Goal: Information Seeking & Learning: Learn about a topic

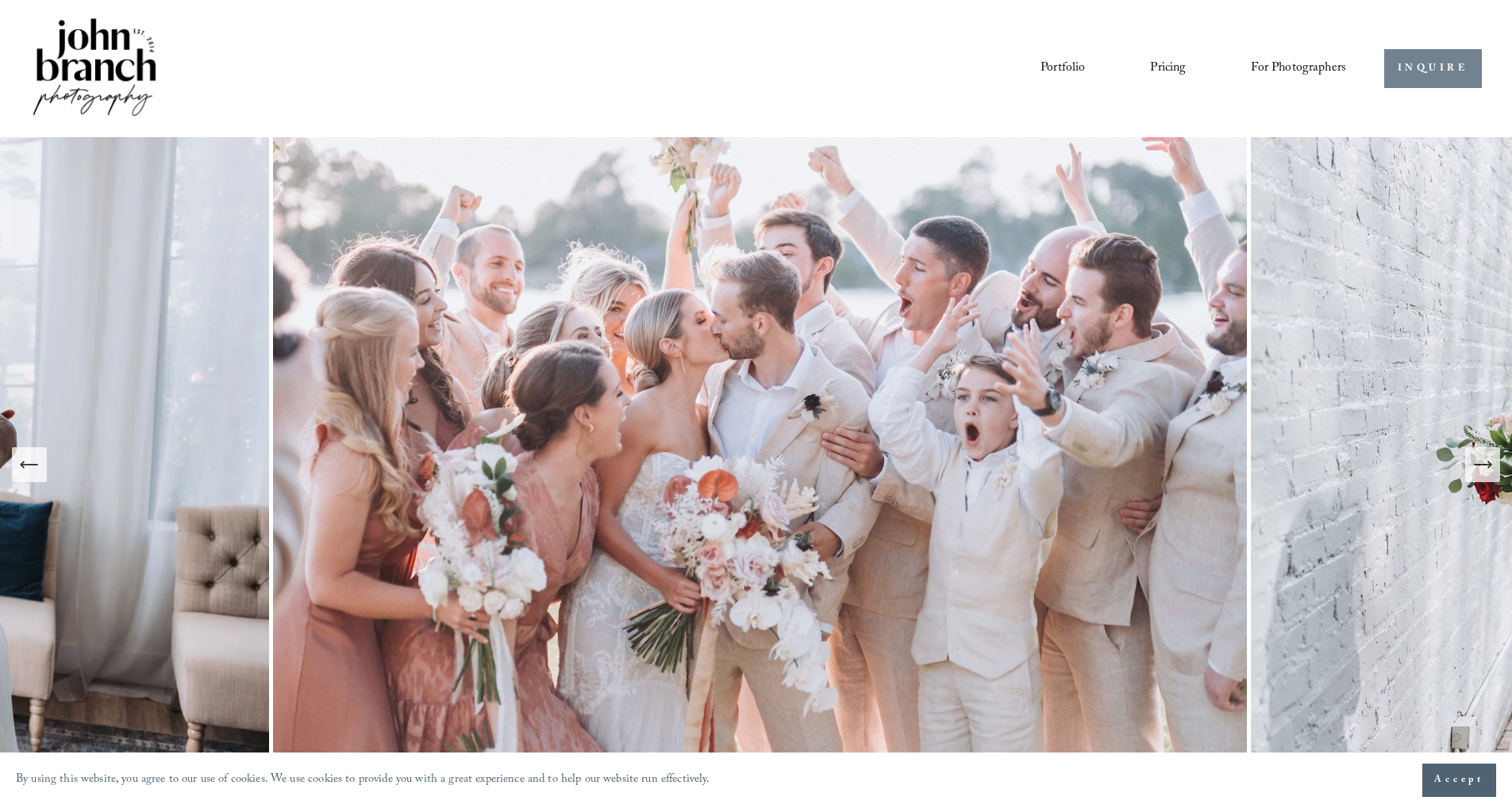
click at [1421, 70] on link "INQUIRE" at bounding box center [1433, 68] width 98 height 39
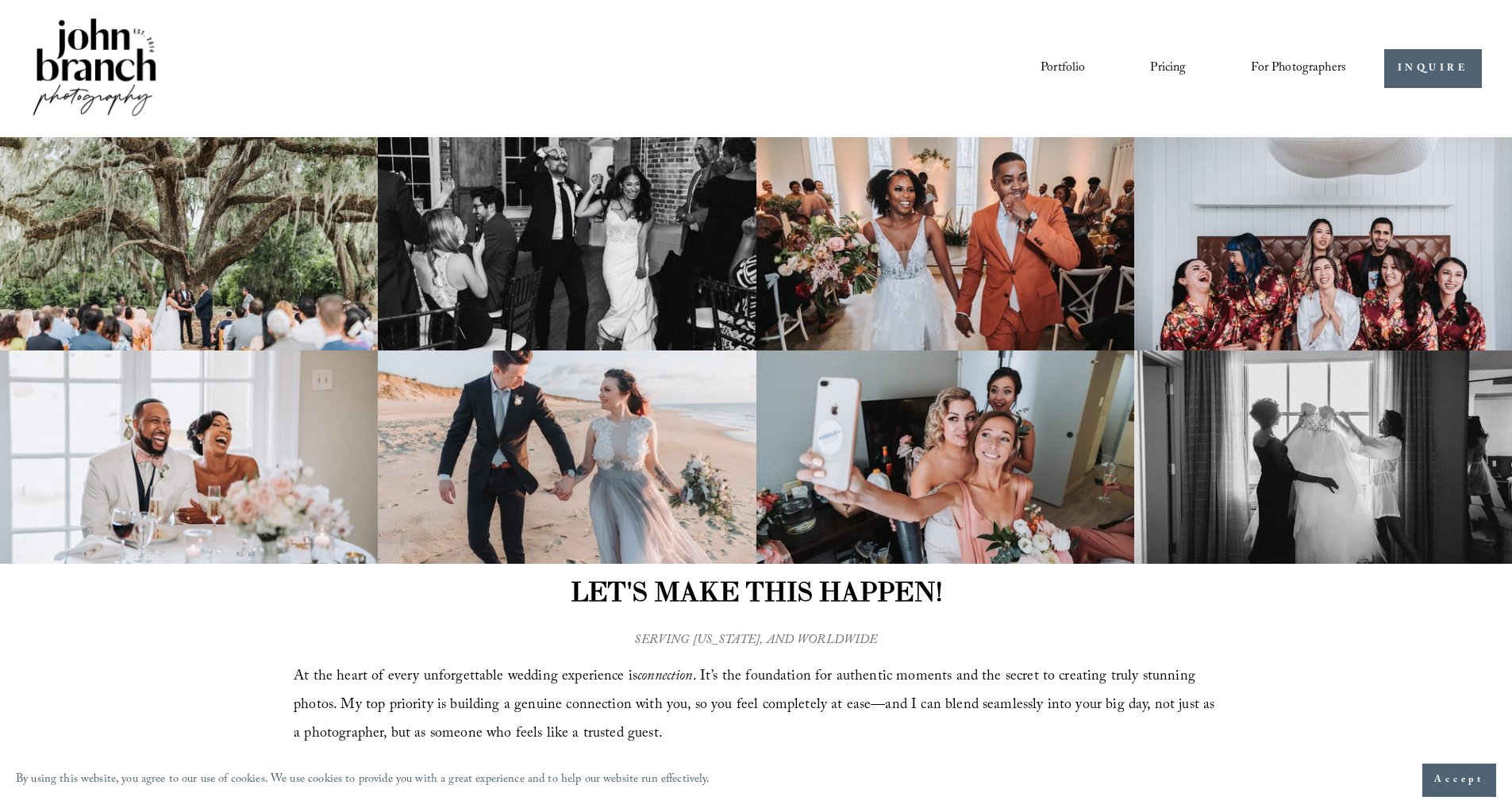
click at [1166, 67] on link "Pricing" at bounding box center [1167, 68] width 36 height 27
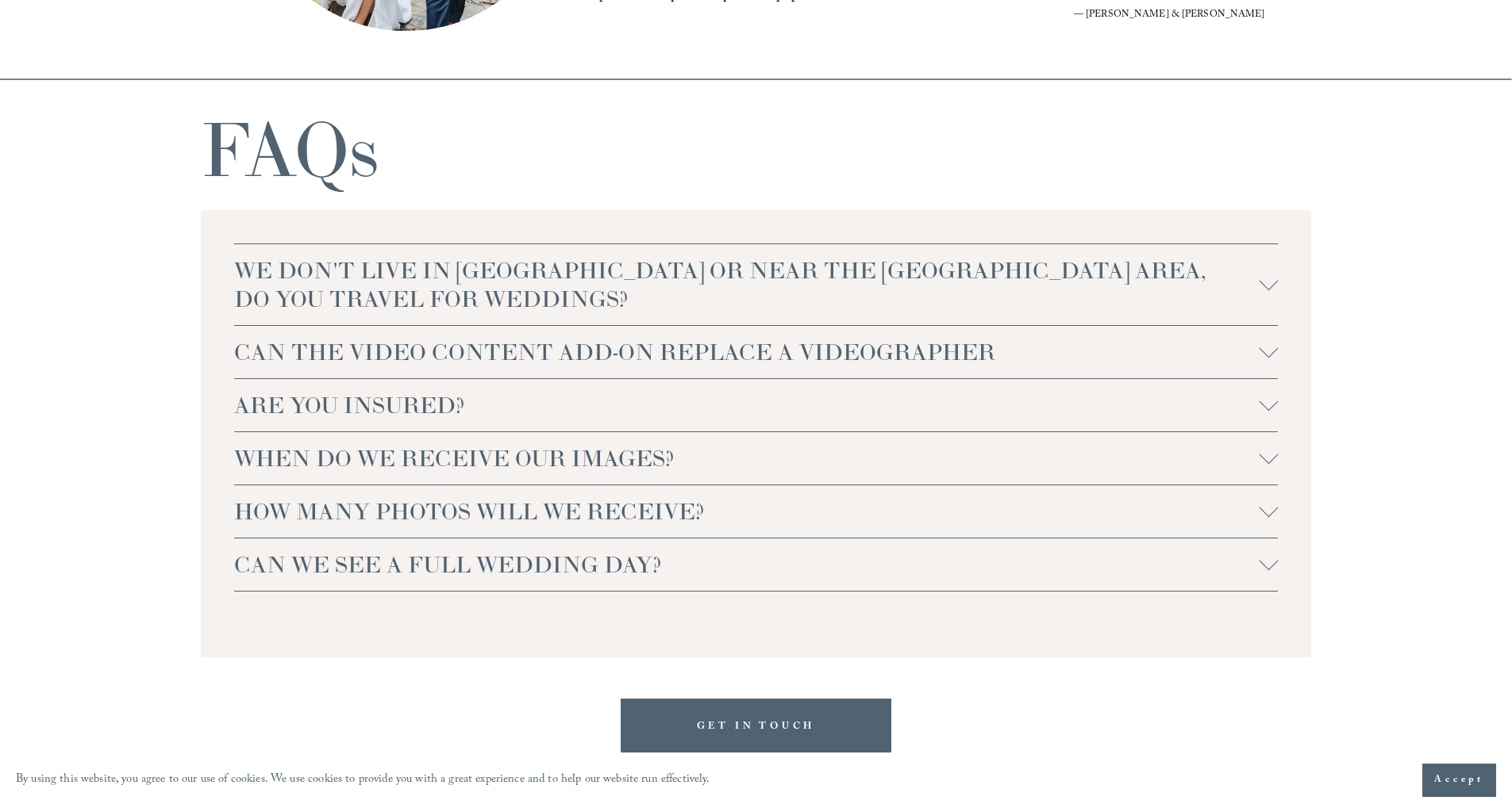
scroll to position [3394, 0]
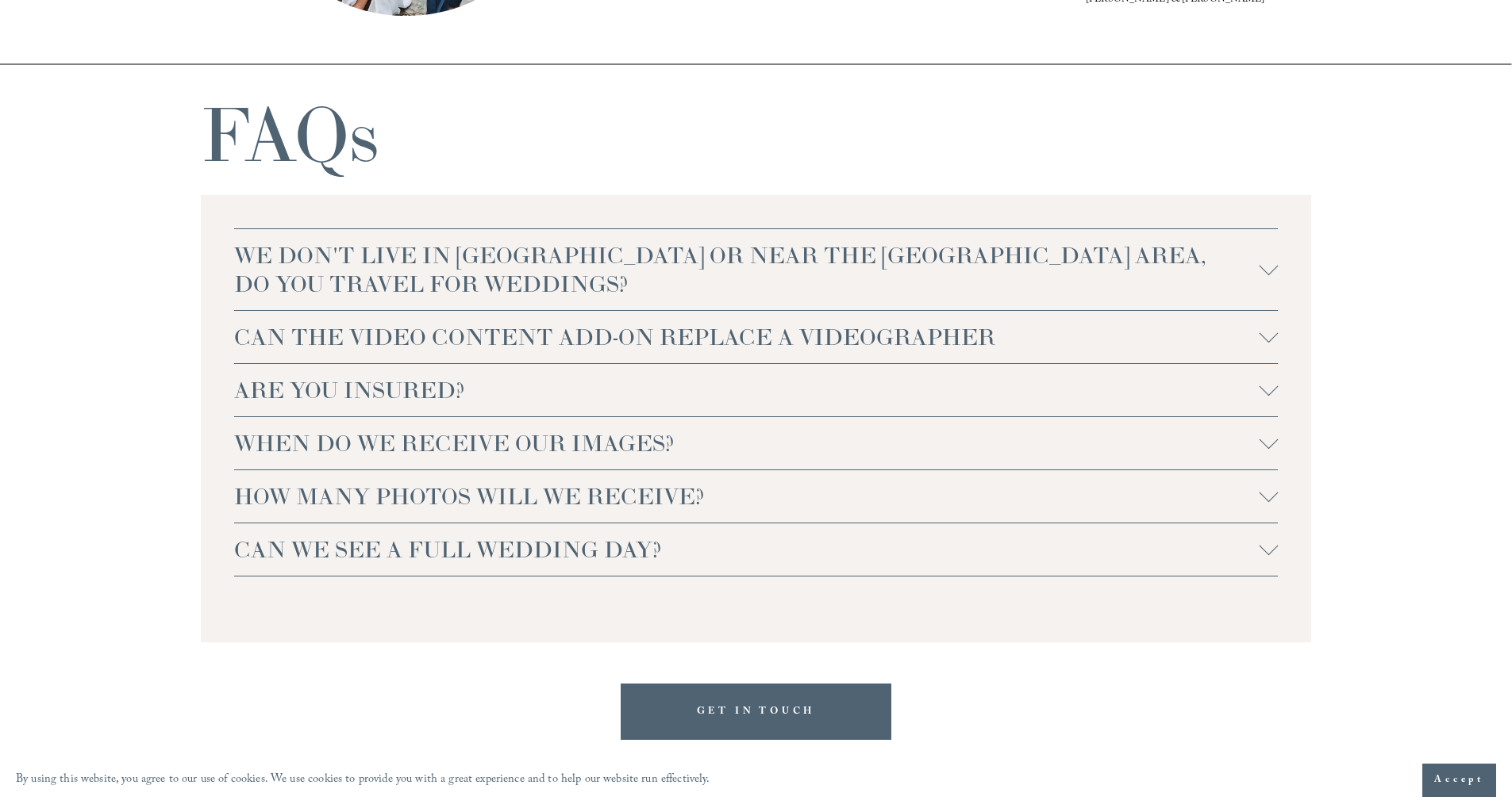
click at [676, 269] on span "WE DON'T LIVE IN NC OR NEAR THE RALEIGH AREA, DO YOU TRAVEL FOR WEDDINGS?" at bounding box center [746, 270] width 1025 height 57
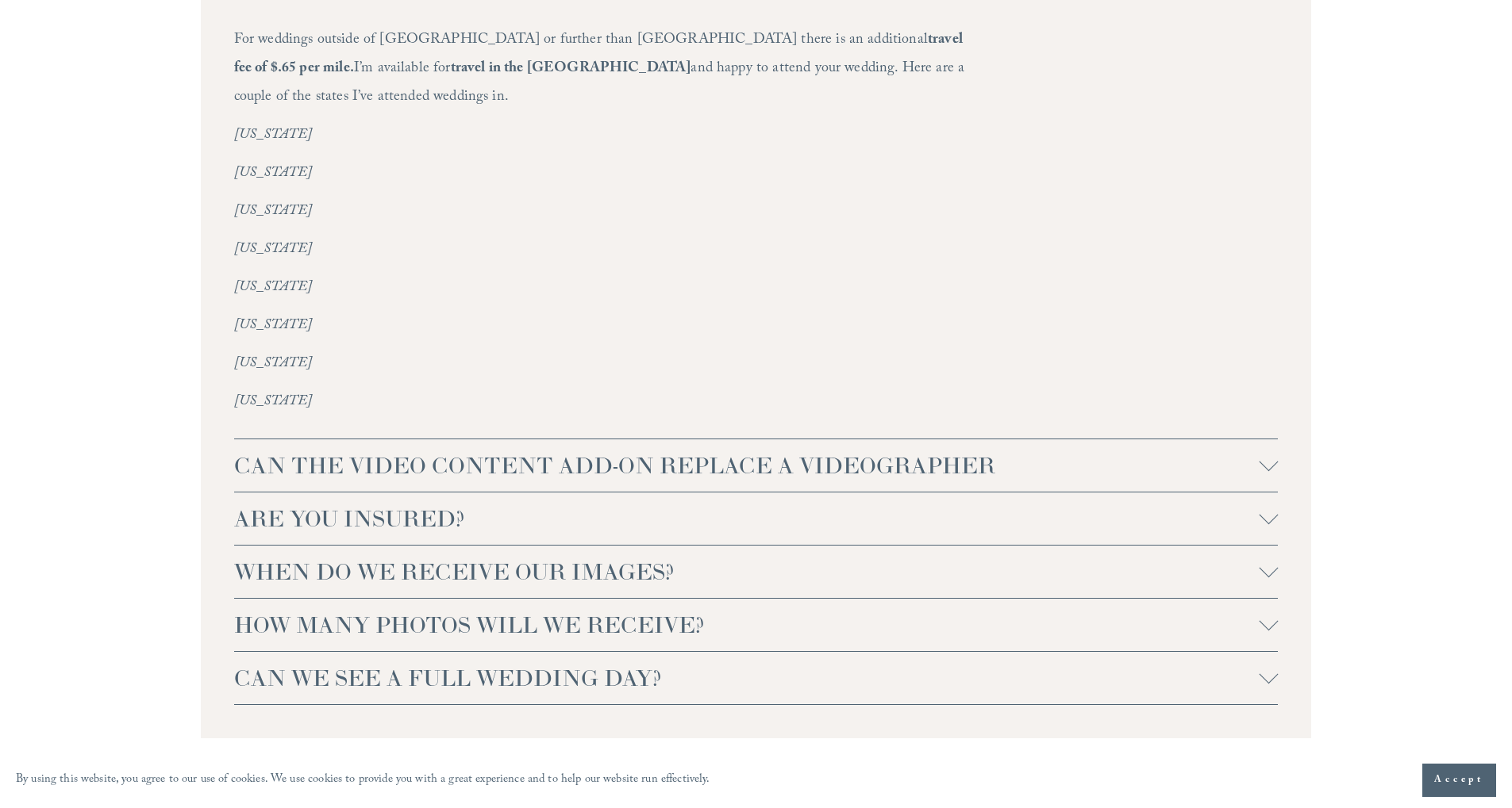
scroll to position [3692, 0]
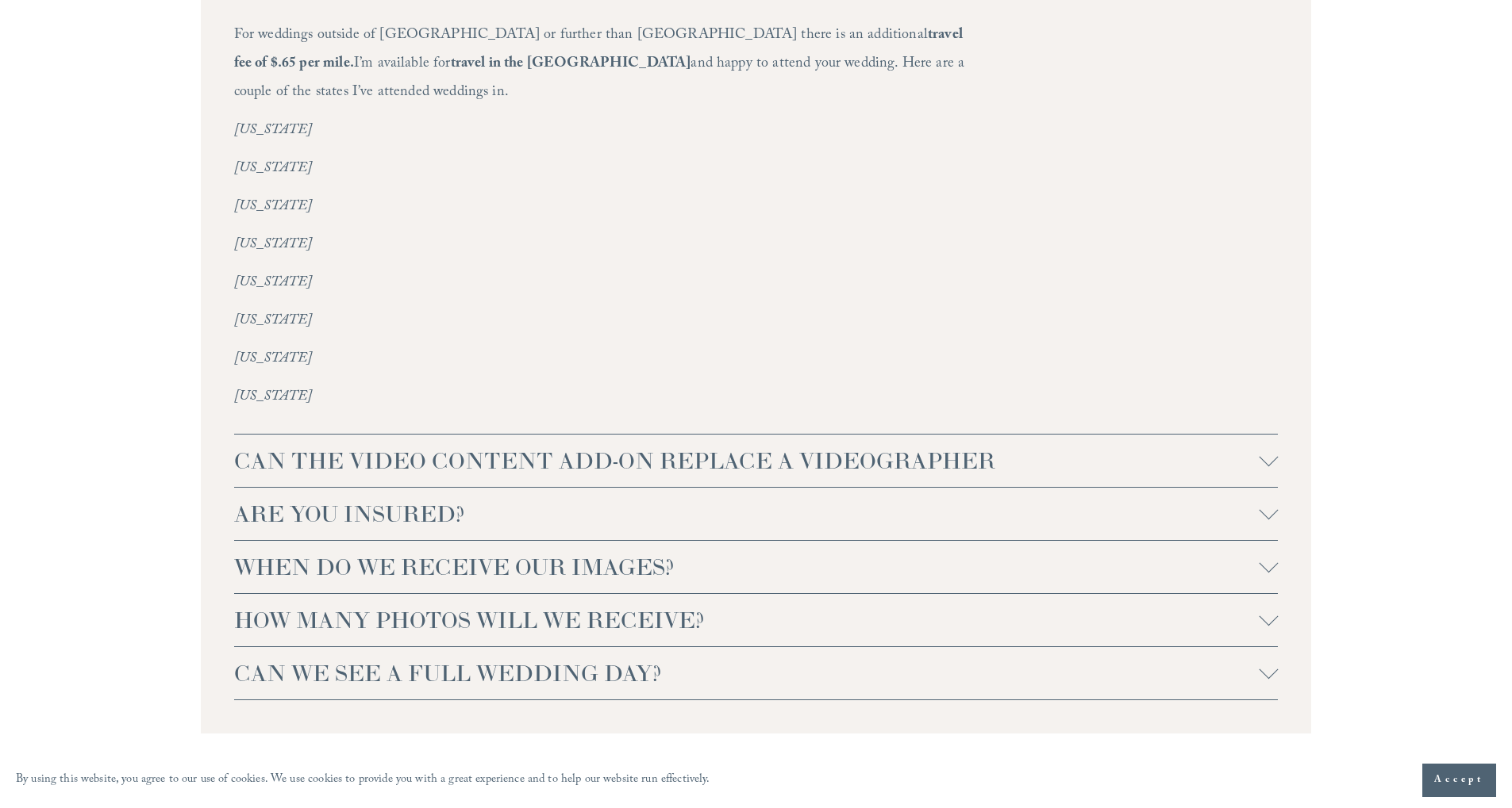
click at [662, 447] on span "CAN THE VIDEO CONTENT ADD-ON REPLACE A VIDEOGRAPHER" at bounding box center [746, 461] width 1025 height 29
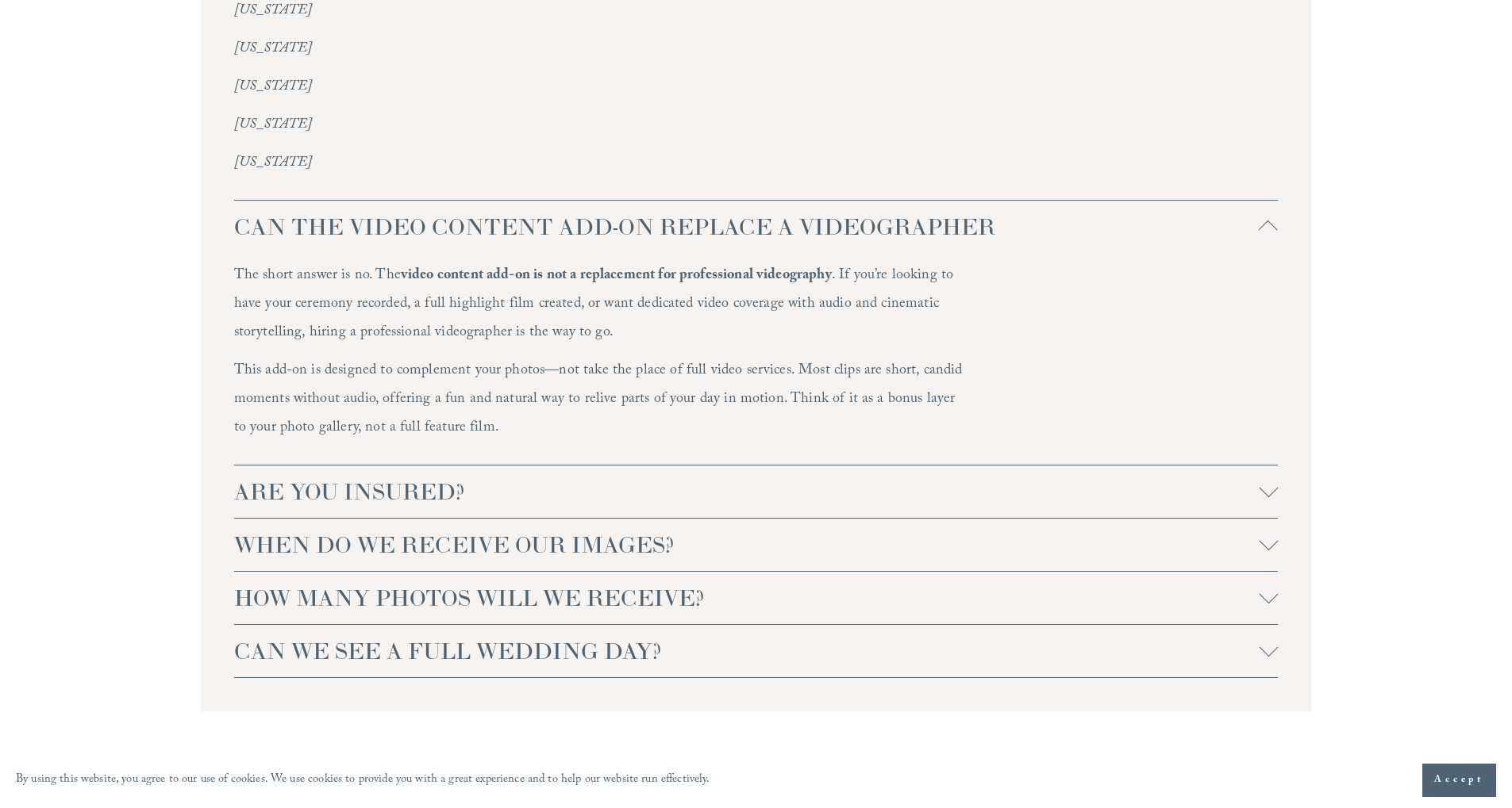
scroll to position [3950, 0]
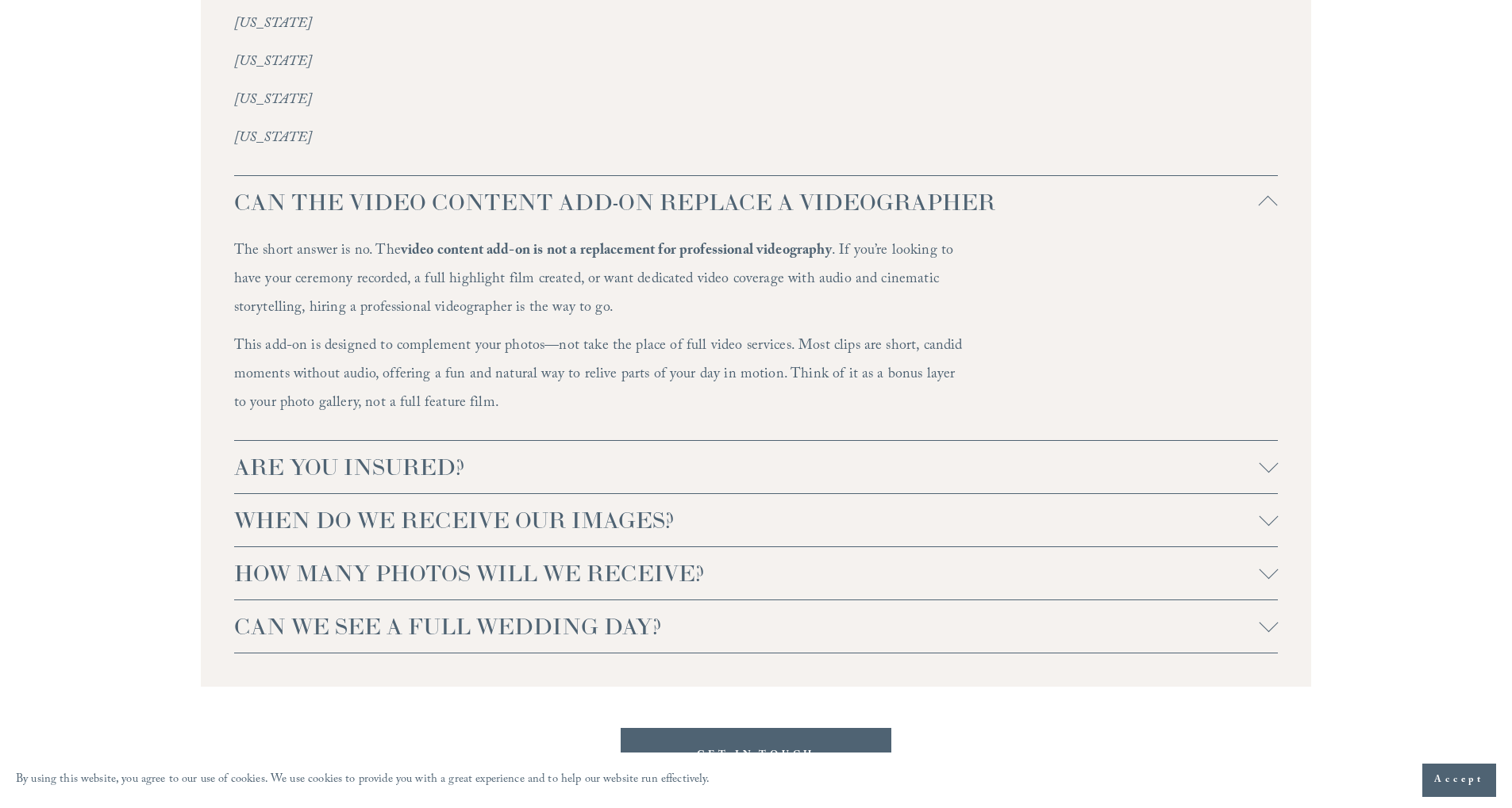
click at [768, 453] on span "ARE YOU INSURED?" at bounding box center [746, 467] width 1025 height 29
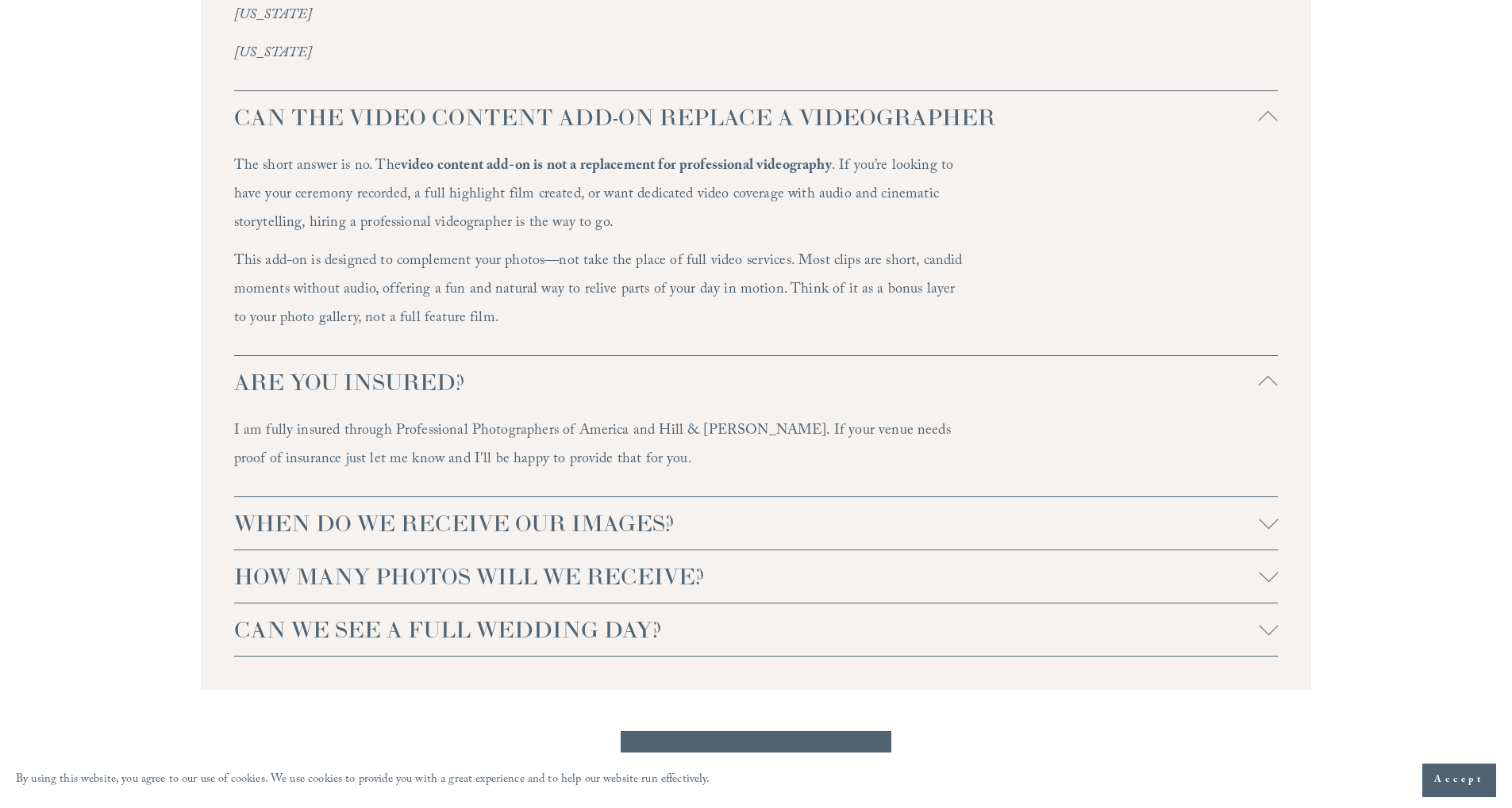
scroll to position [4038, 0]
click at [631, 416] on p "I am fully insured through Professional Photographers of America and Hill & Ush…" at bounding box center [600, 444] width 731 height 57
click at [882, 507] on span "WHEN DO WE RECEIVE OUR IMAGES?" at bounding box center [746, 521] width 1025 height 29
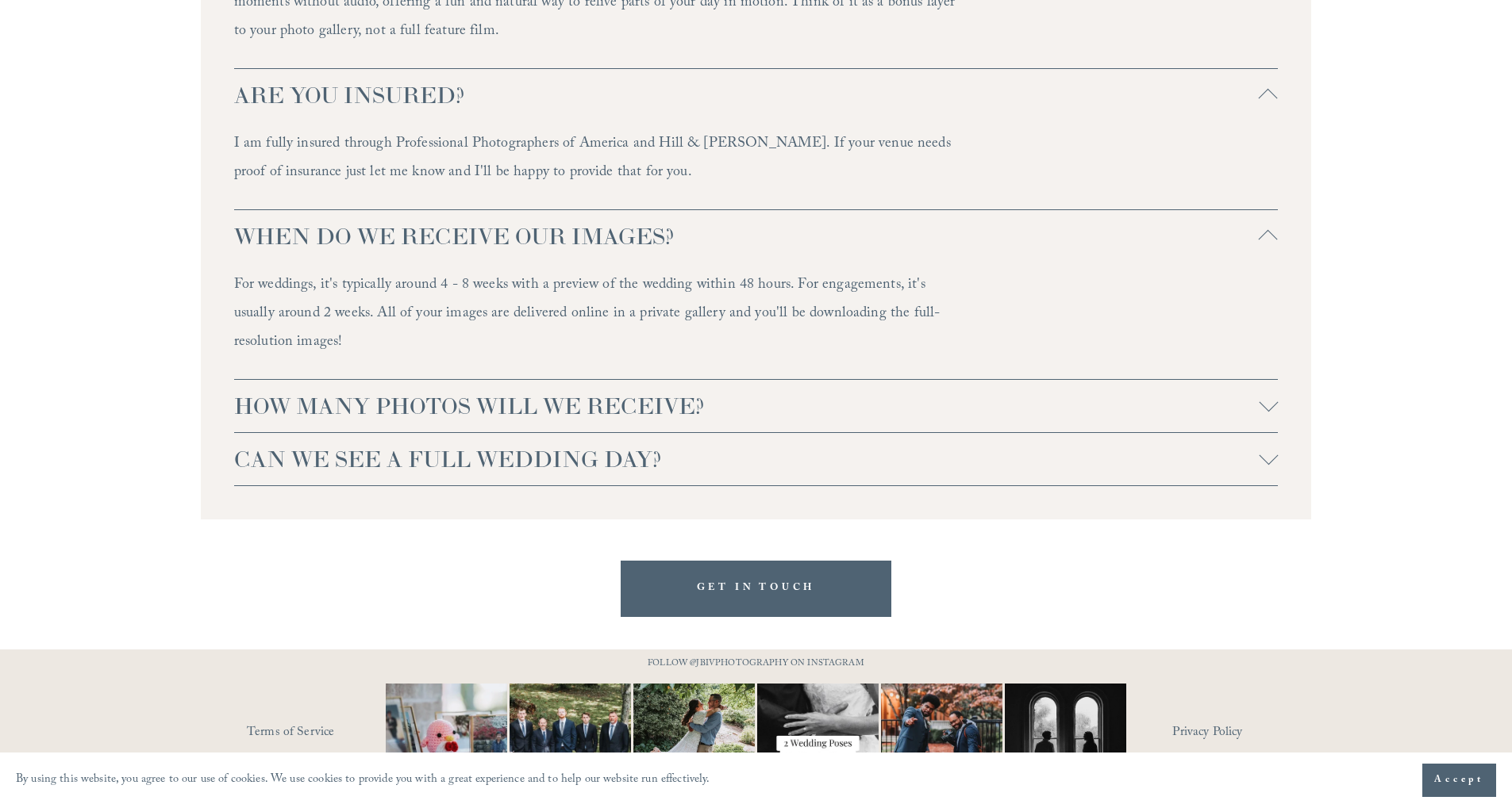
scroll to position [4327, 0]
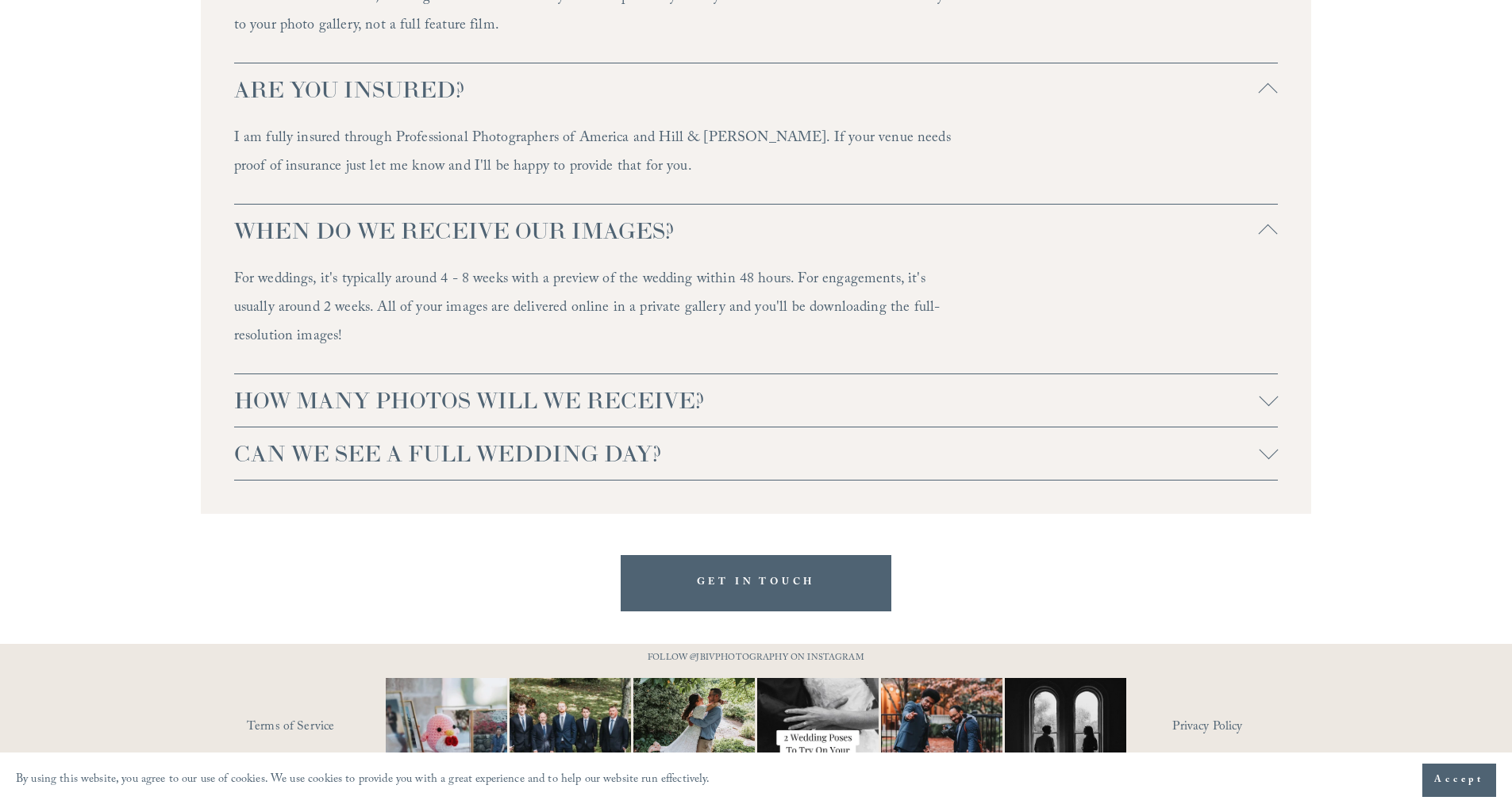
click at [673, 387] on span "HOW MANY PHOTOS WILL WE RECEIVE?" at bounding box center [746, 401] width 1025 height 29
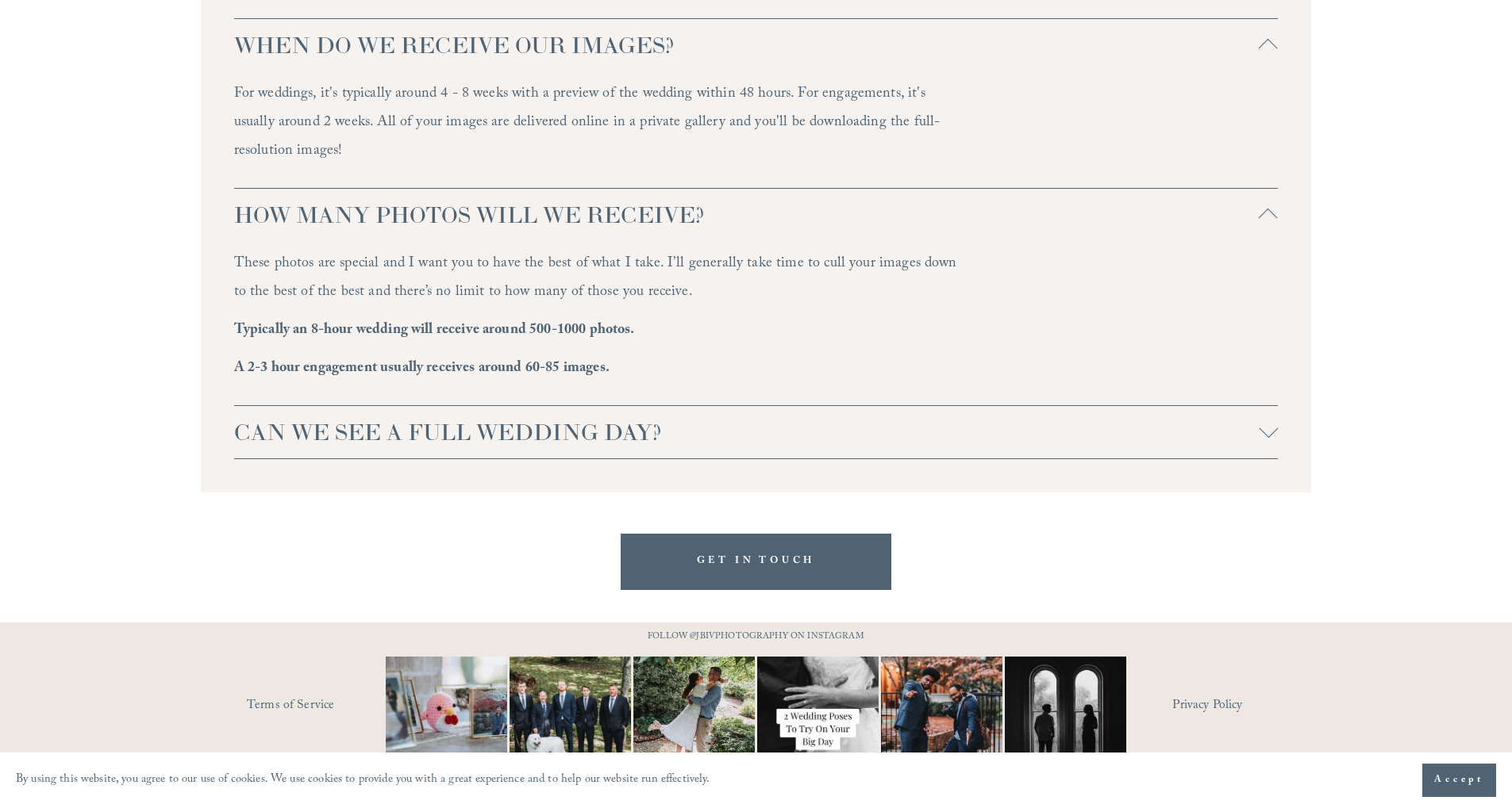
scroll to position [4517, 0]
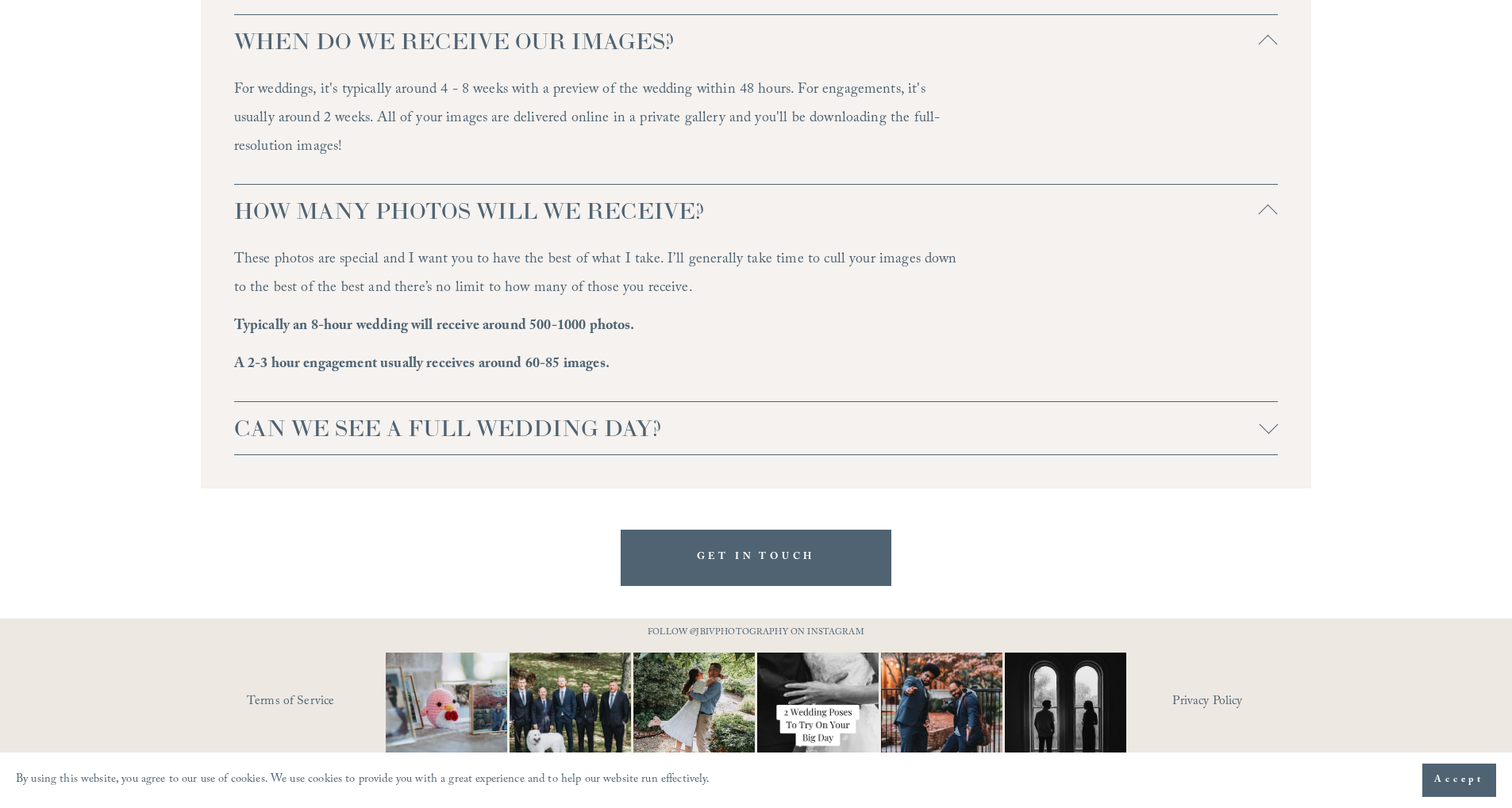
click at [658, 414] on span "CAN WE SEE A FULL WEDDING DAY?" at bounding box center [746, 429] width 1025 height 29
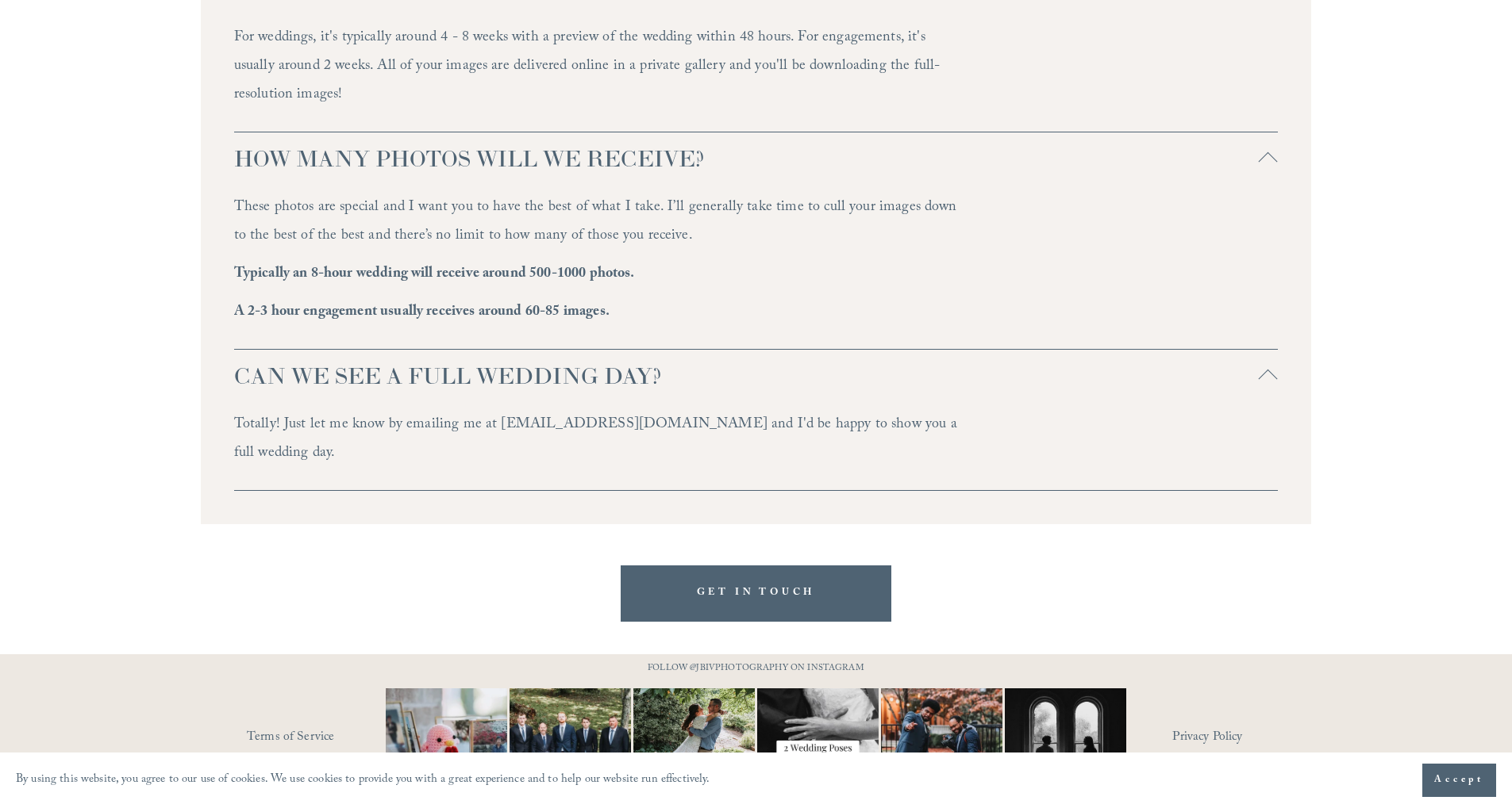
scroll to position [4577, 0]
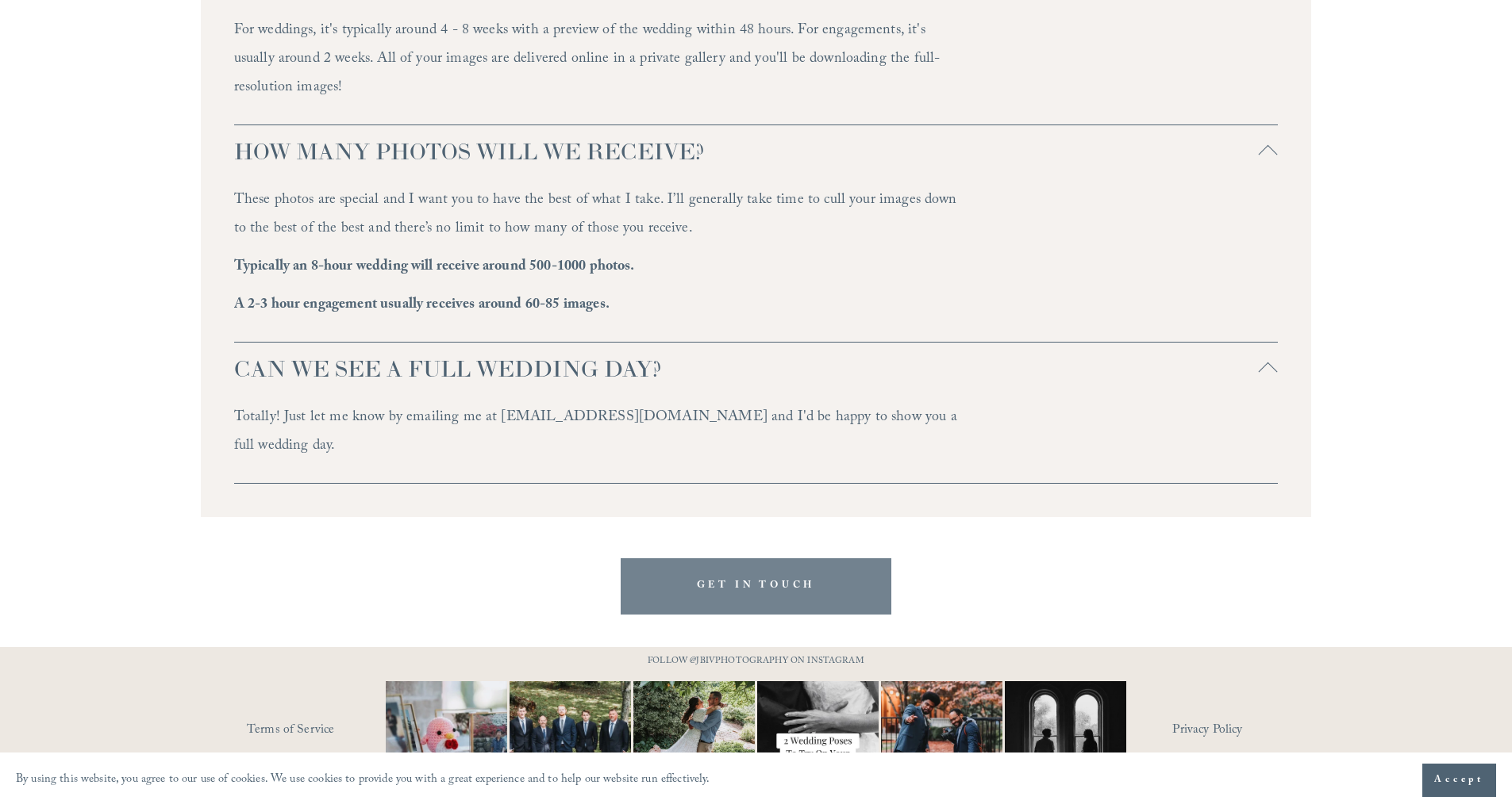
click at [758, 559] on link "GET IN TOUCH" at bounding box center [756, 587] width 272 height 56
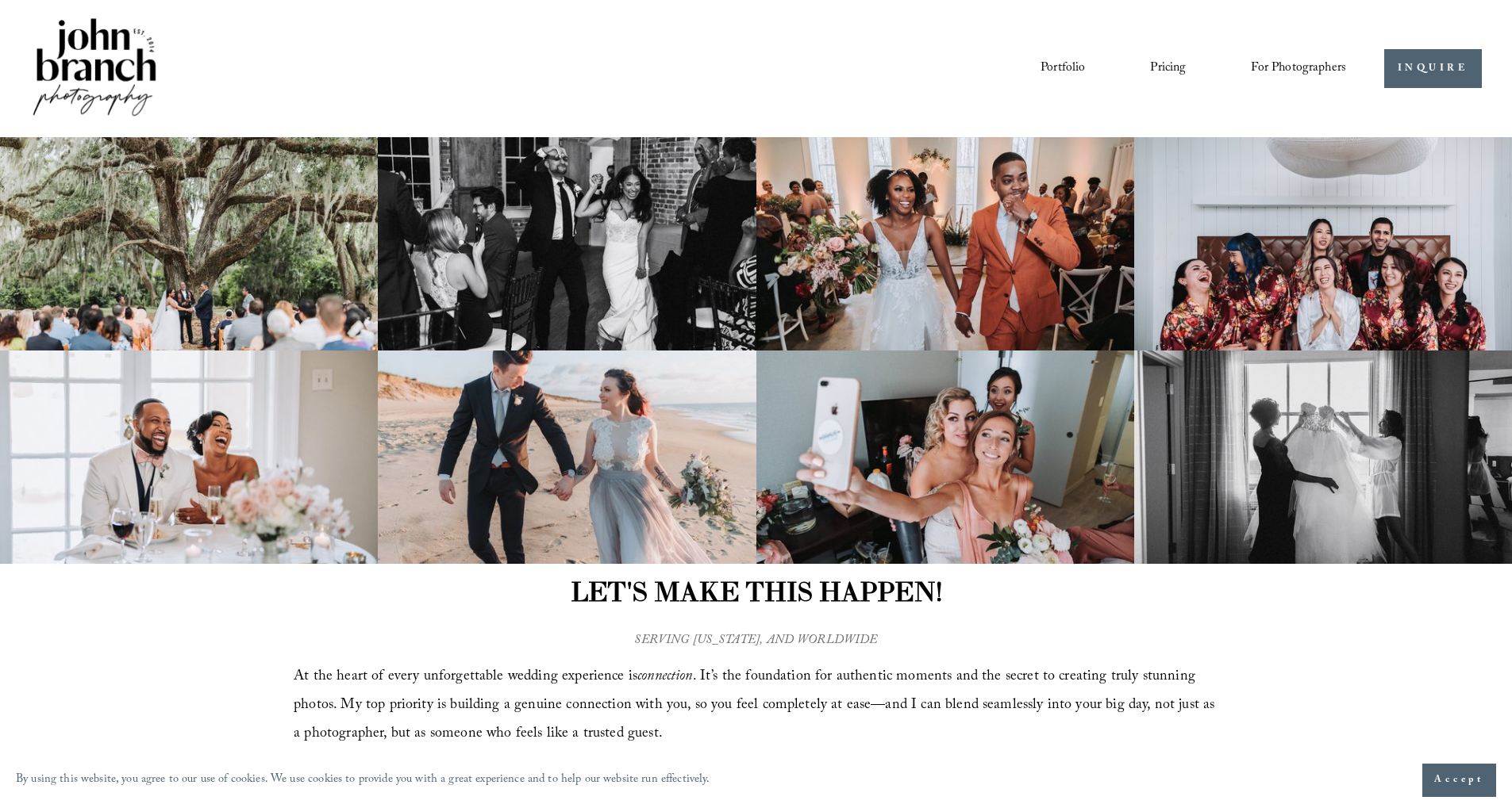
click at [0, 0] on link "Blog" at bounding box center [0, 0] width 0 height 0
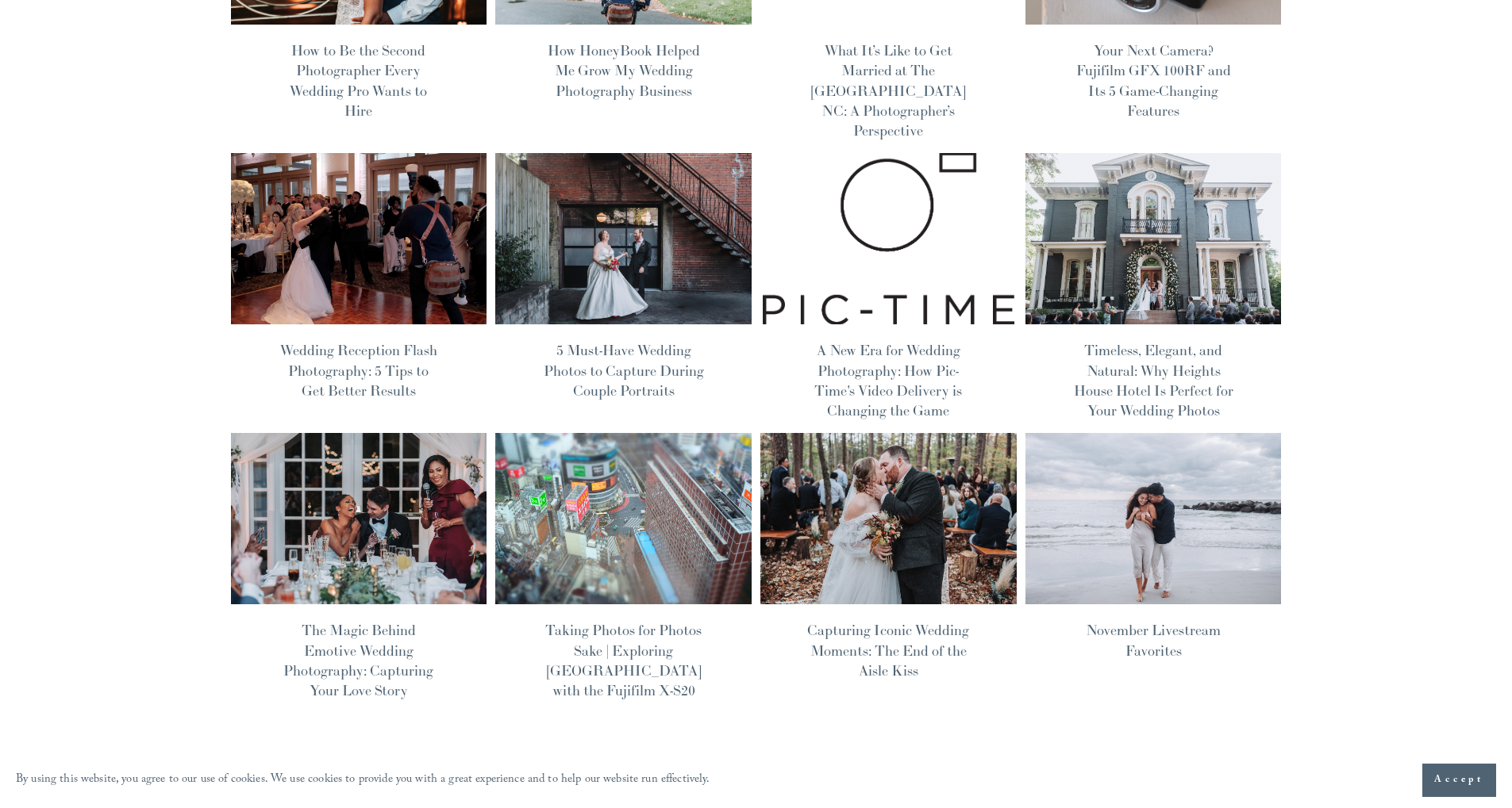
scroll to position [326, 0]
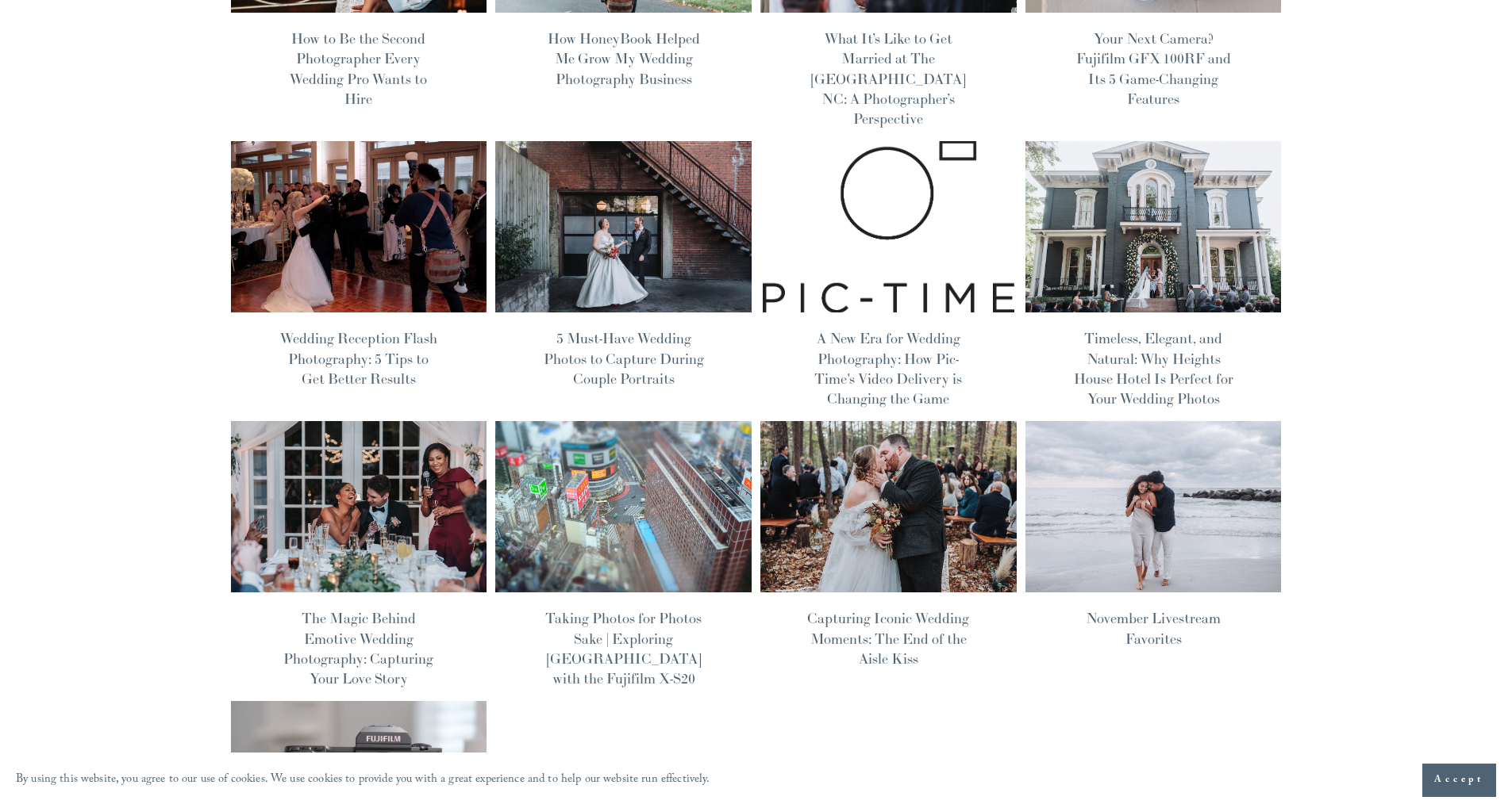
click at [928, 616] on link "Capturing Iconic Wedding Moments: The End of the Aisle Kiss" at bounding box center [888, 637] width 162 height 58
click at [848, 149] on img at bounding box center [888, 227] width 259 height 173
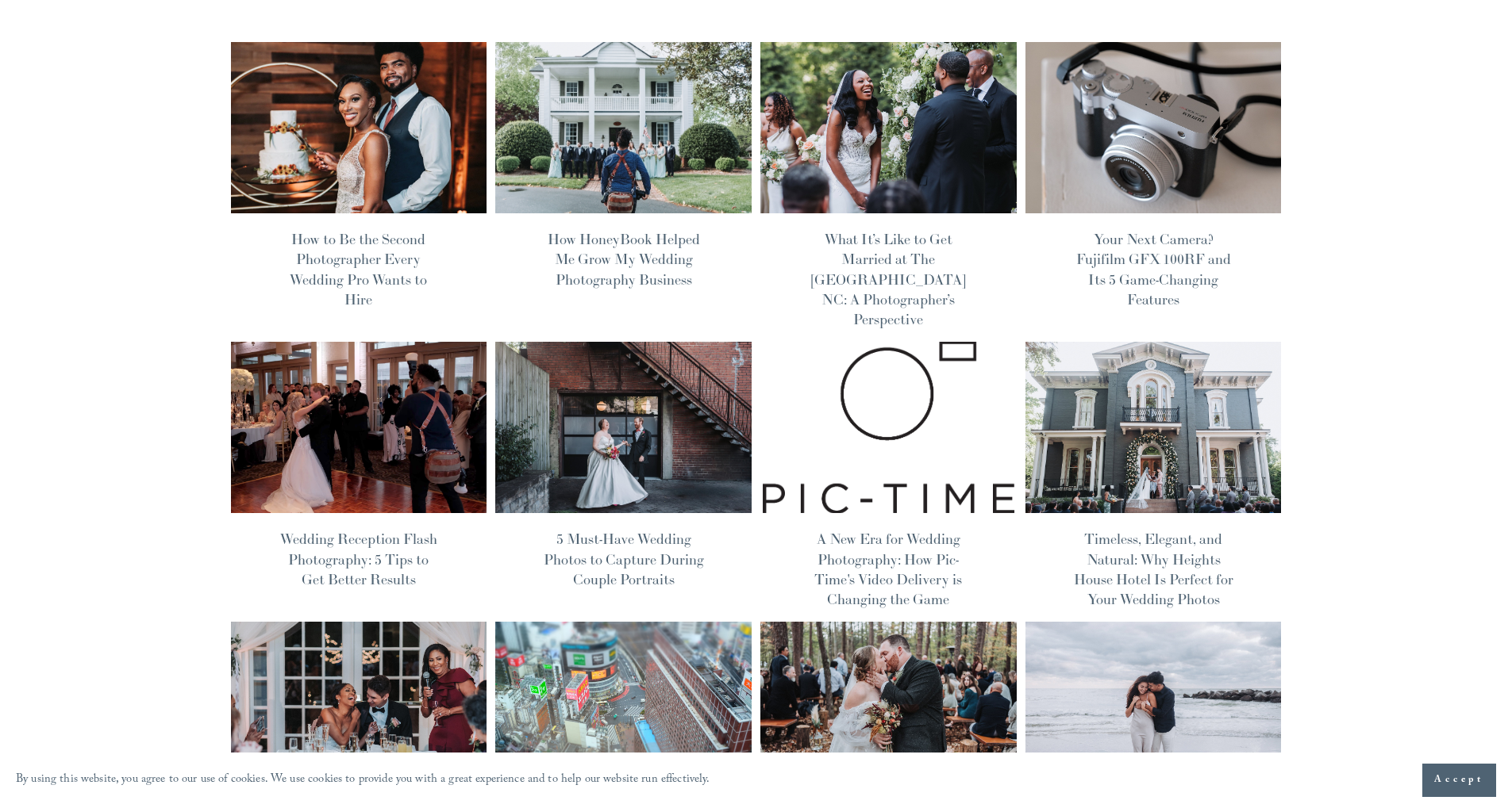
scroll to position [124, 0]
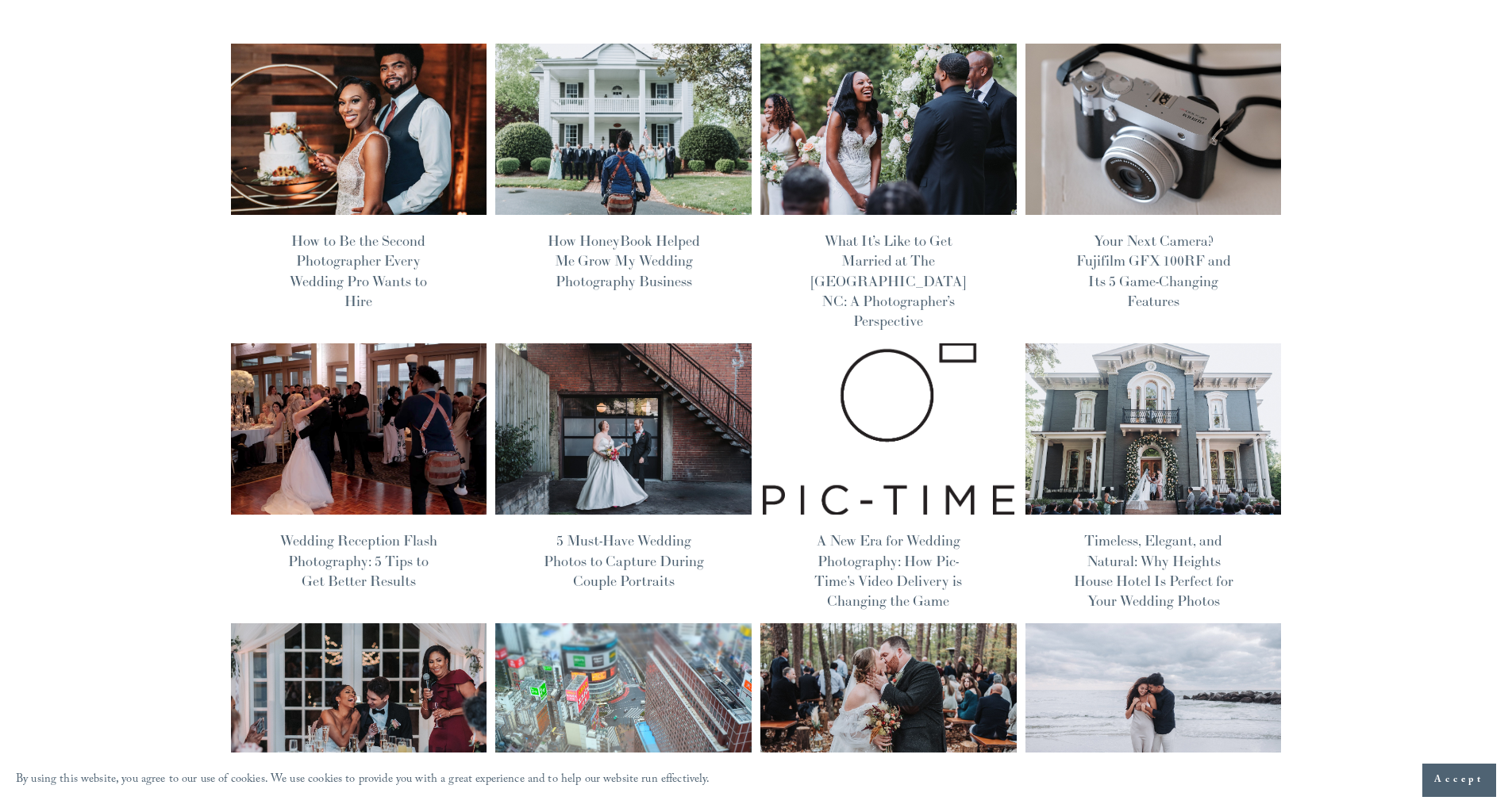
click at [405, 406] on img at bounding box center [359, 429] width 259 height 173
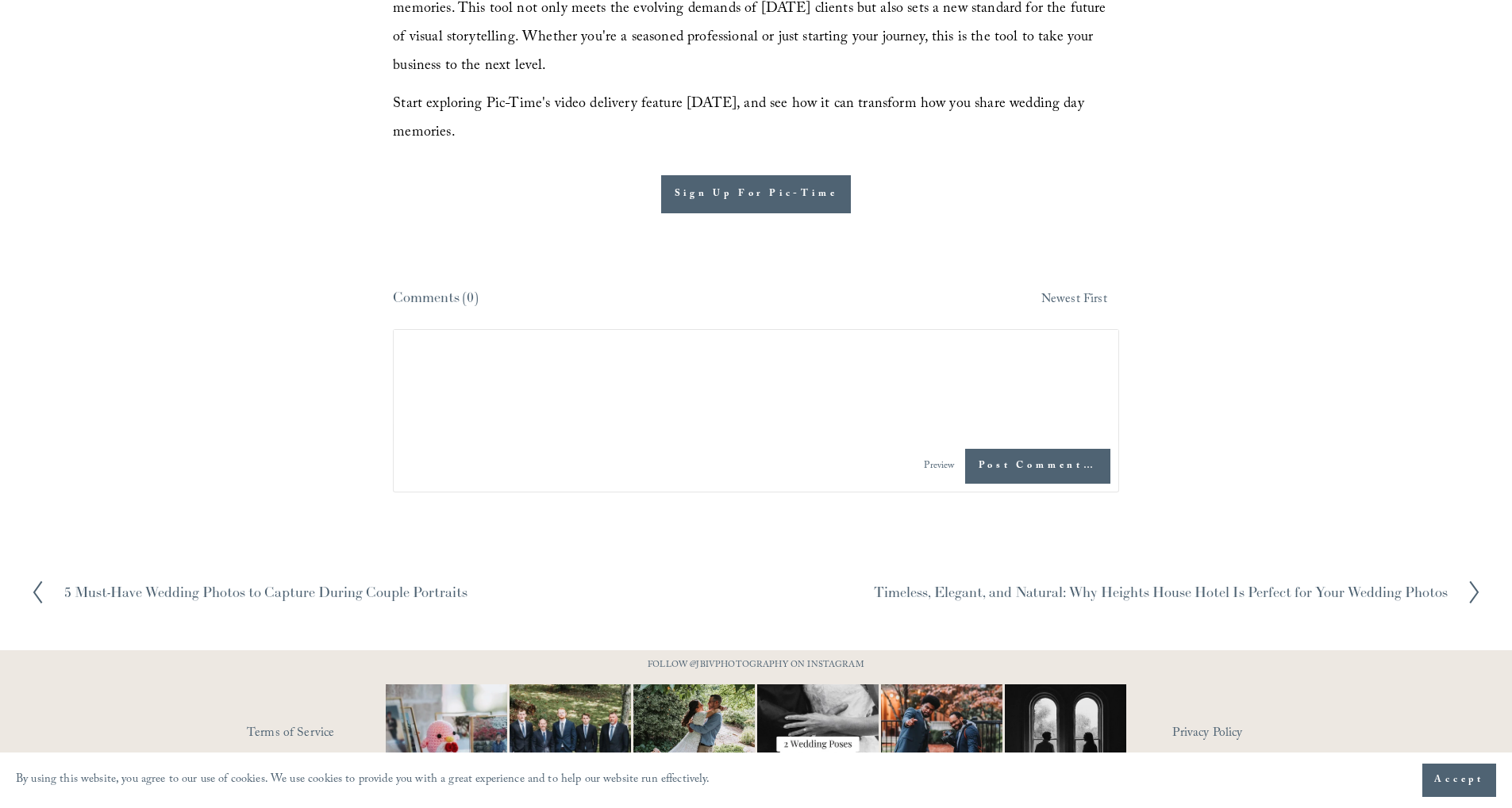
scroll to position [2391, 0]
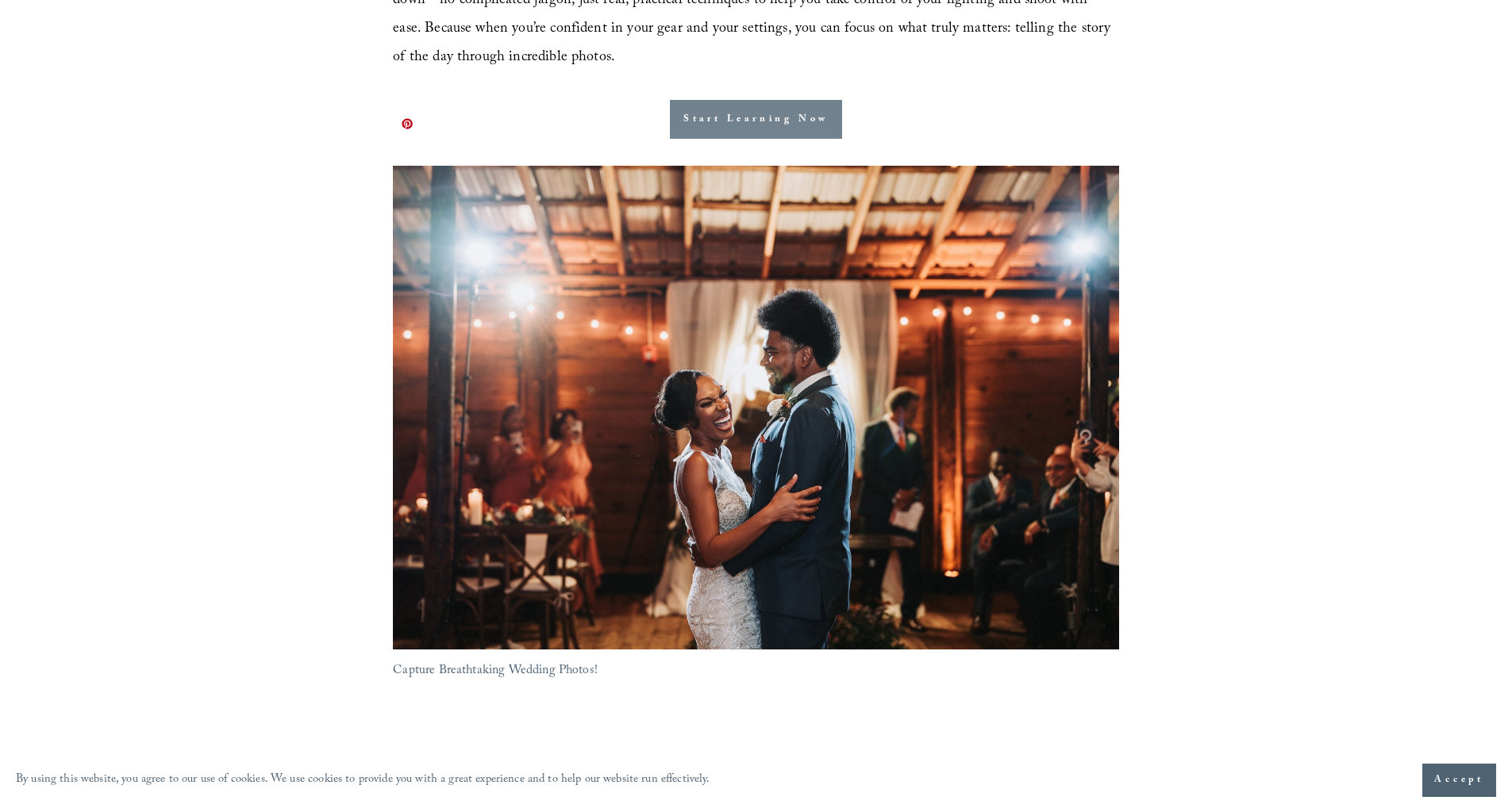
scroll to position [6686, 0]
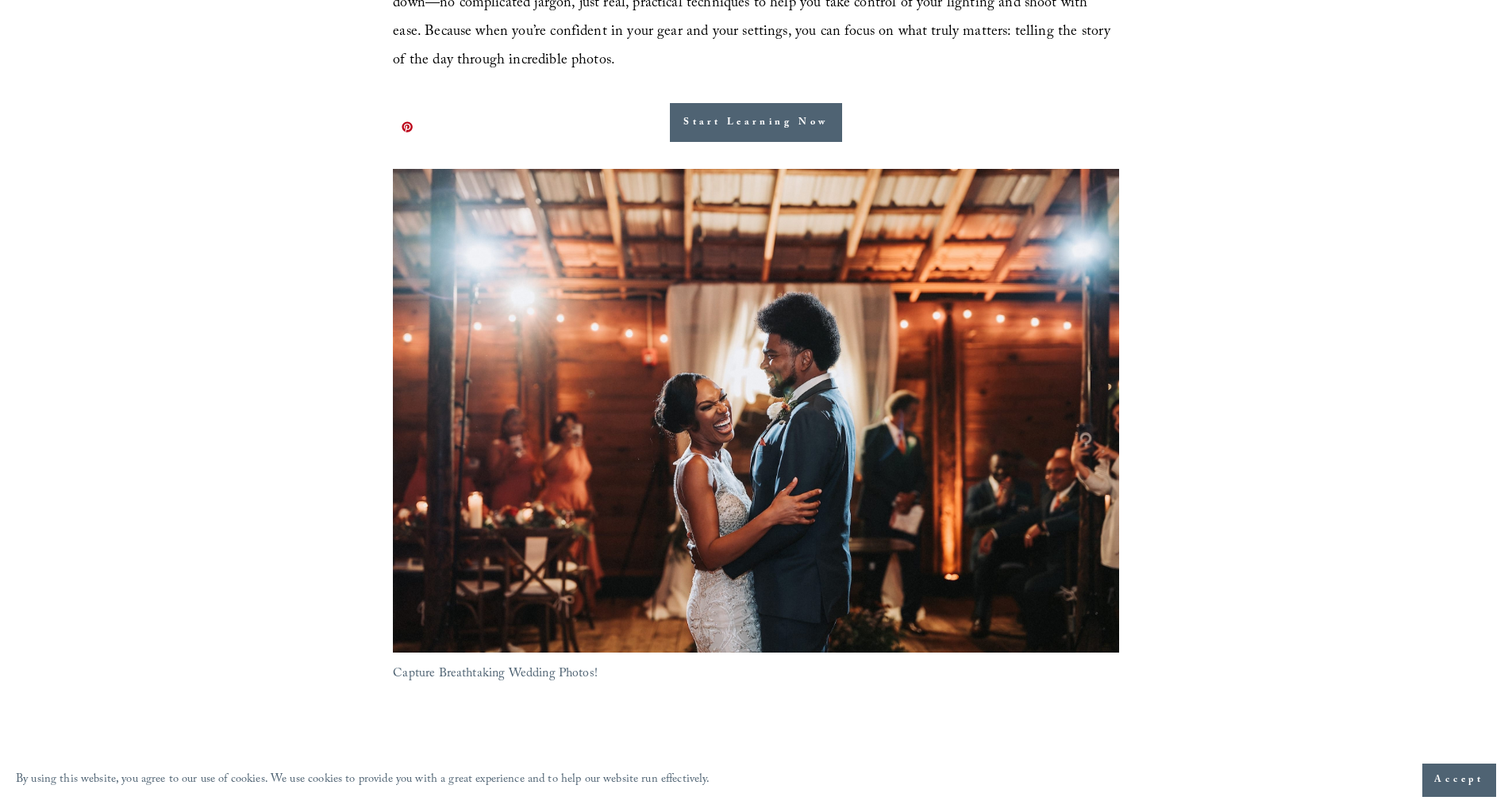
click at [786, 415] on div at bounding box center [755, 410] width 725 height 483
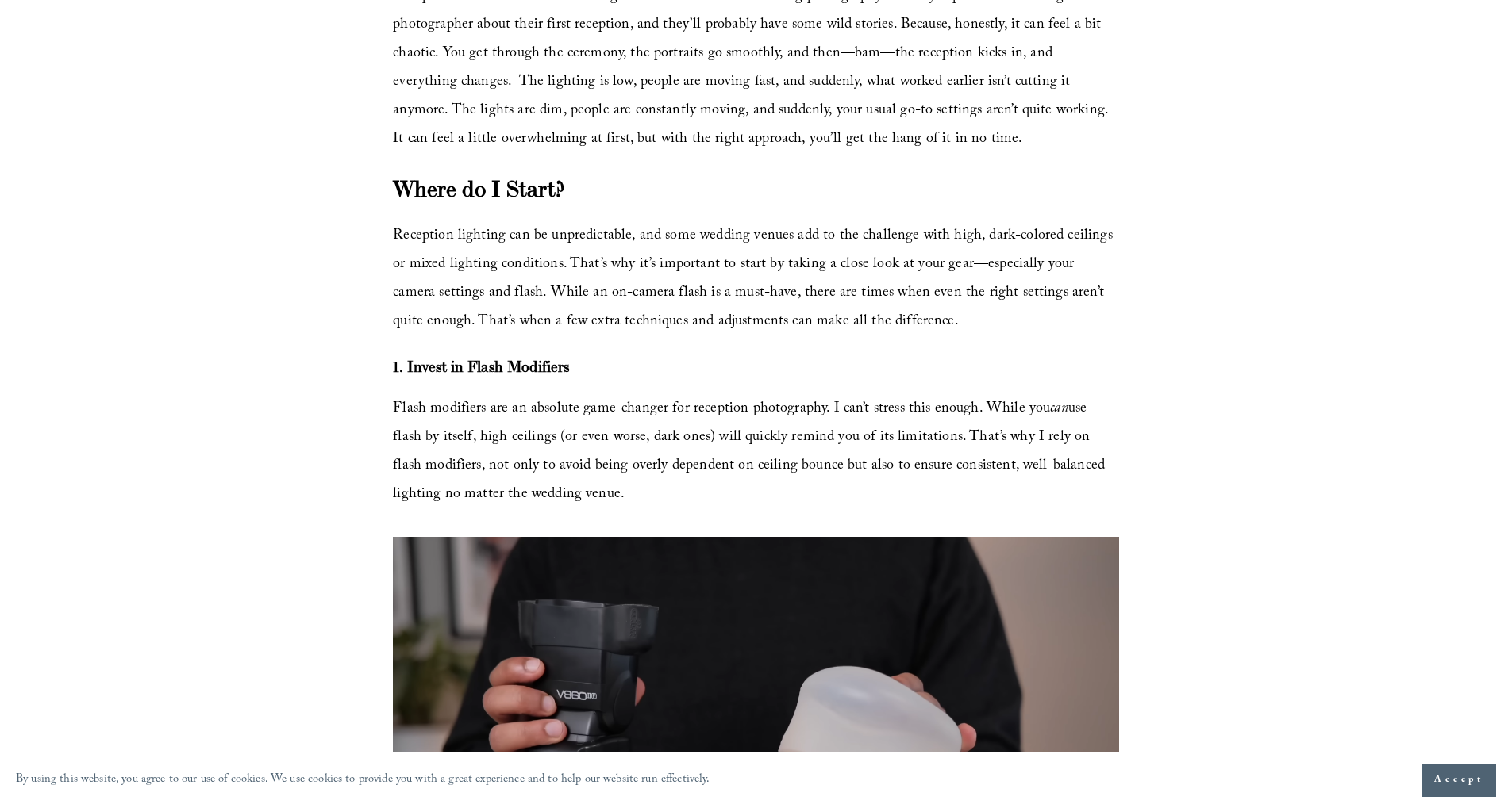
scroll to position [0, 0]
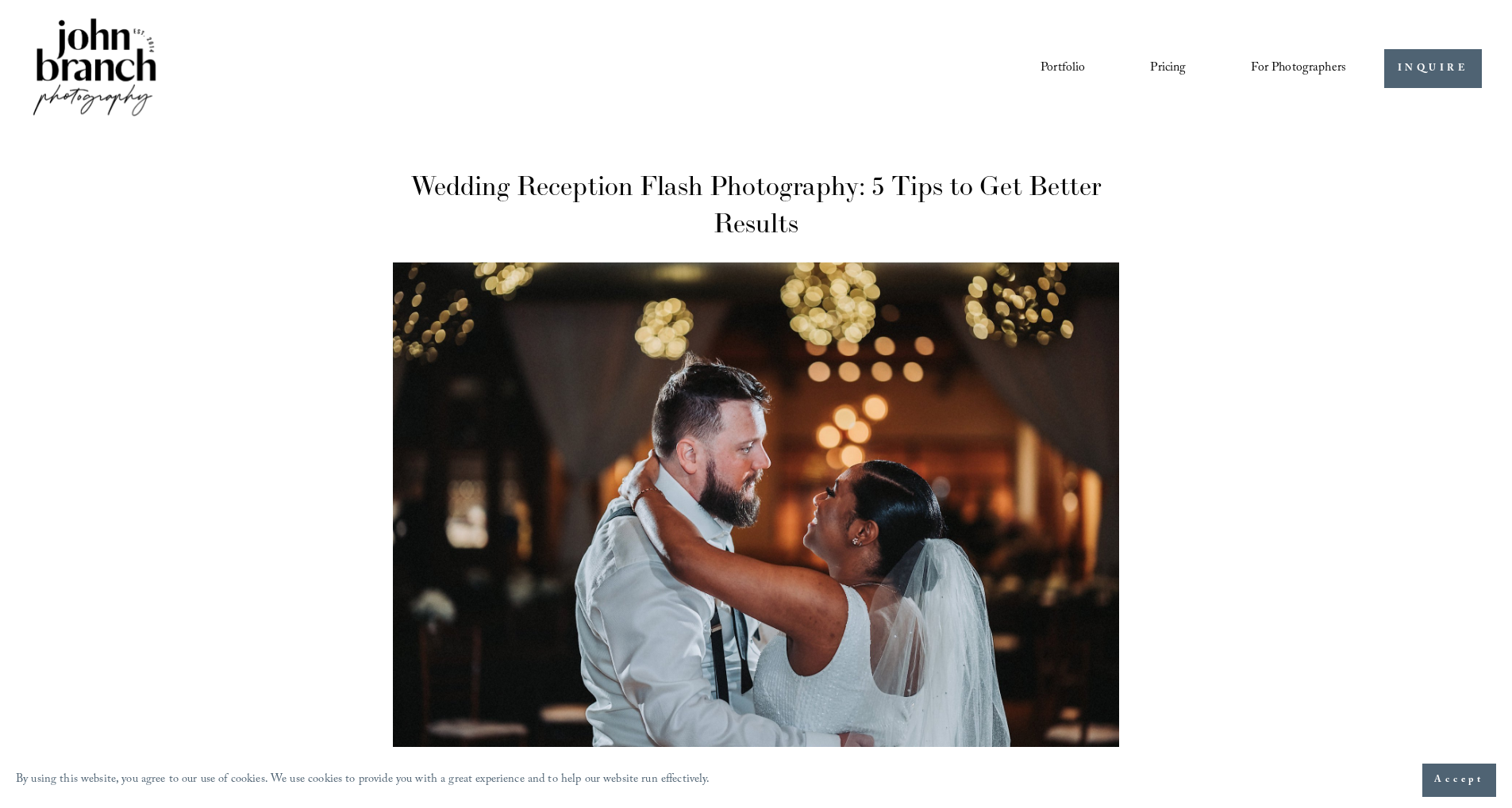
click at [114, 65] on img at bounding box center [94, 68] width 129 height 107
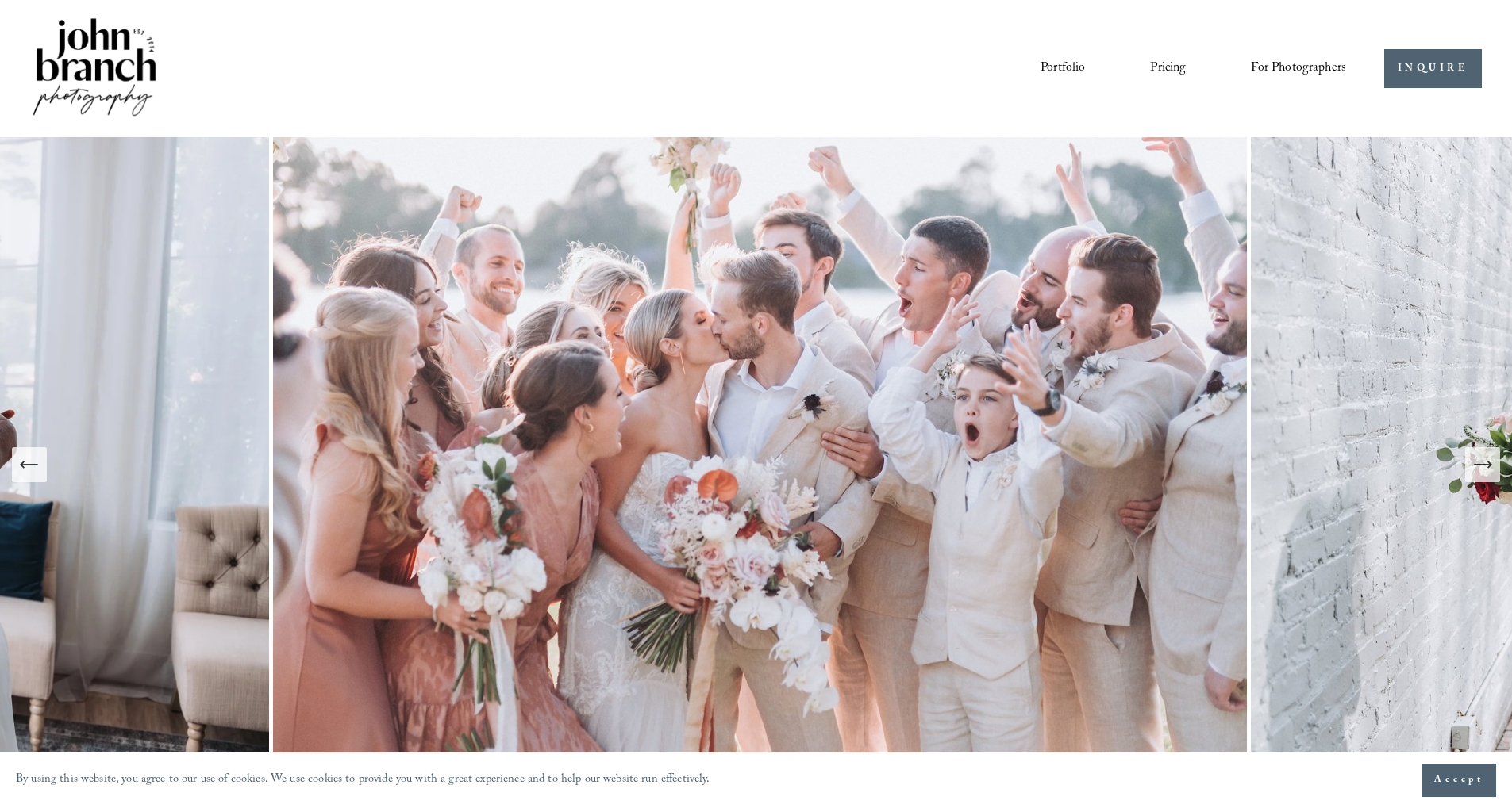
click at [1051, 68] on link "Portfolio" at bounding box center [1063, 68] width 44 height 27
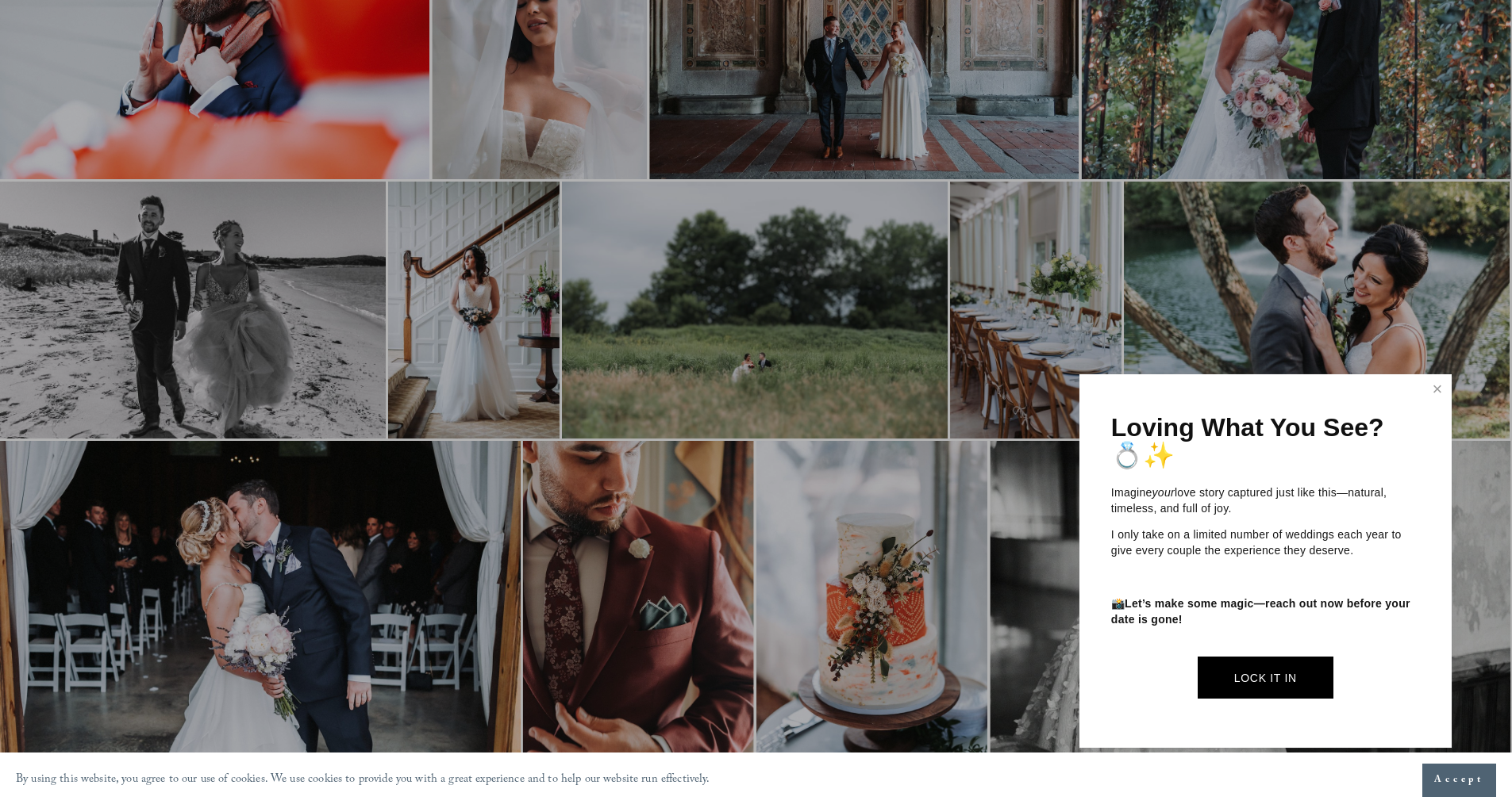
scroll to position [2807, 0]
click at [1435, 389] on link "Close" at bounding box center [1437, 390] width 24 height 25
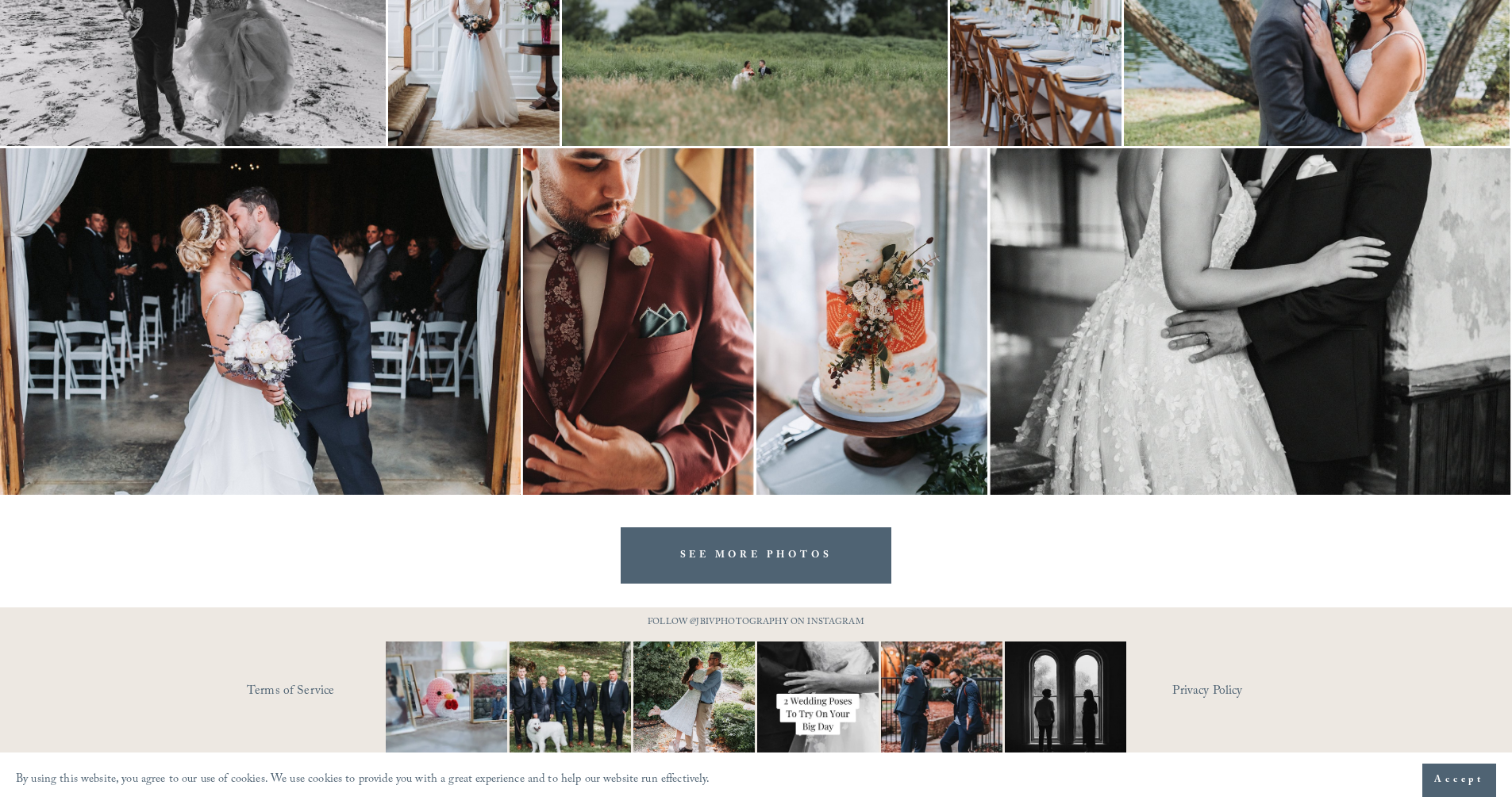
scroll to position [3094, 0]
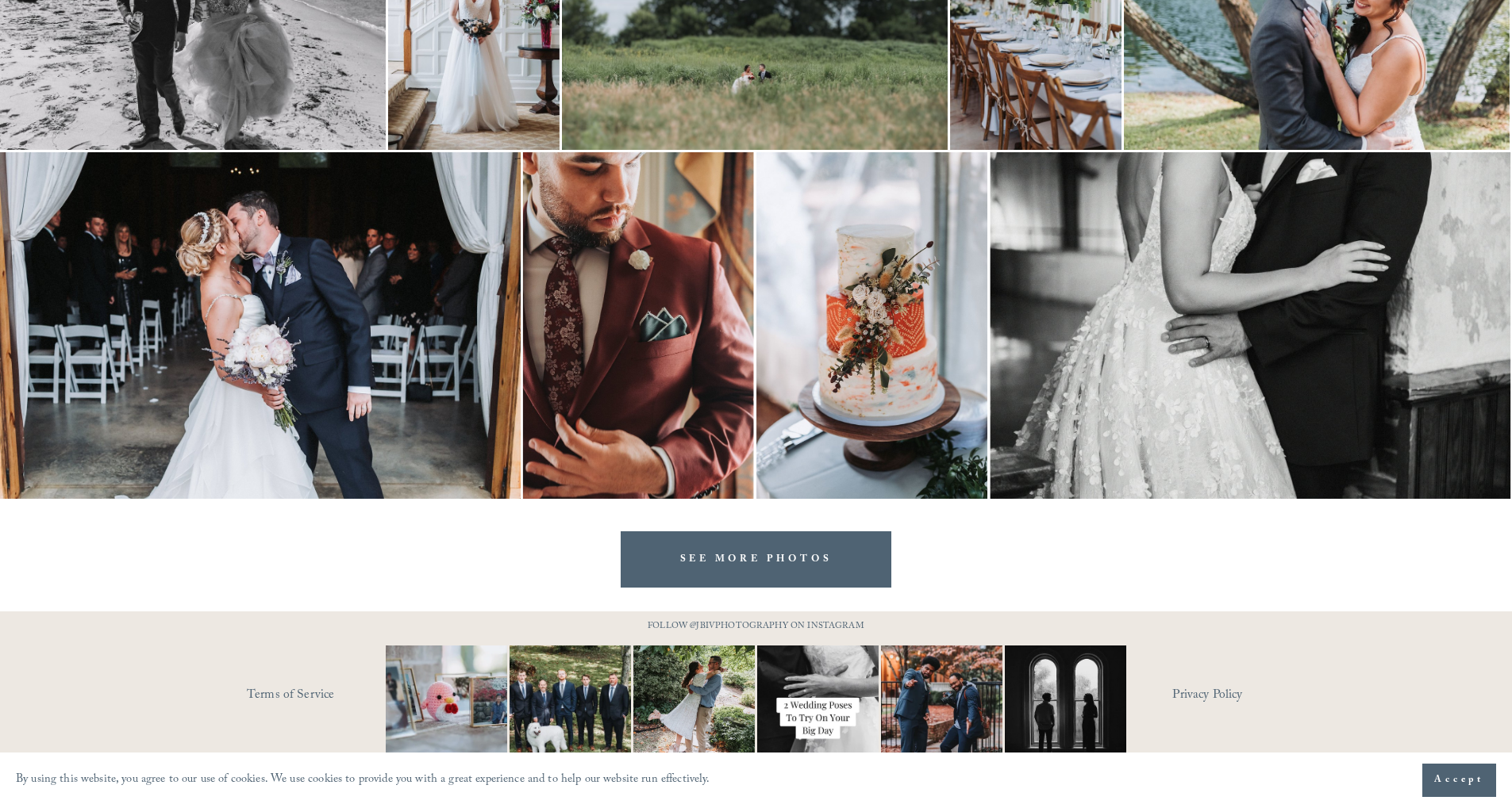
click at [893, 357] on img at bounding box center [871, 325] width 231 height 347
click at [1468, 409] on icon "Next Slide" at bounding box center [1466, 406] width 10 height 19
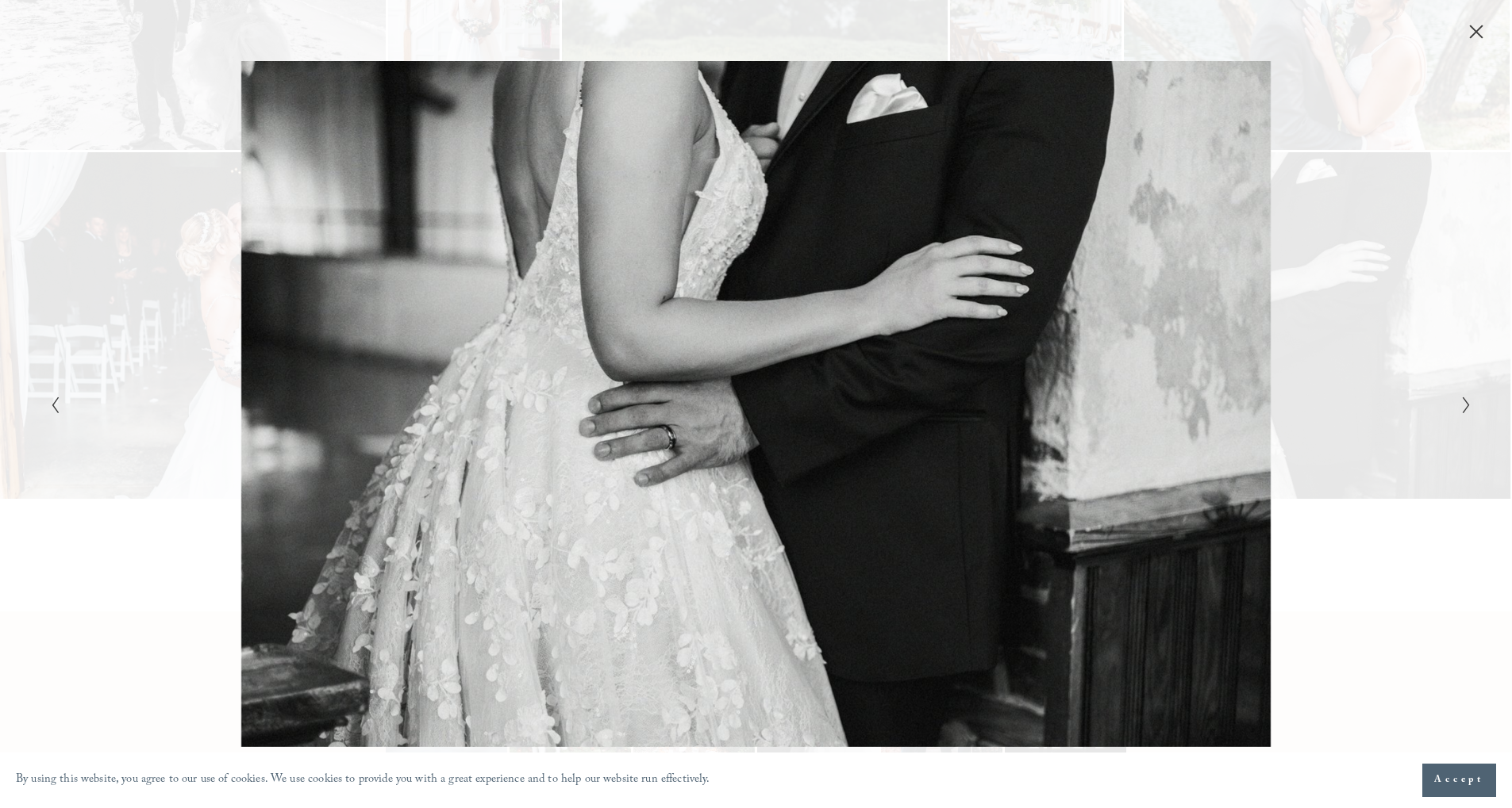
click at [1468, 409] on icon "Next Slide" at bounding box center [1466, 406] width 10 height 19
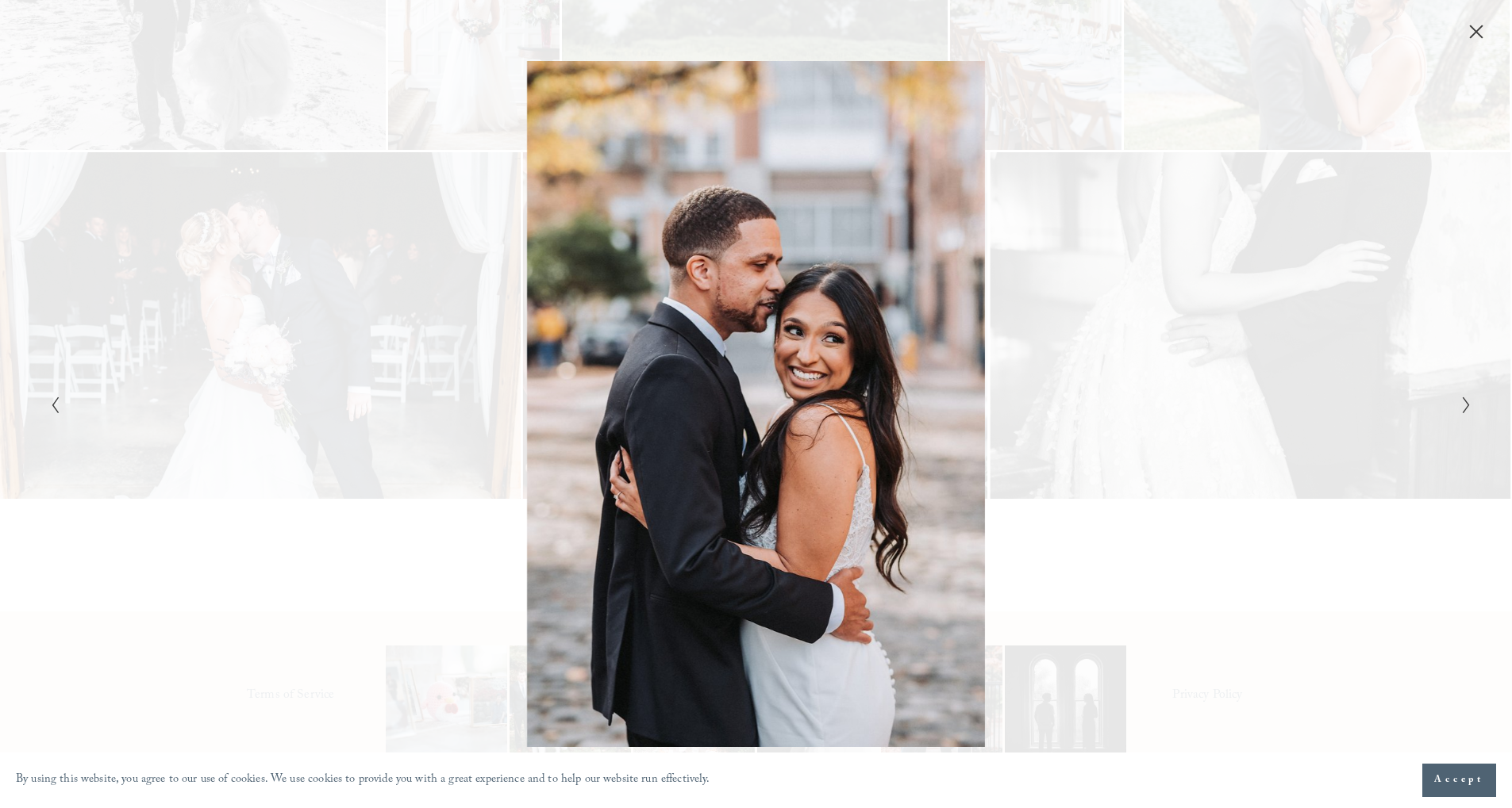
click at [1468, 409] on icon "Next Slide" at bounding box center [1466, 406] width 10 height 19
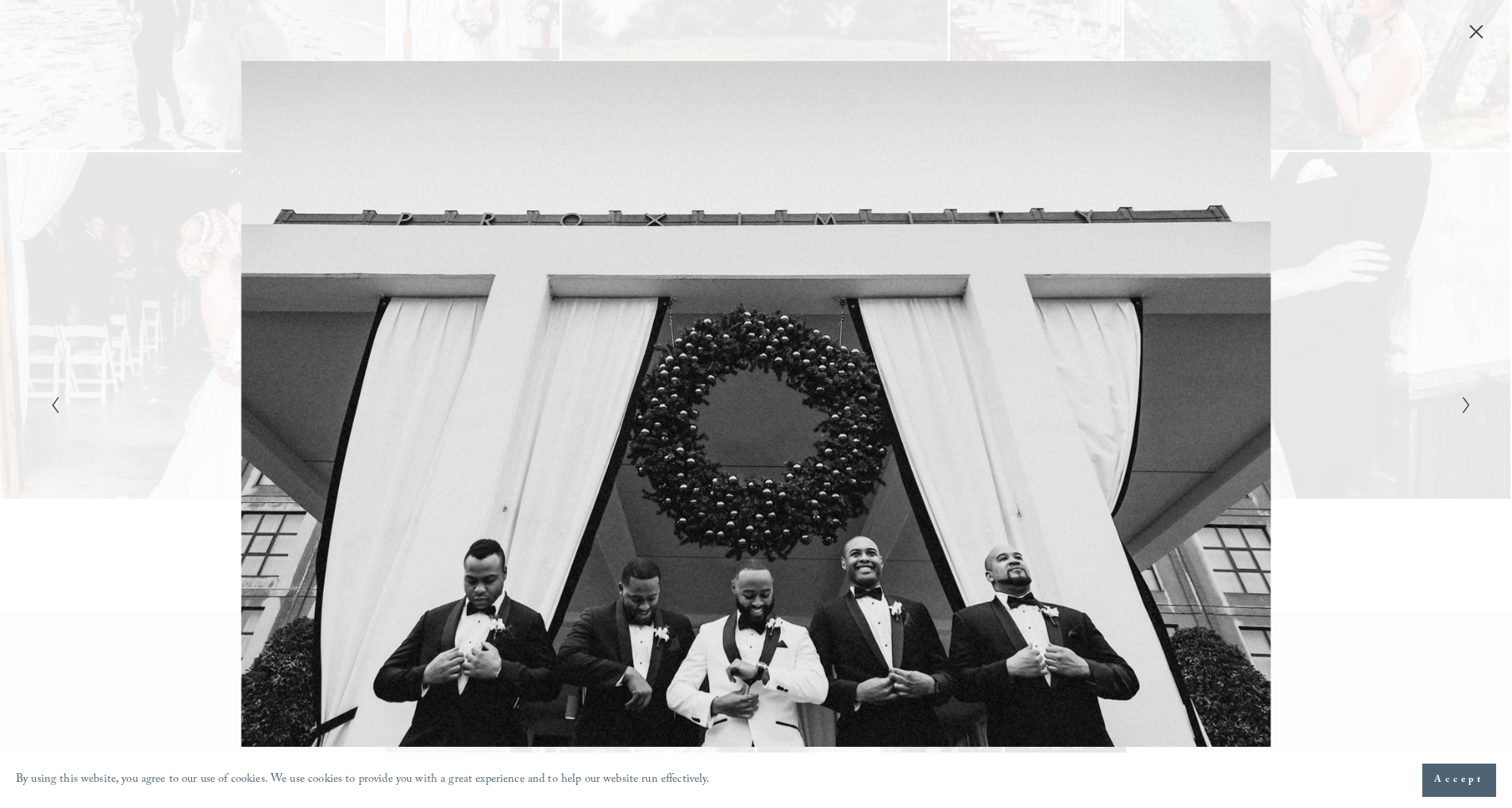
click at [1468, 409] on icon "Next Slide" at bounding box center [1466, 406] width 10 height 19
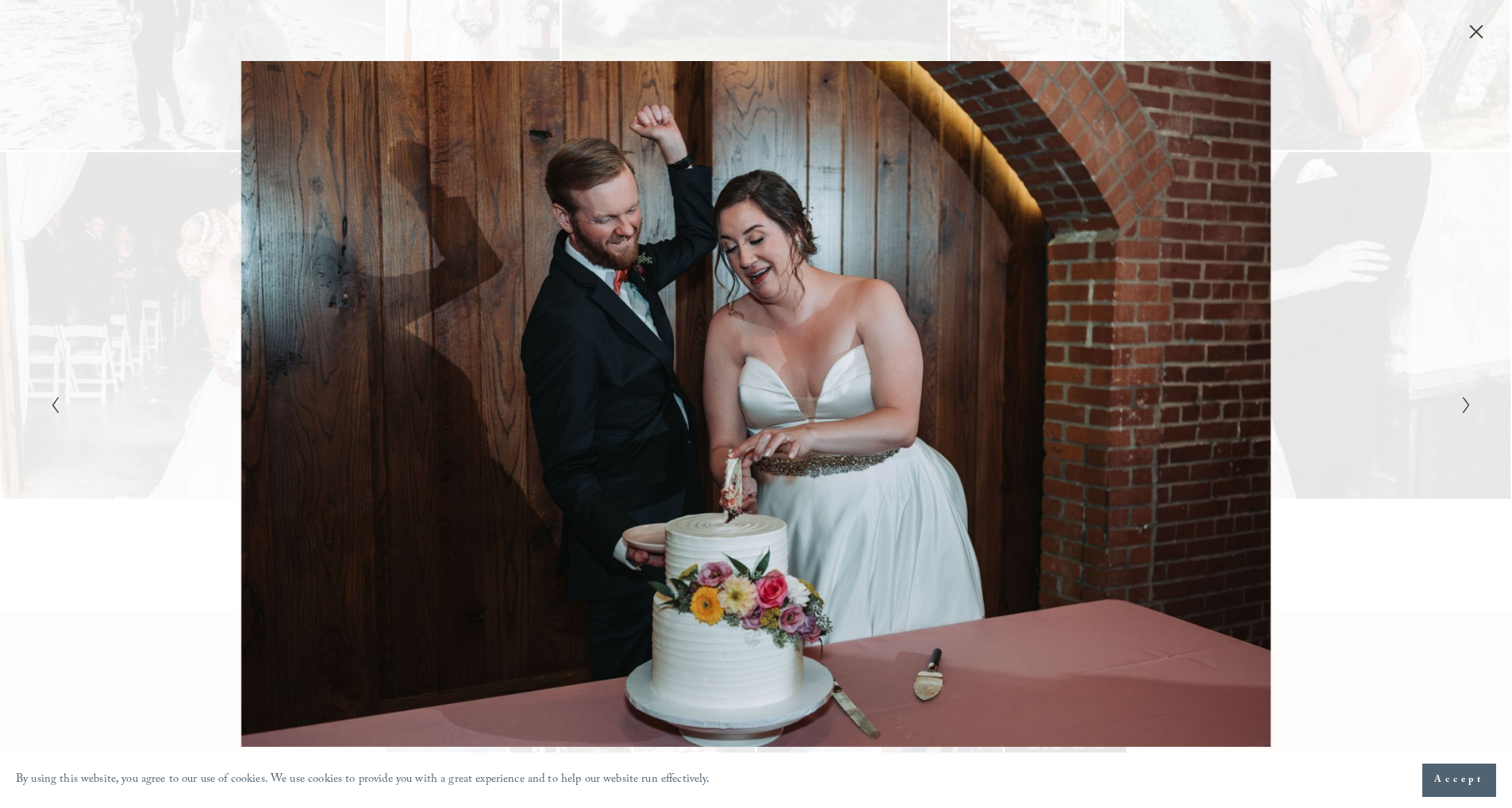
click at [1468, 409] on icon "Next Slide" at bounding box center [1466, 406] width 10 height 19
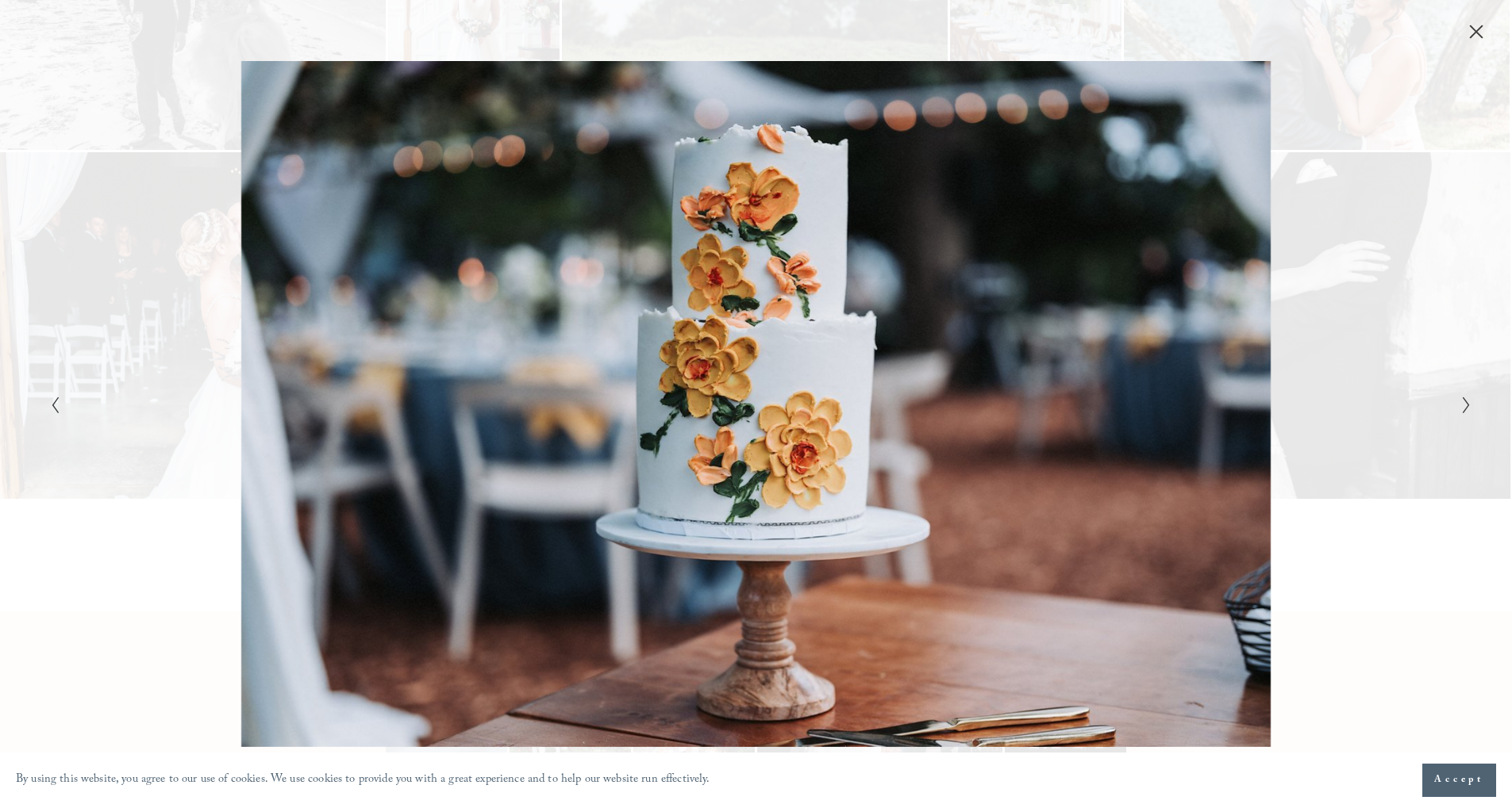
click at [1468, 409] on icon "Next Slide" at bounding box center [1466, 406] width 10 height 19
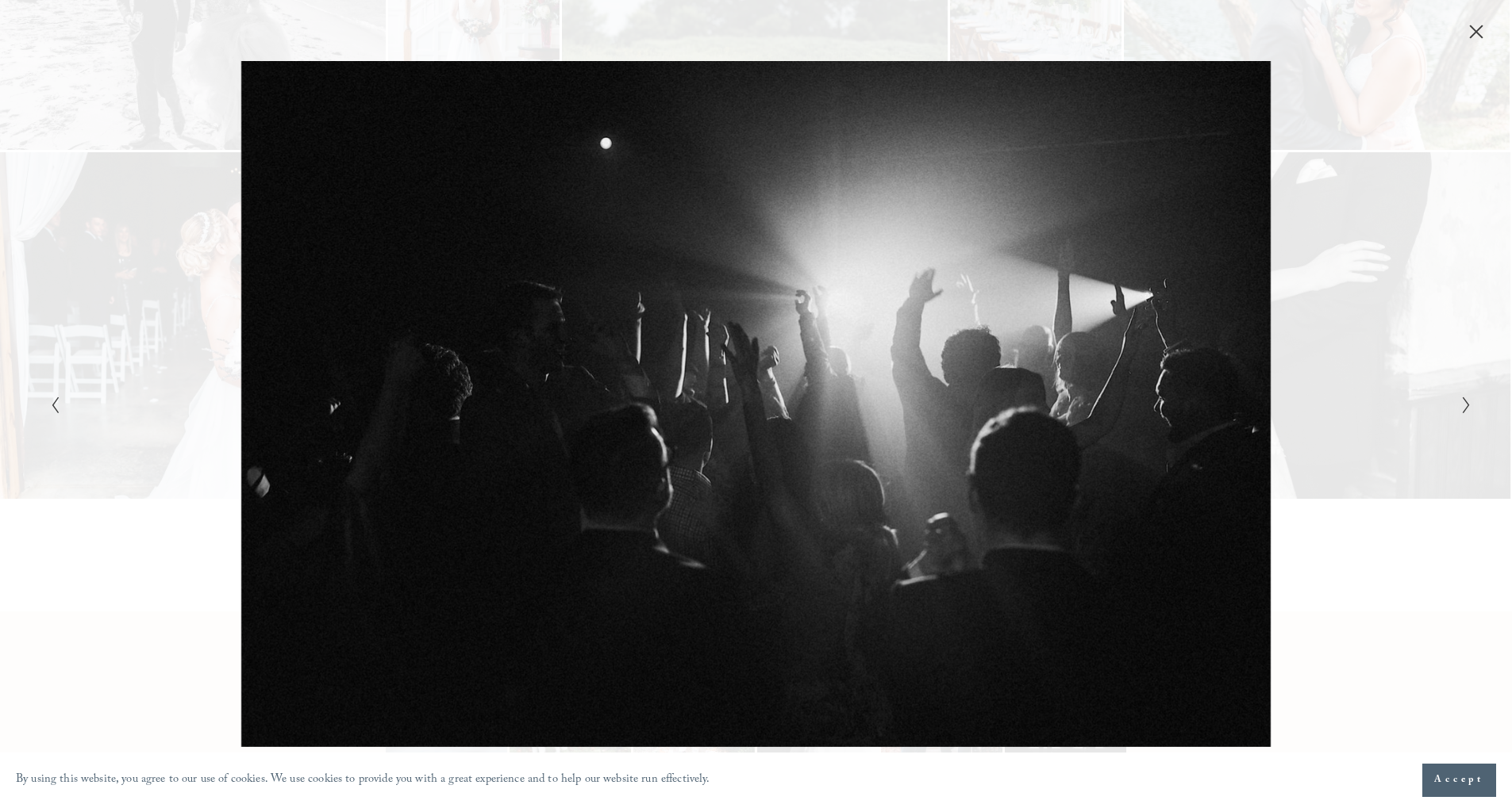
click at [1468, 409] on icon "Next Slide" at bounding box center [1466, 406] width 10 height 19
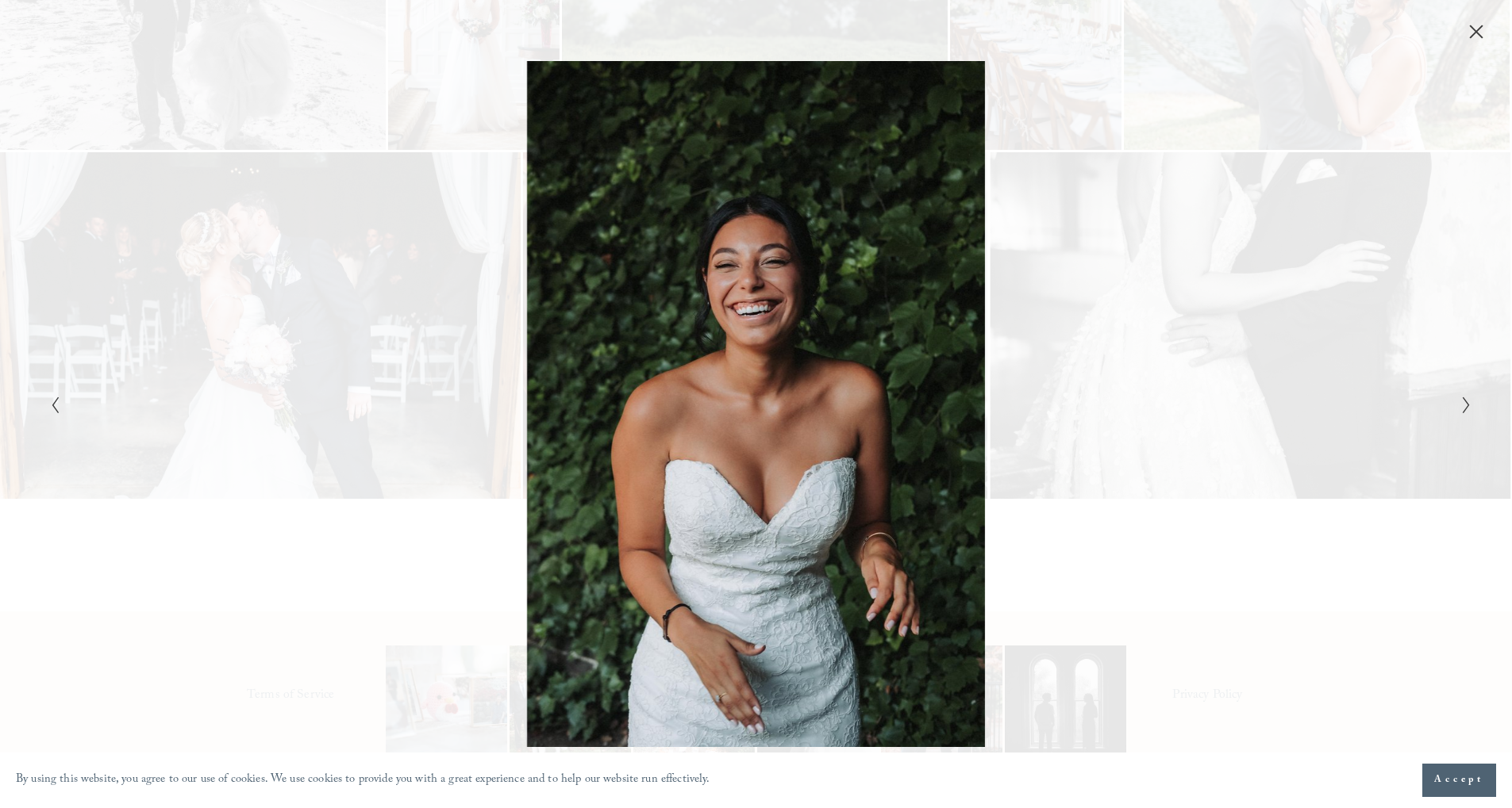
click at [1468, 409] on icon "Next Slide" at bounding box center [1466, 406] width 10 height 19
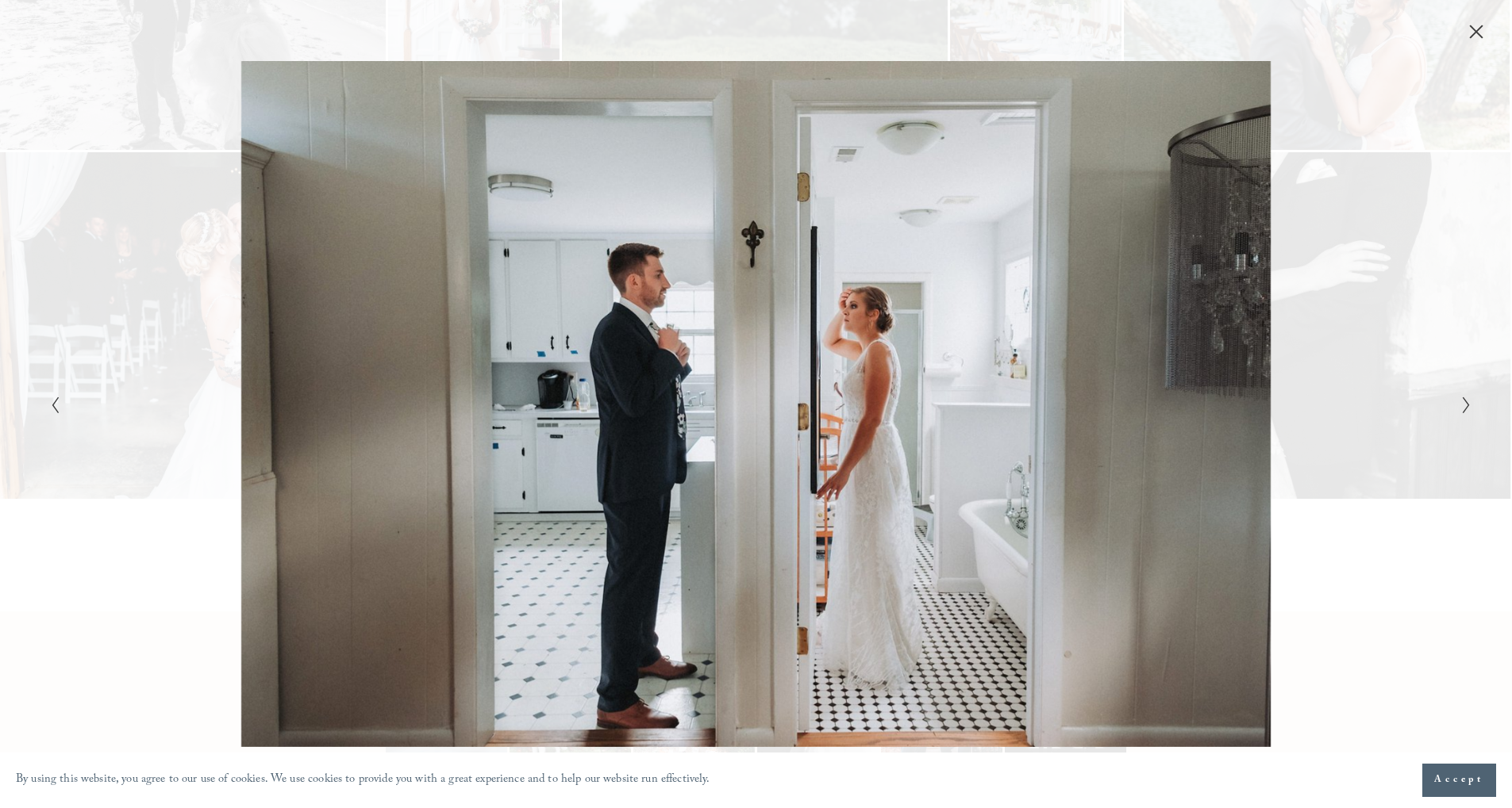
click at [1468, 409] on icon "Next Slide" at bounding box center [1466, 406] width 10 height 19
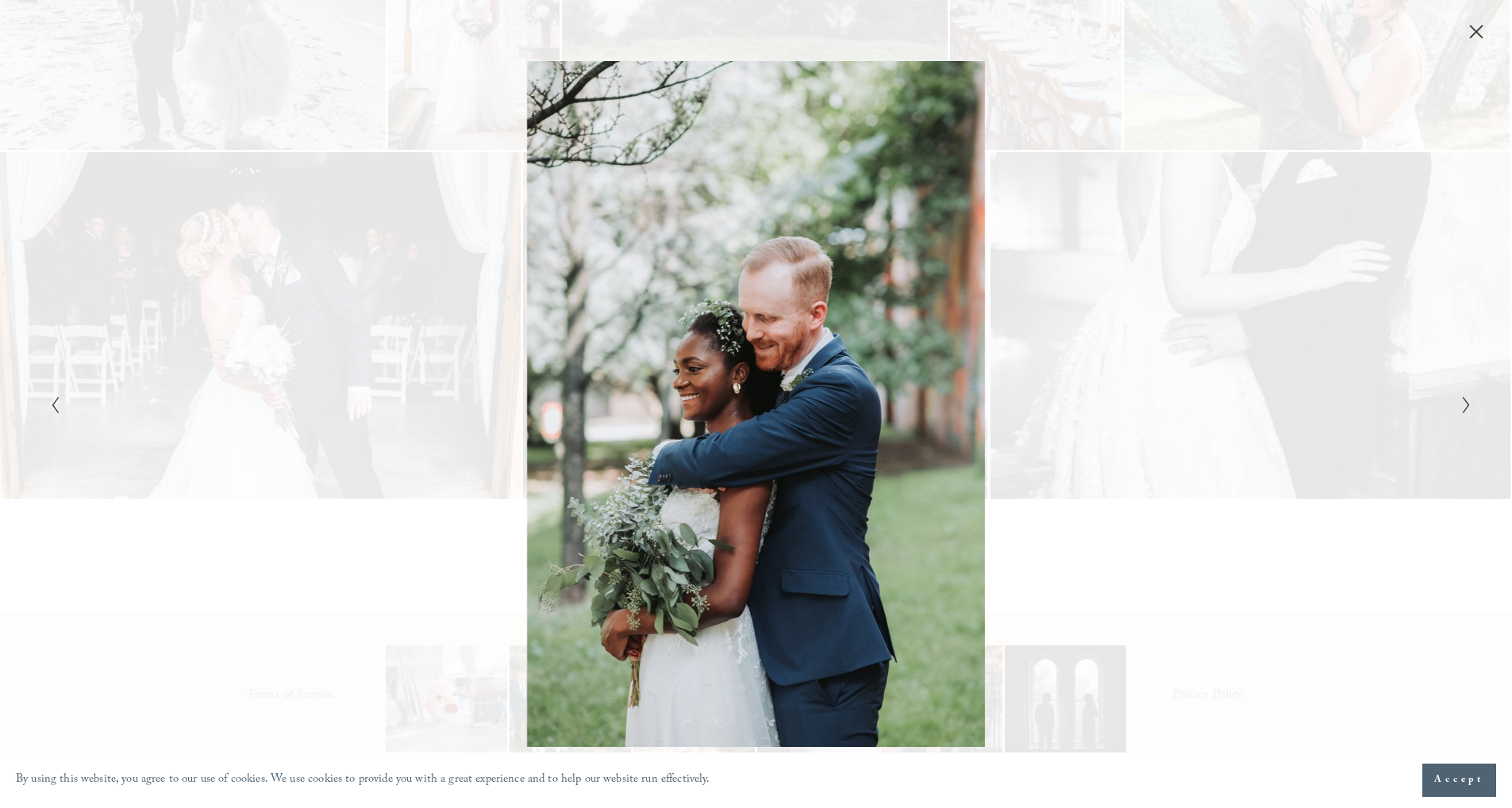
click at [1466, 410] on icon "Next Slide" at bounding box center [1466, 406] width 10 height 19
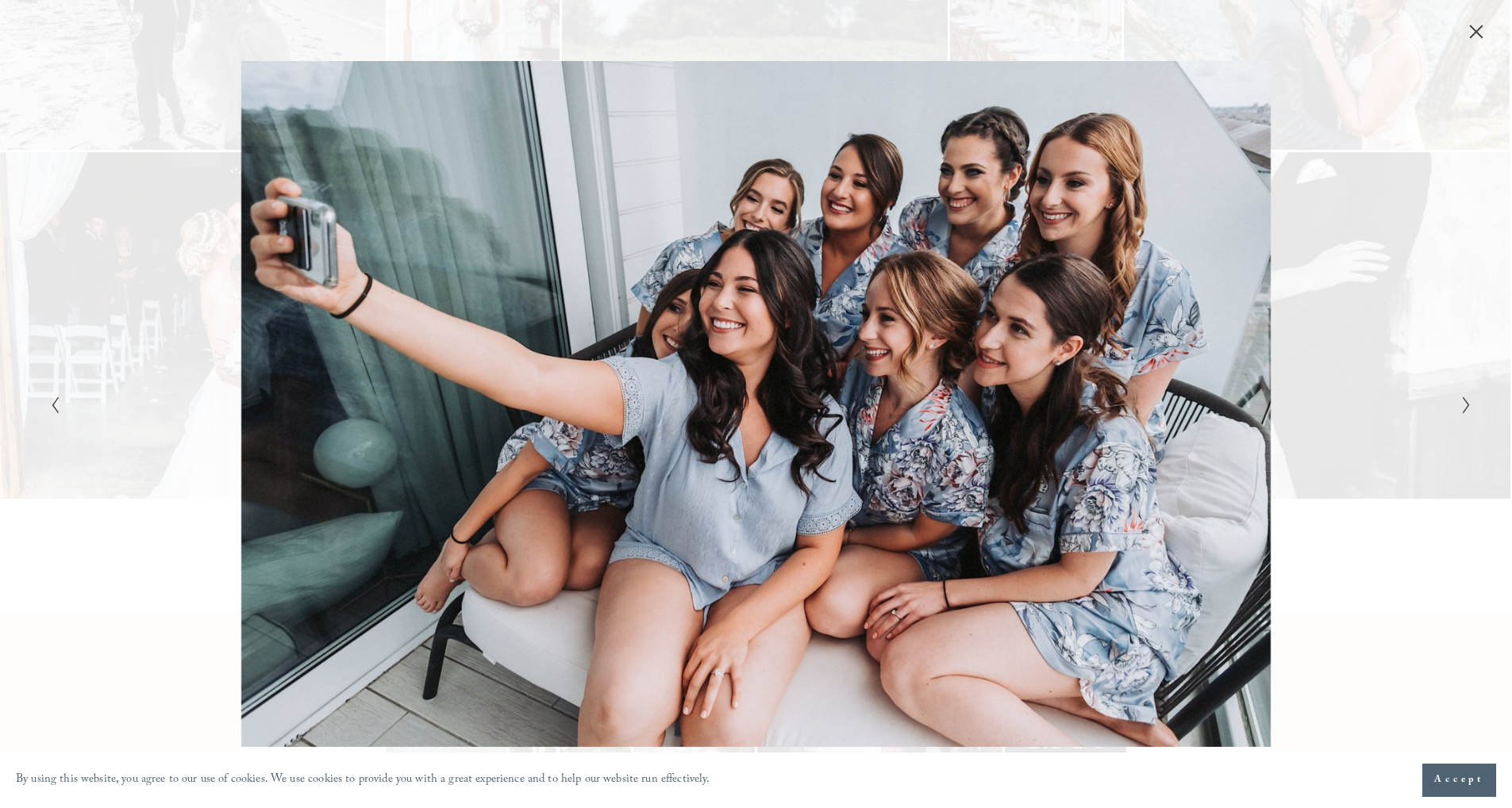
click at [1466, 410] on icon "Next Slide" at bounding box center [1466, 406] width 10 height 19
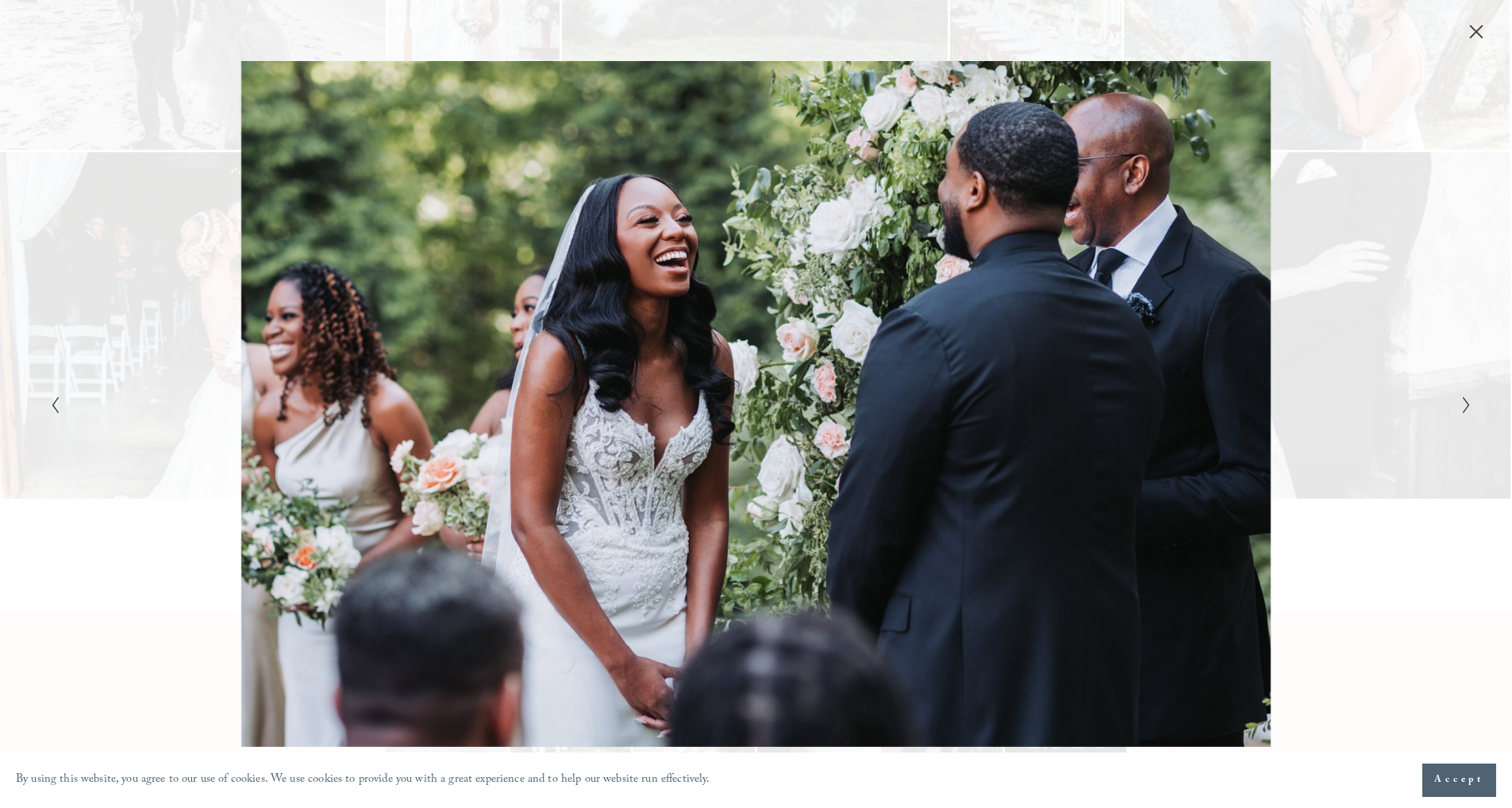
click at [1466, 410] on icon "Next Slide" at bounding box center [1466, 406] width 10 height 19
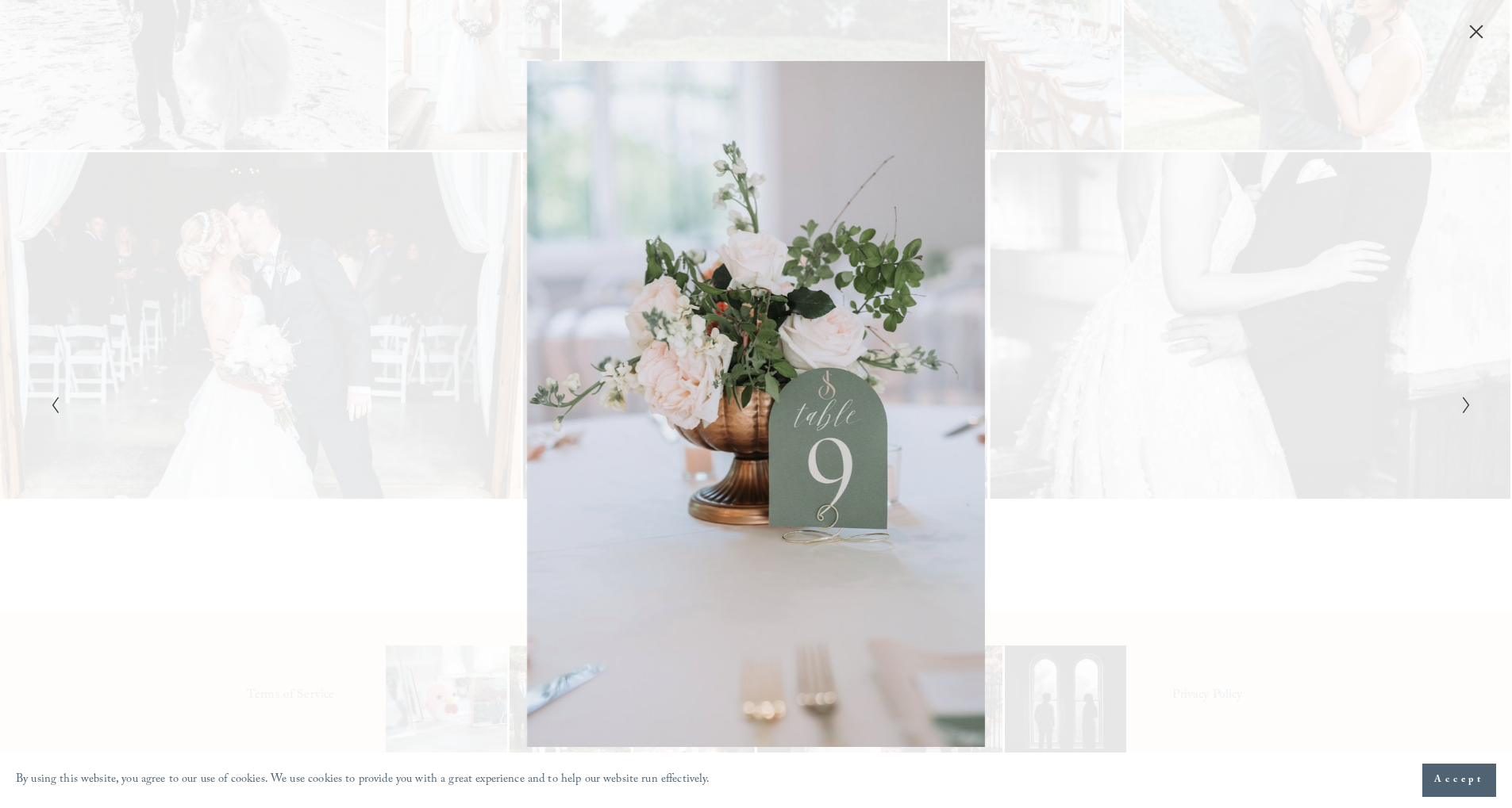
click at [1466, 410] on icon "Next Slide" at bounding box center [1466, 406] width 10 height 19
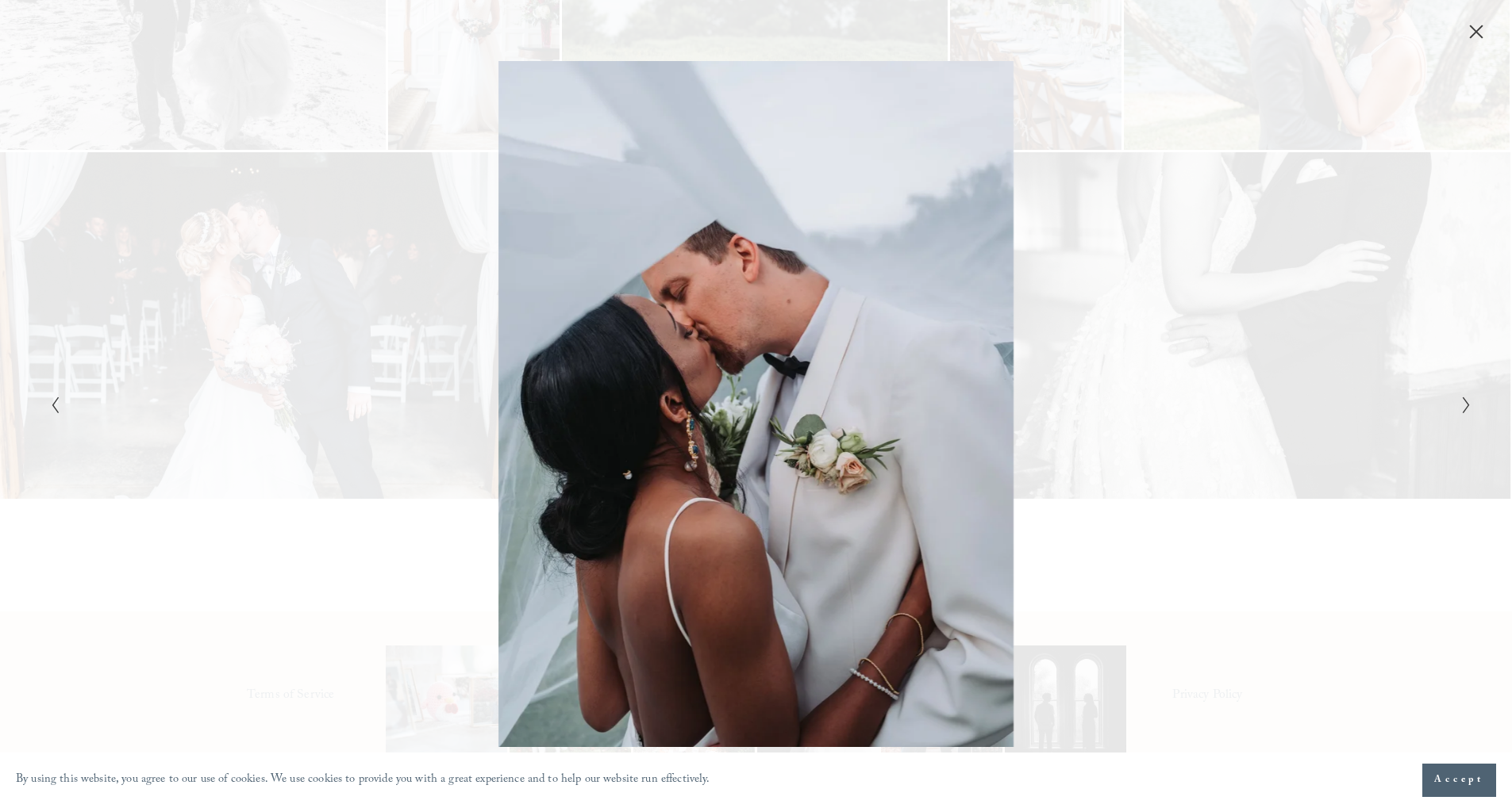
click at [1466, 410] on icon "Next Slide" at bounding box center [1466, 406] width 10 height 19
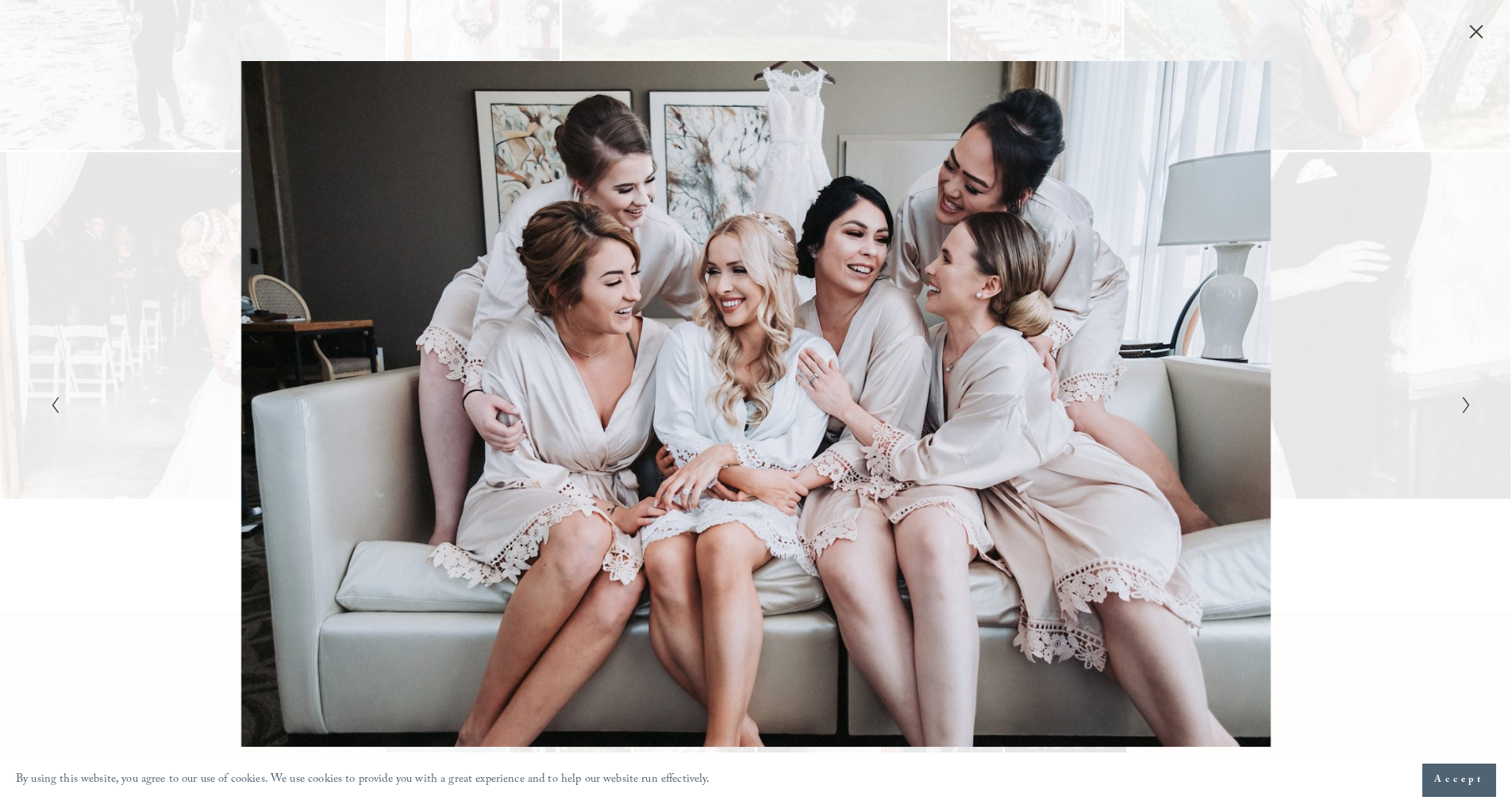
click at [1466, 410] on icon "Next Slide" at bounding box center [1466, 406] width 10 height 19
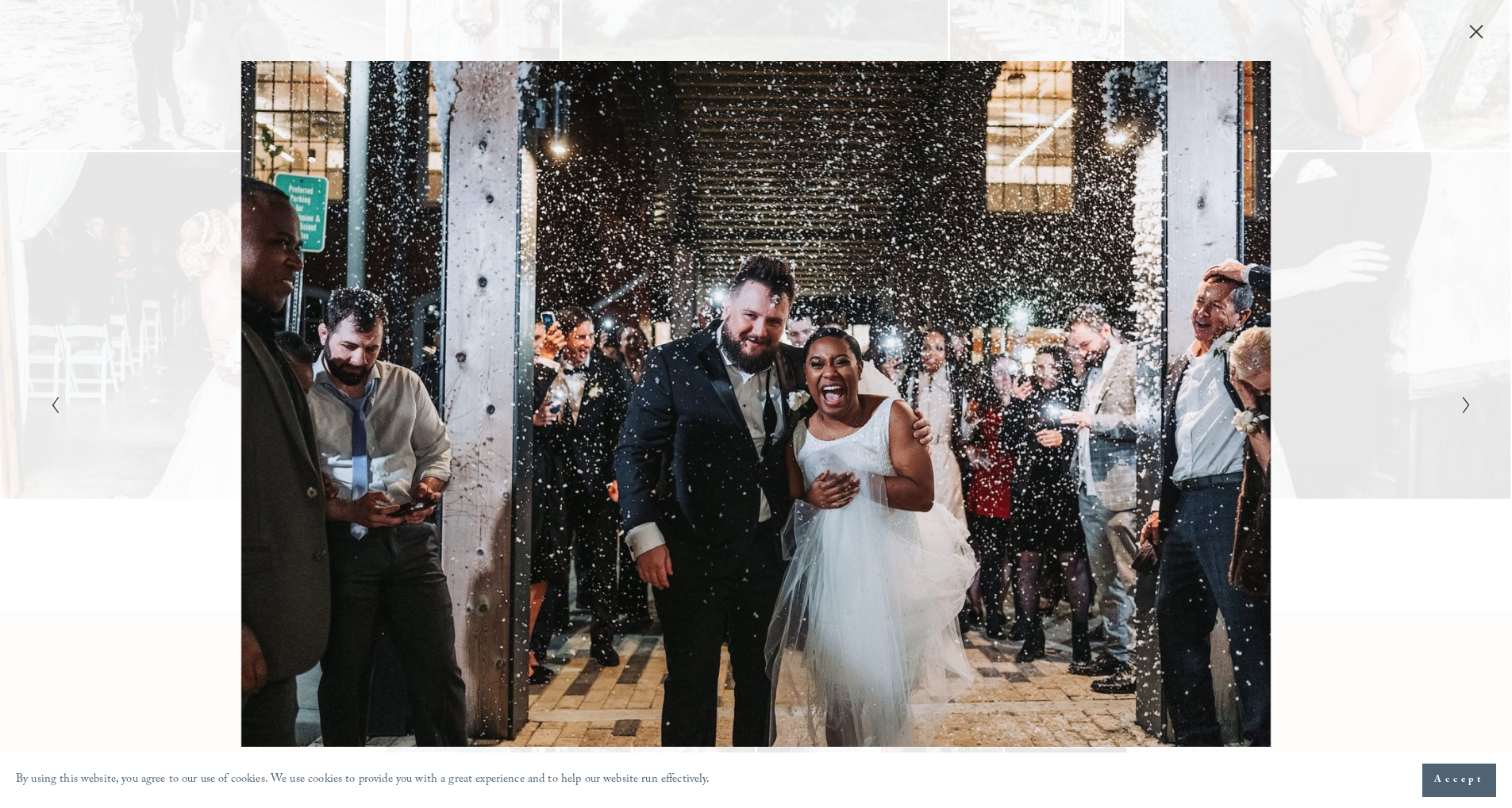
click at [1463, 409] on icon "Next Slide" at bounding box center [1466, 406] width 10 height 19
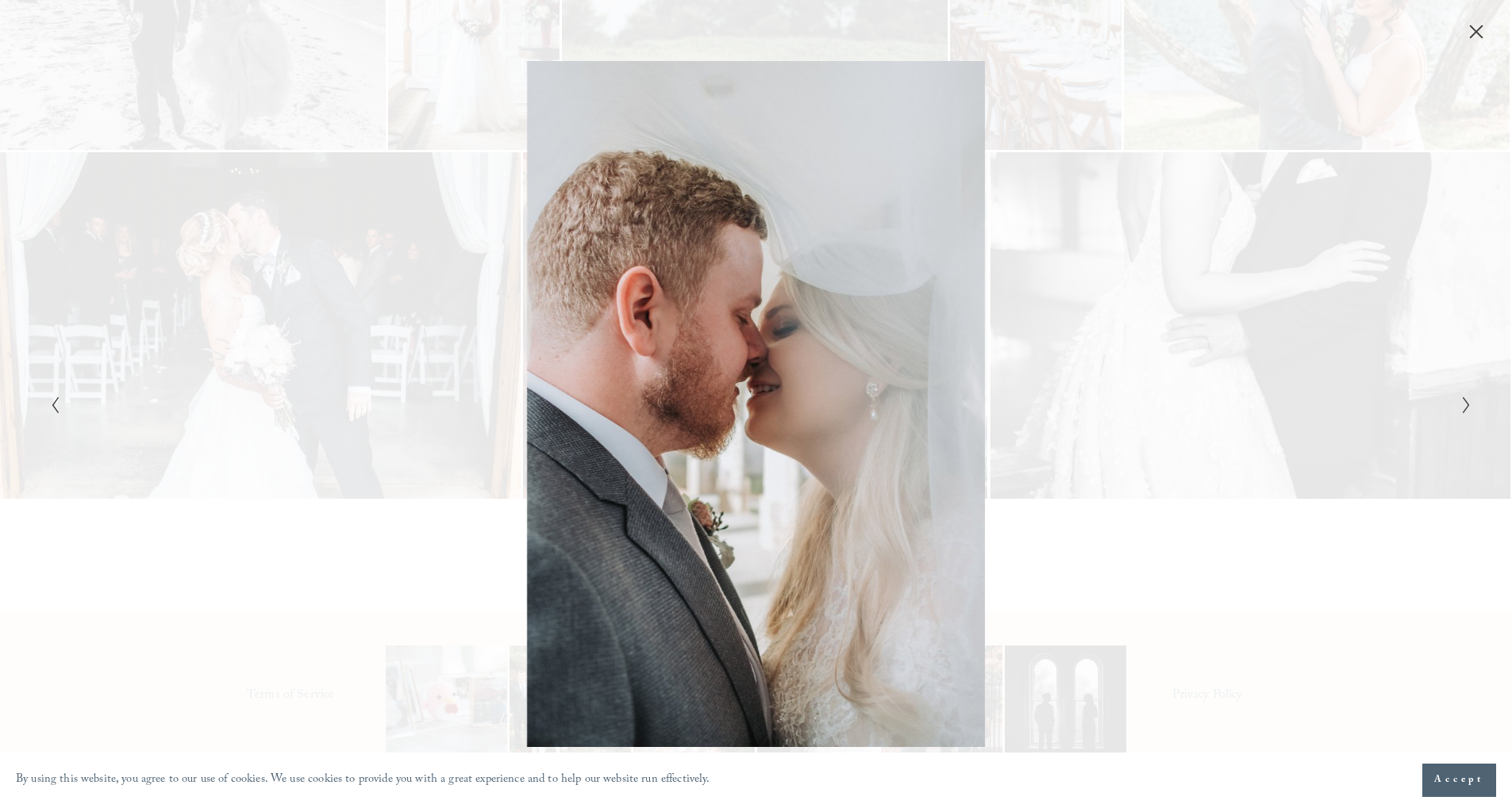
click at [1463, 409] on icon "Next Slide" at bounding box center [1466, 406] width 10 height 19
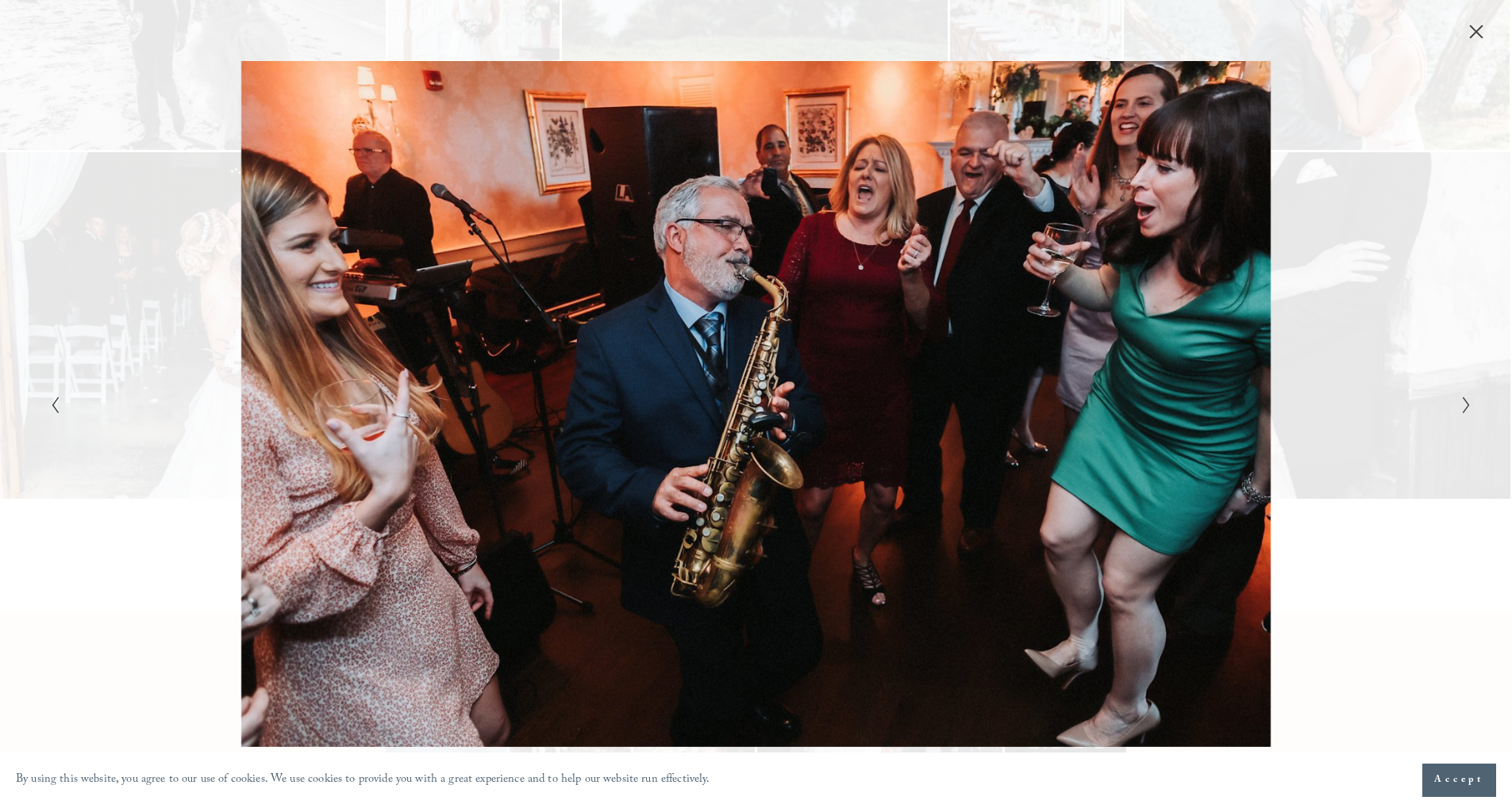
click at [1465, 406] on icon "Next Slide" at bounding box center [1466, 406] width 10 height 19
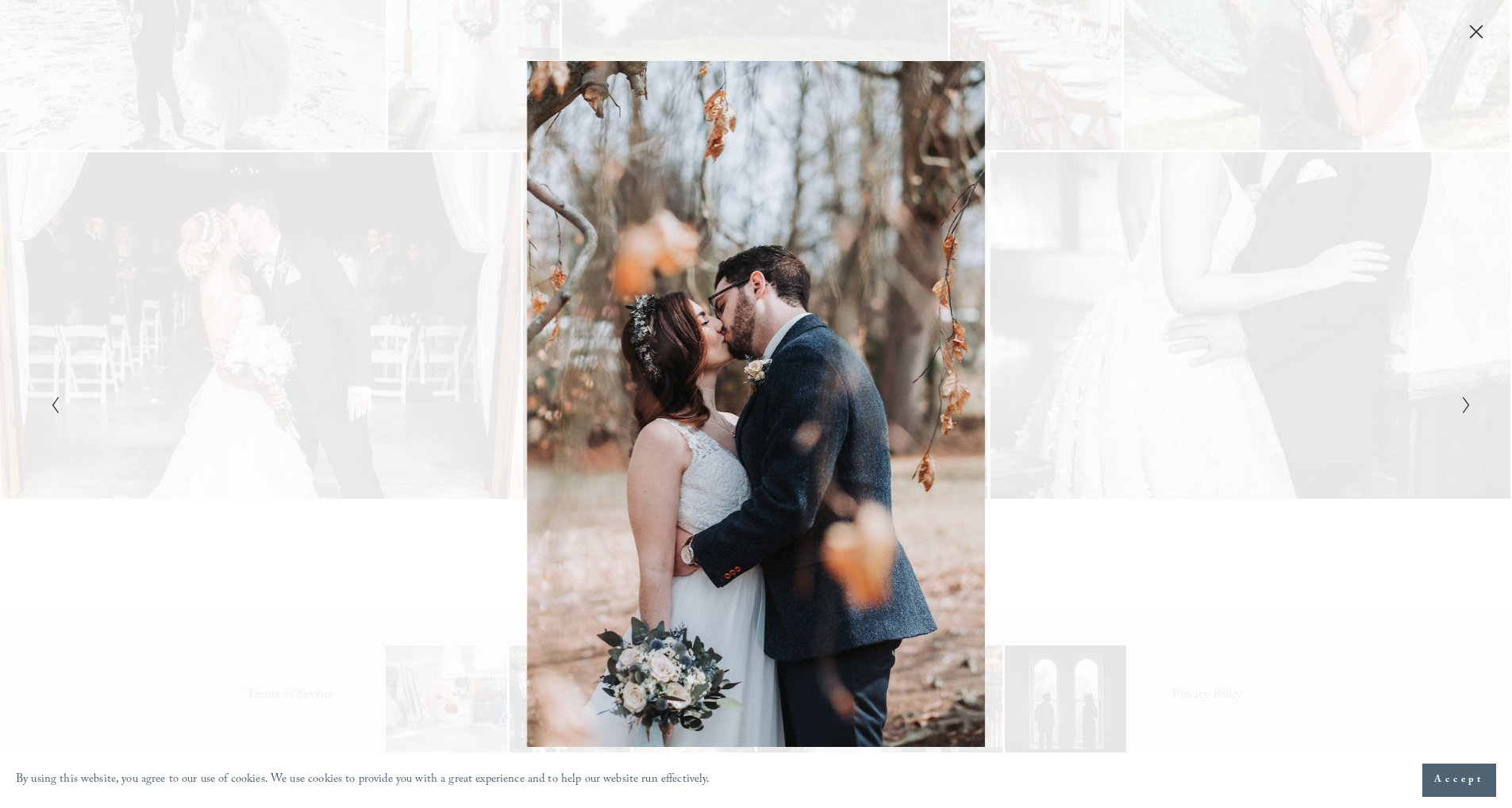
click at [1462, 402] on icon "Next Slide" at bounding box center [1466, 406] width 10 height 19
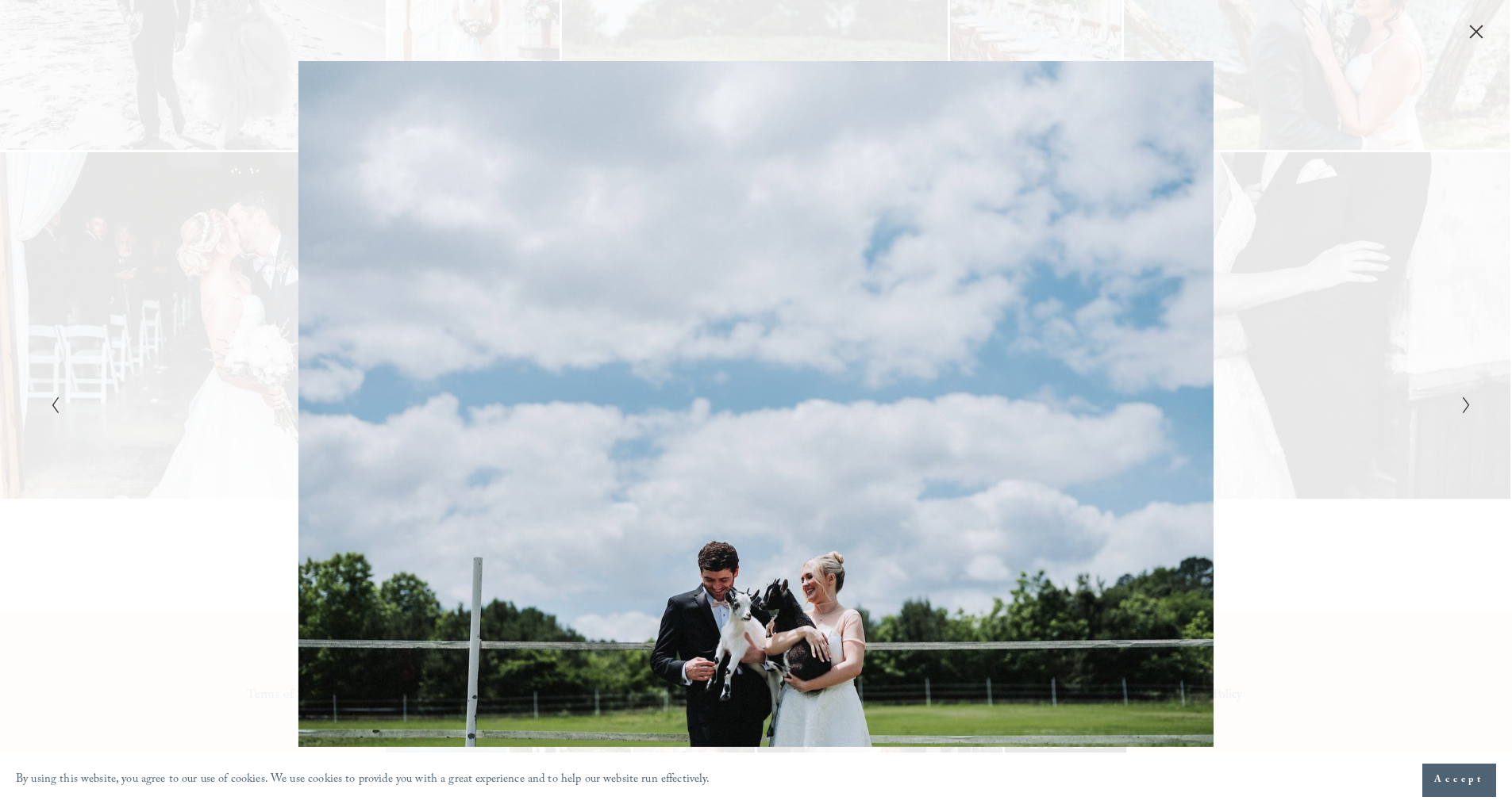
click at [1462, 402] on icon "Next Slide" at bounding box center [1466, 406] width 10 height 19
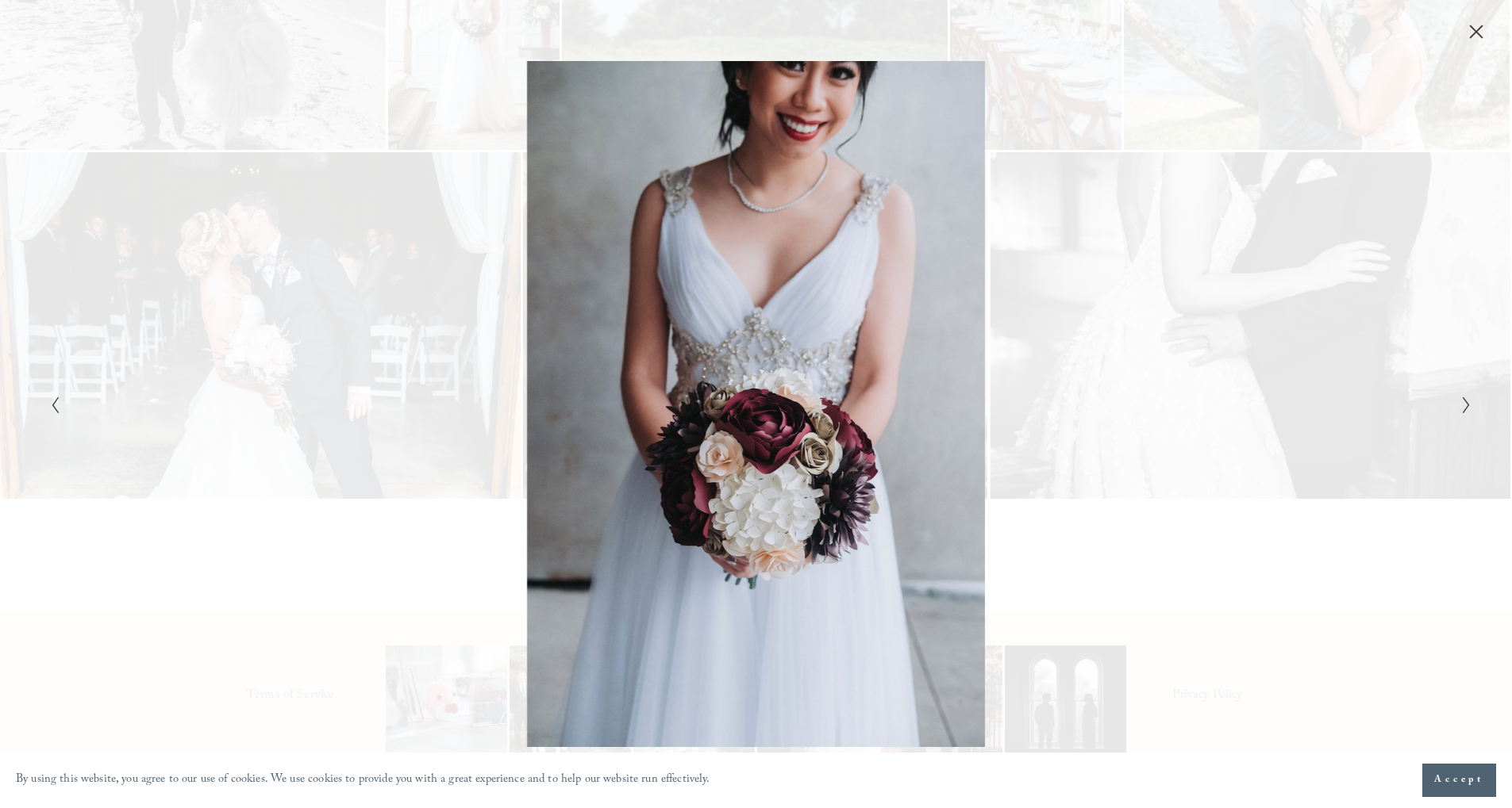
click at [1462, 402] on icon "Next Slide" at bounding box center [1466, 406] width 10 height 19
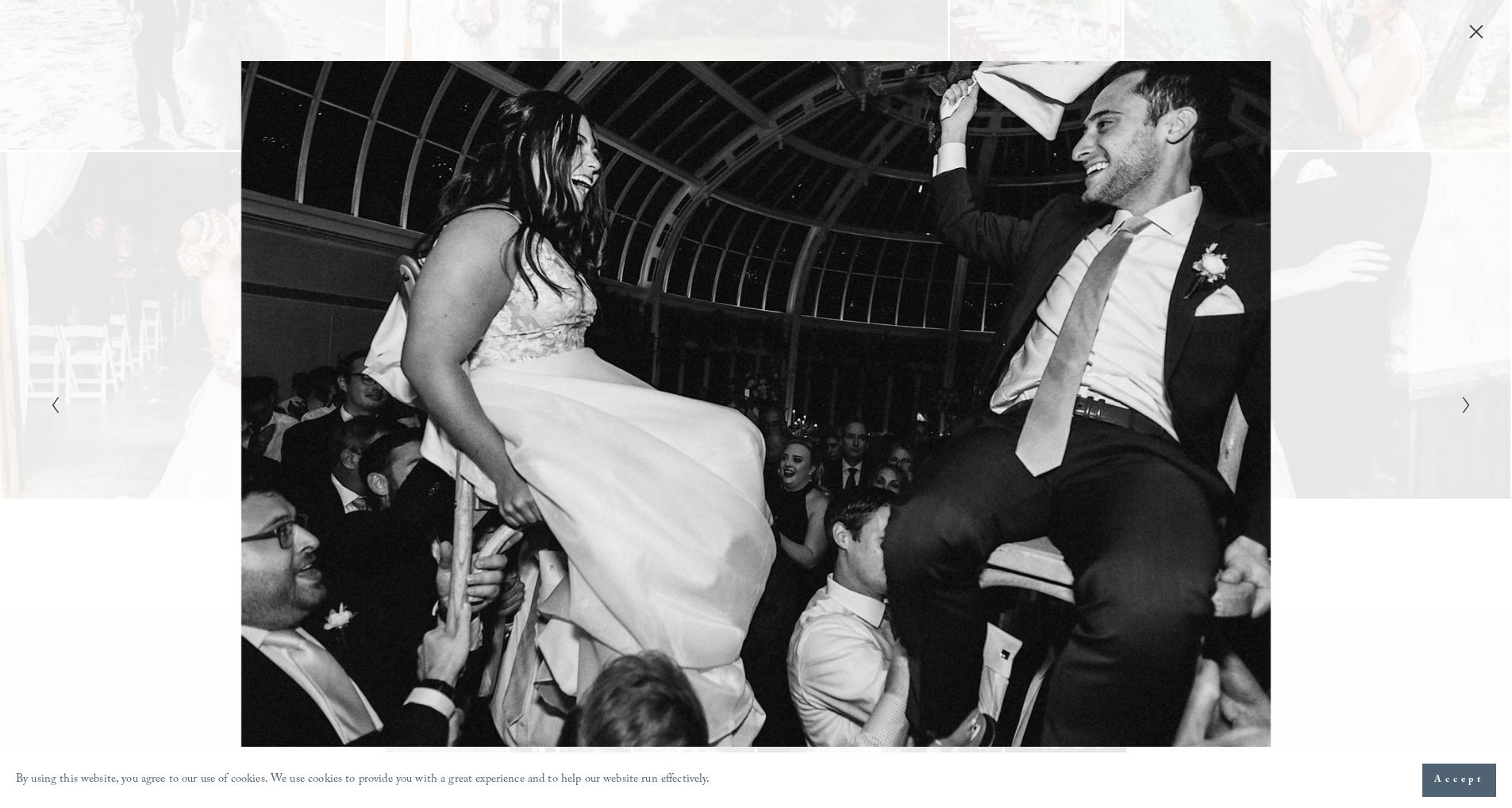
click at [1462, 402] on icon "Next Slide" at bounding box center [1466, 406] width 10 height 19
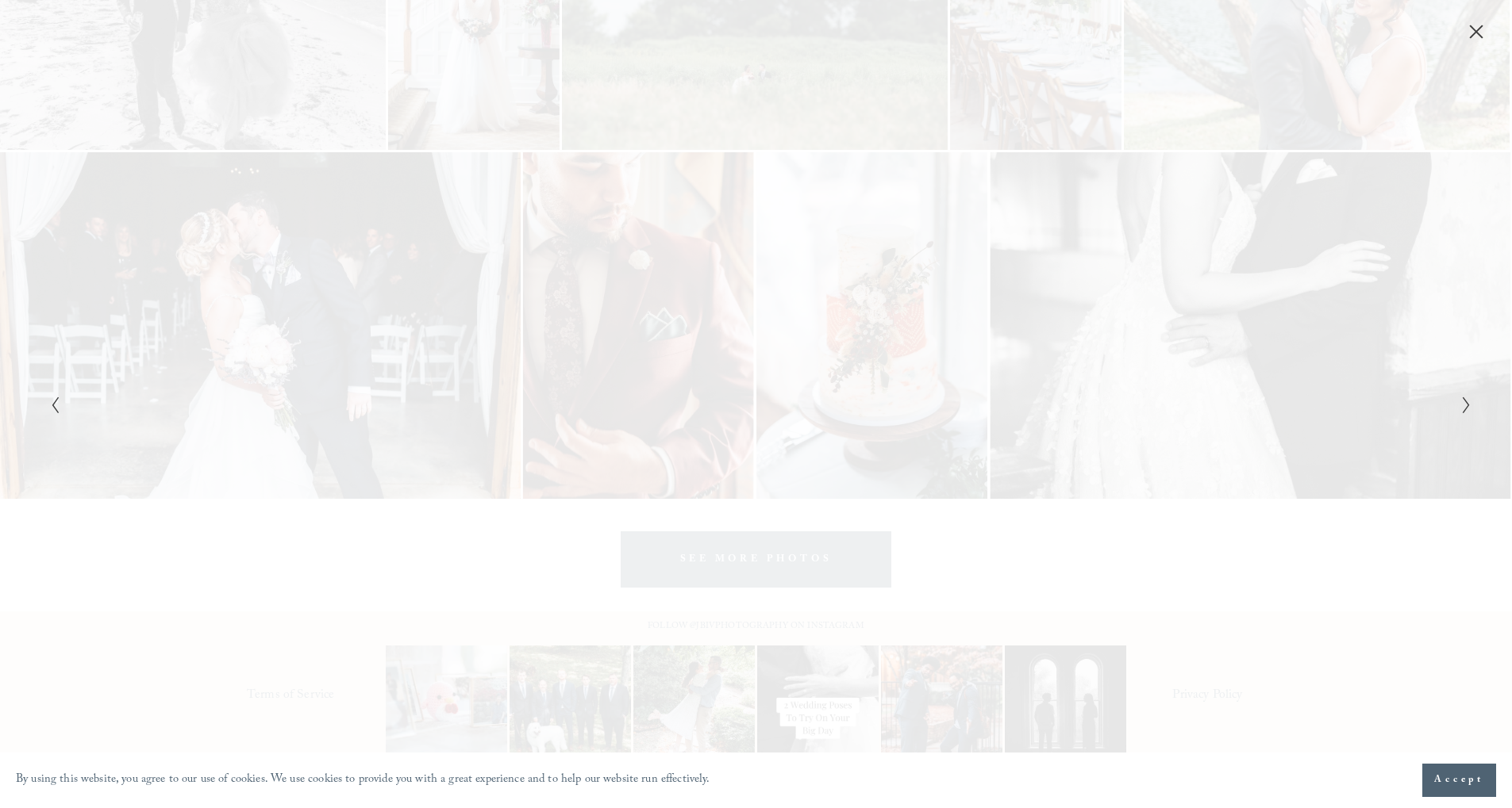
click at [1462, 402] on icon "Next Slide" at bounding box center [1466, 406] width 10 height 19
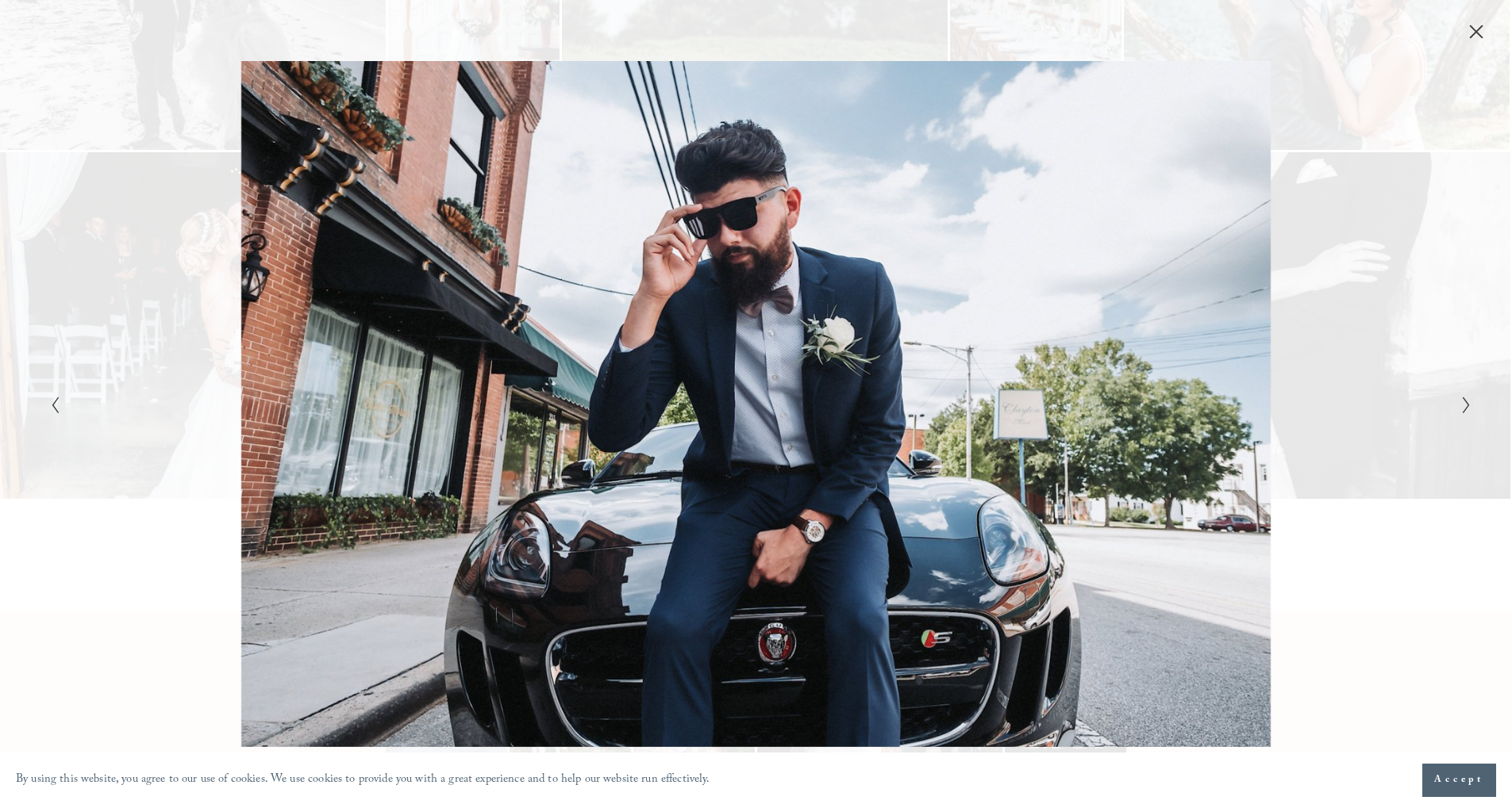
click at [1462, 402] on icon "Next Slide" at bounding box center [1466, 406] width 10 height 19
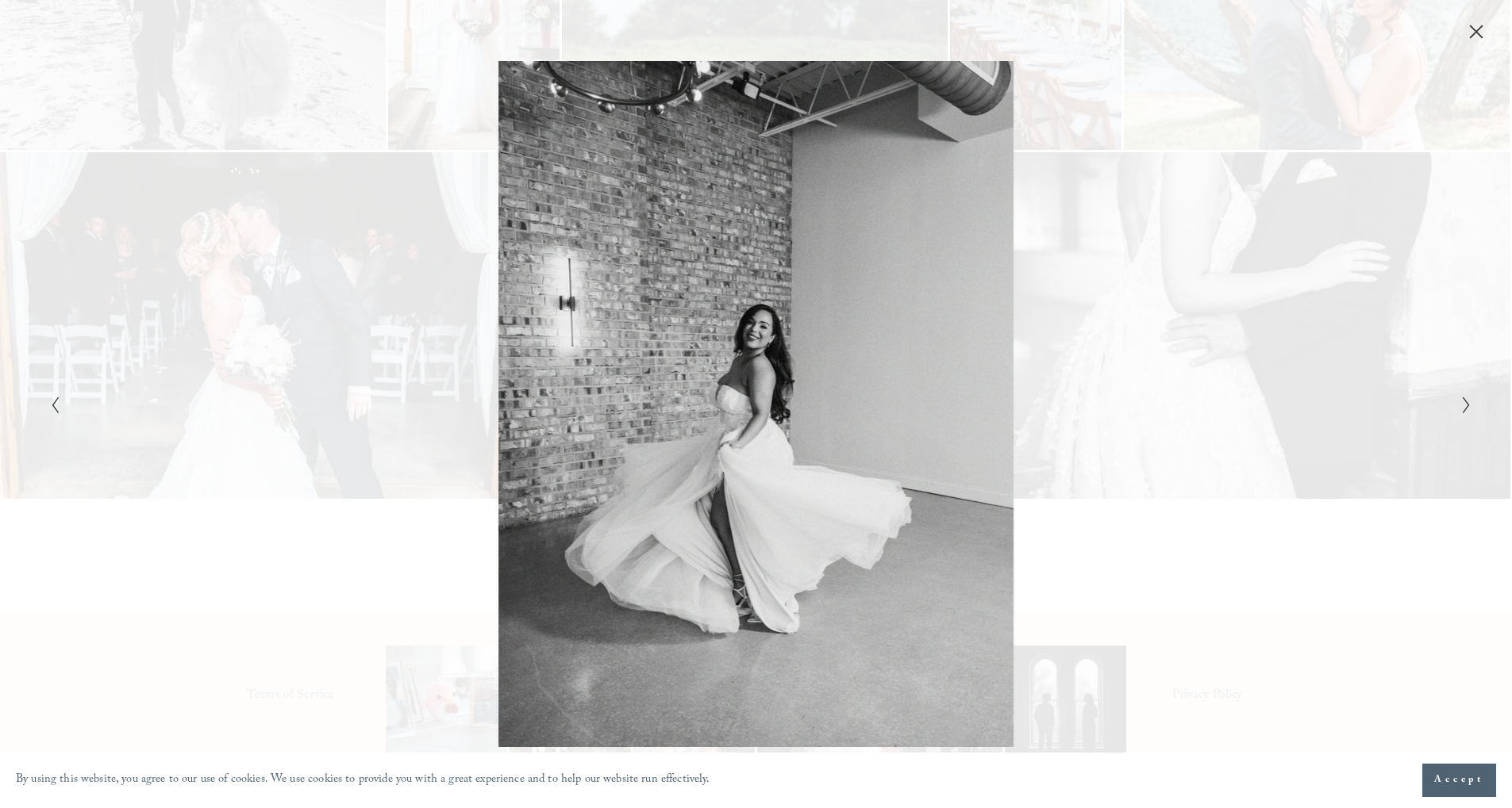
click at [1462, 402] on icon "Next Slide" at bounding box center [1466, 406] width 10 height 19
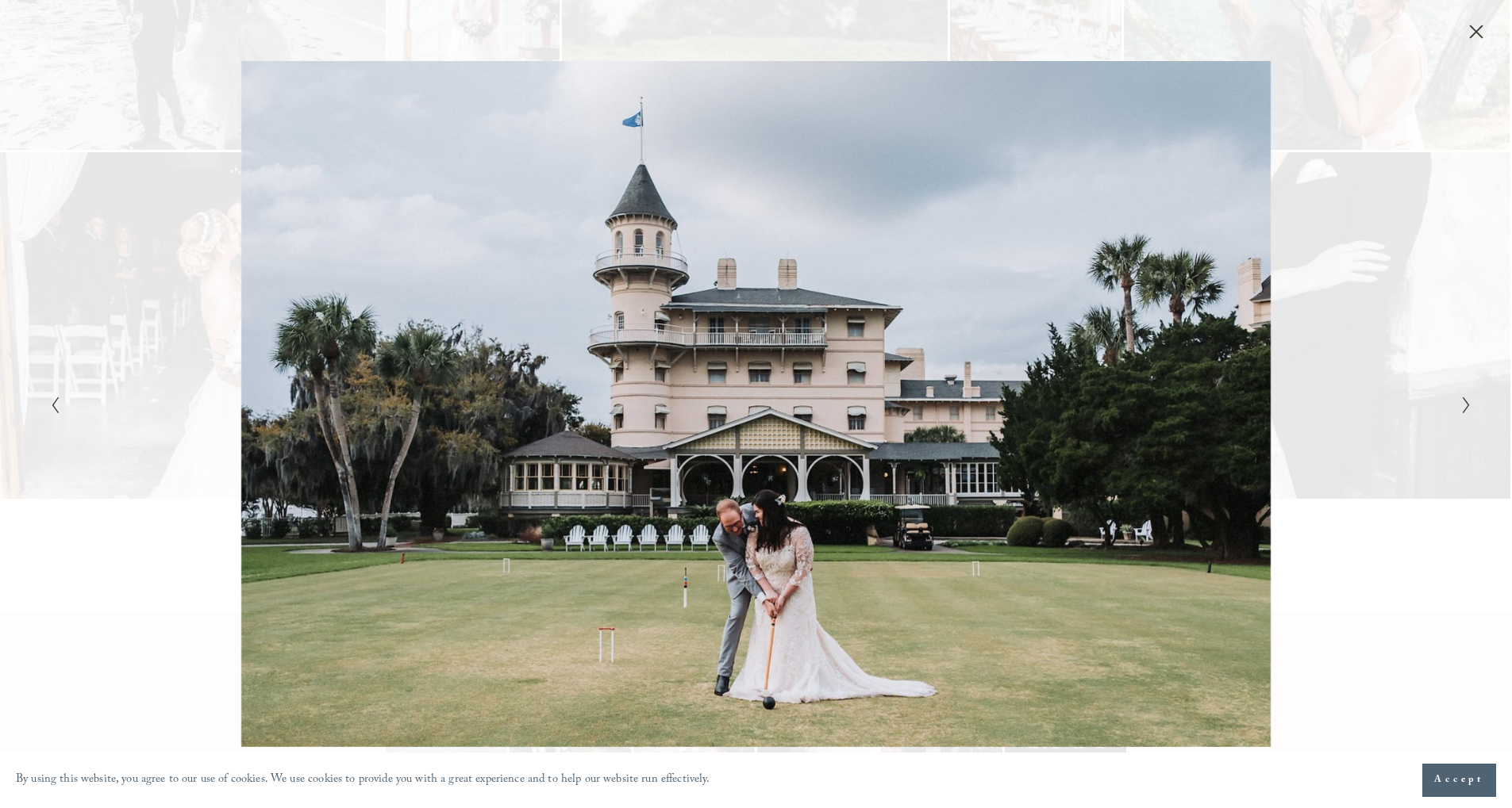
click at [1462, 402] on icon "Next Slide" at bounding box center [1466, 406] width 10 height 19
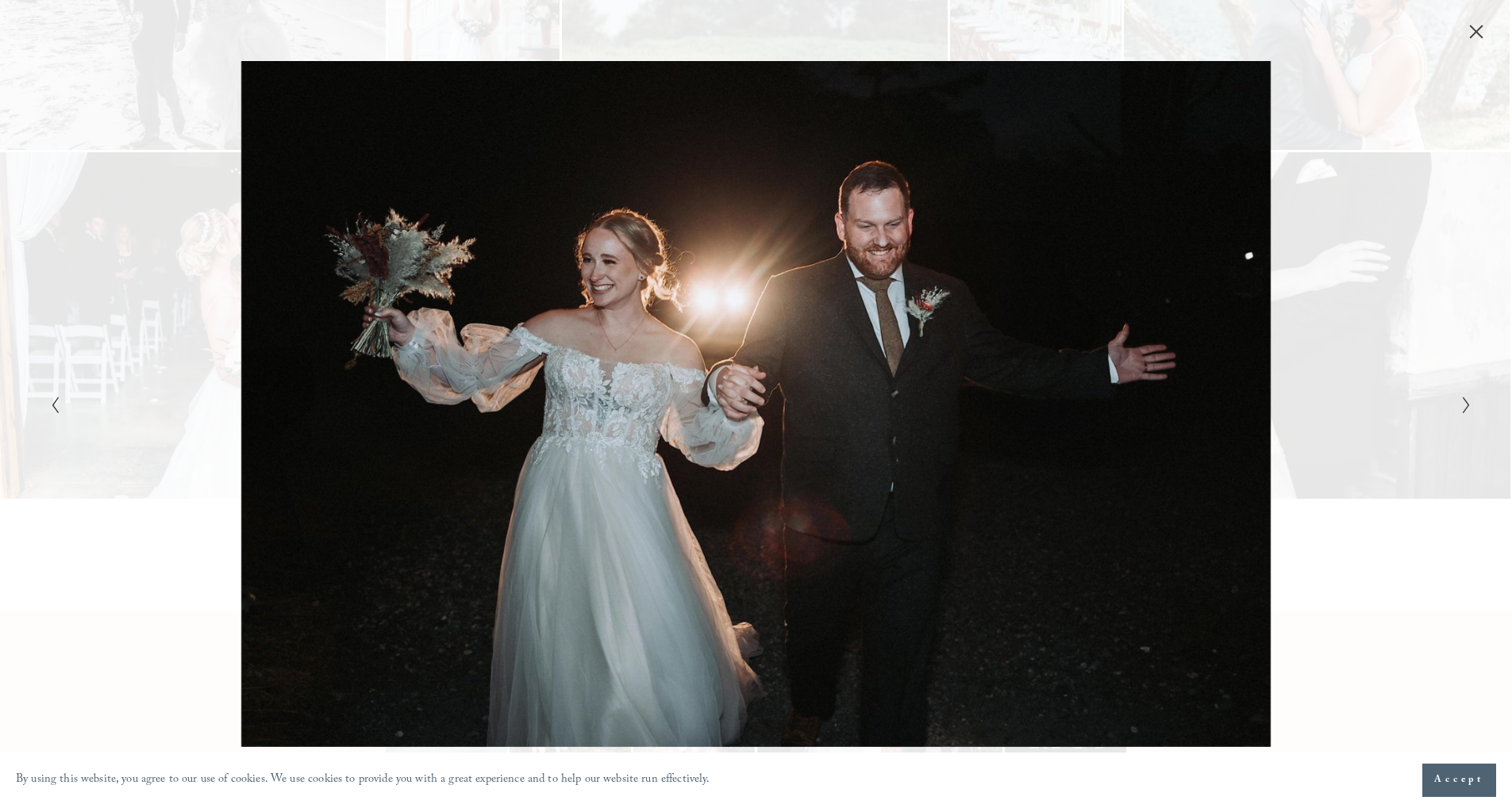
click at [1462, 402] on icon "Next Slide" at bounding box center [1466, 406] width 10 height 19
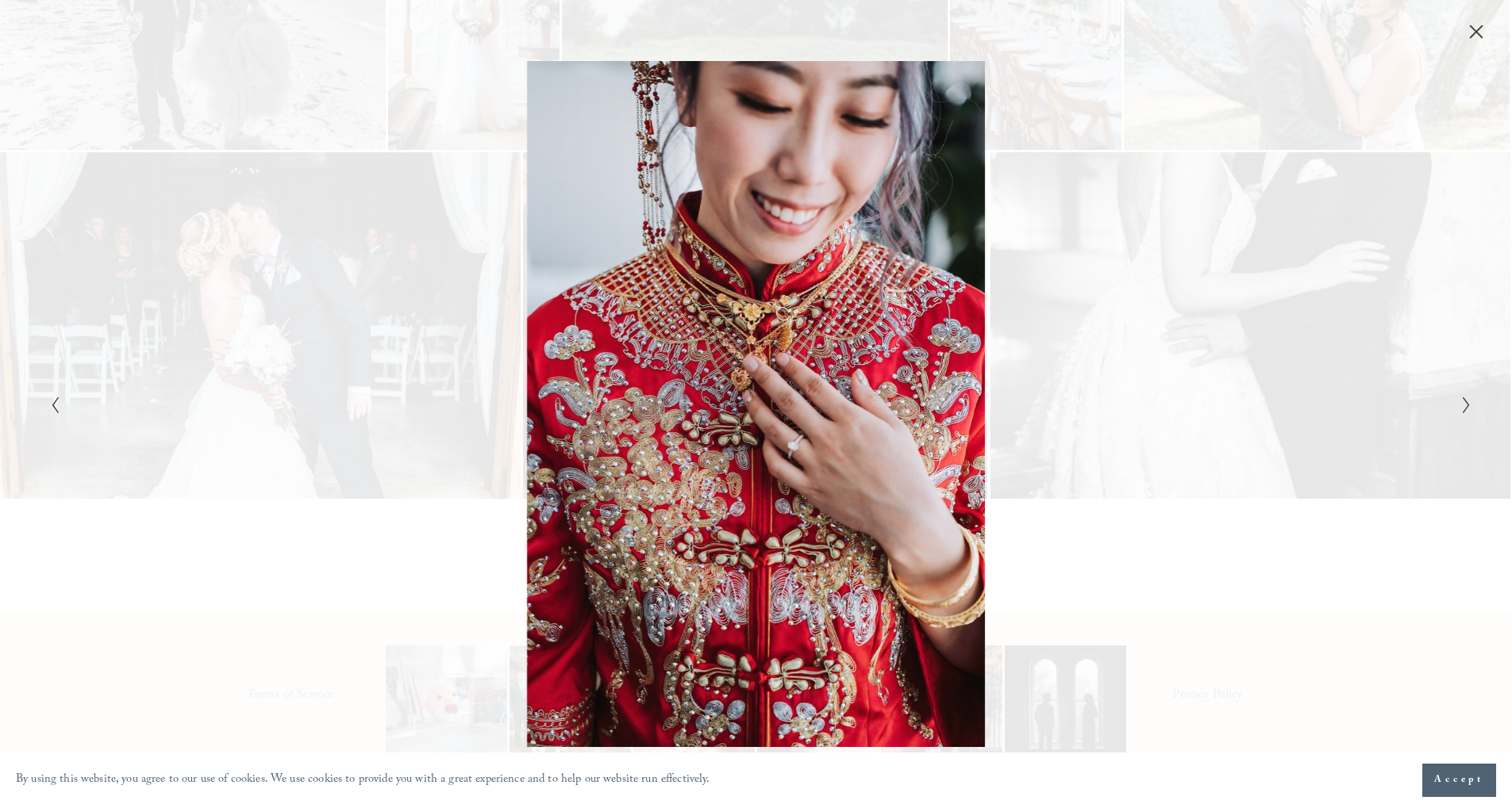
click at [1462, 402] on icon "Next Slide" at bounding box center [1466, 406] width 10 height 19
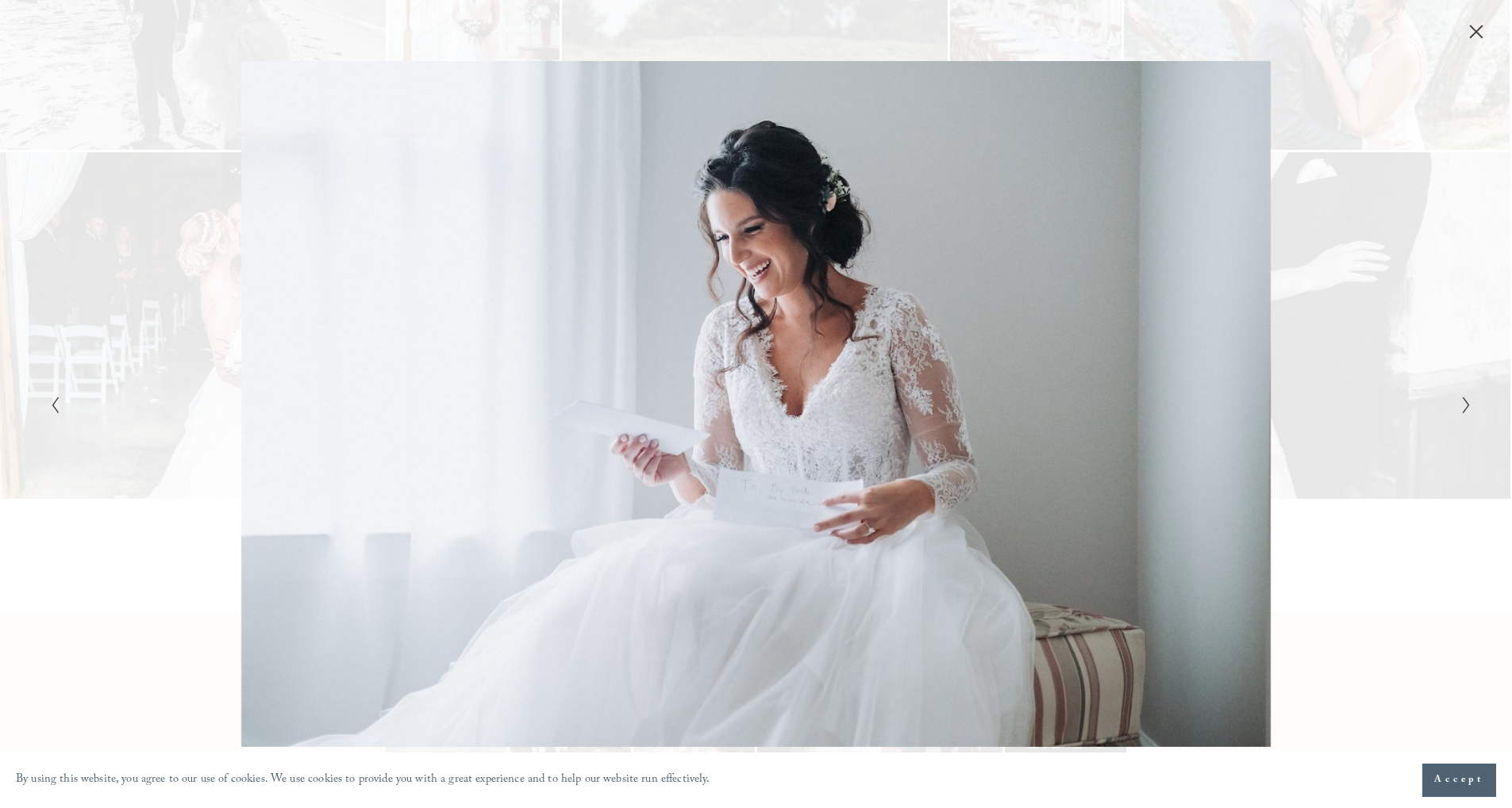
click at [1462, 402] on icon "Next Slide" at bounding box center [1466, 406] width 10 height 19
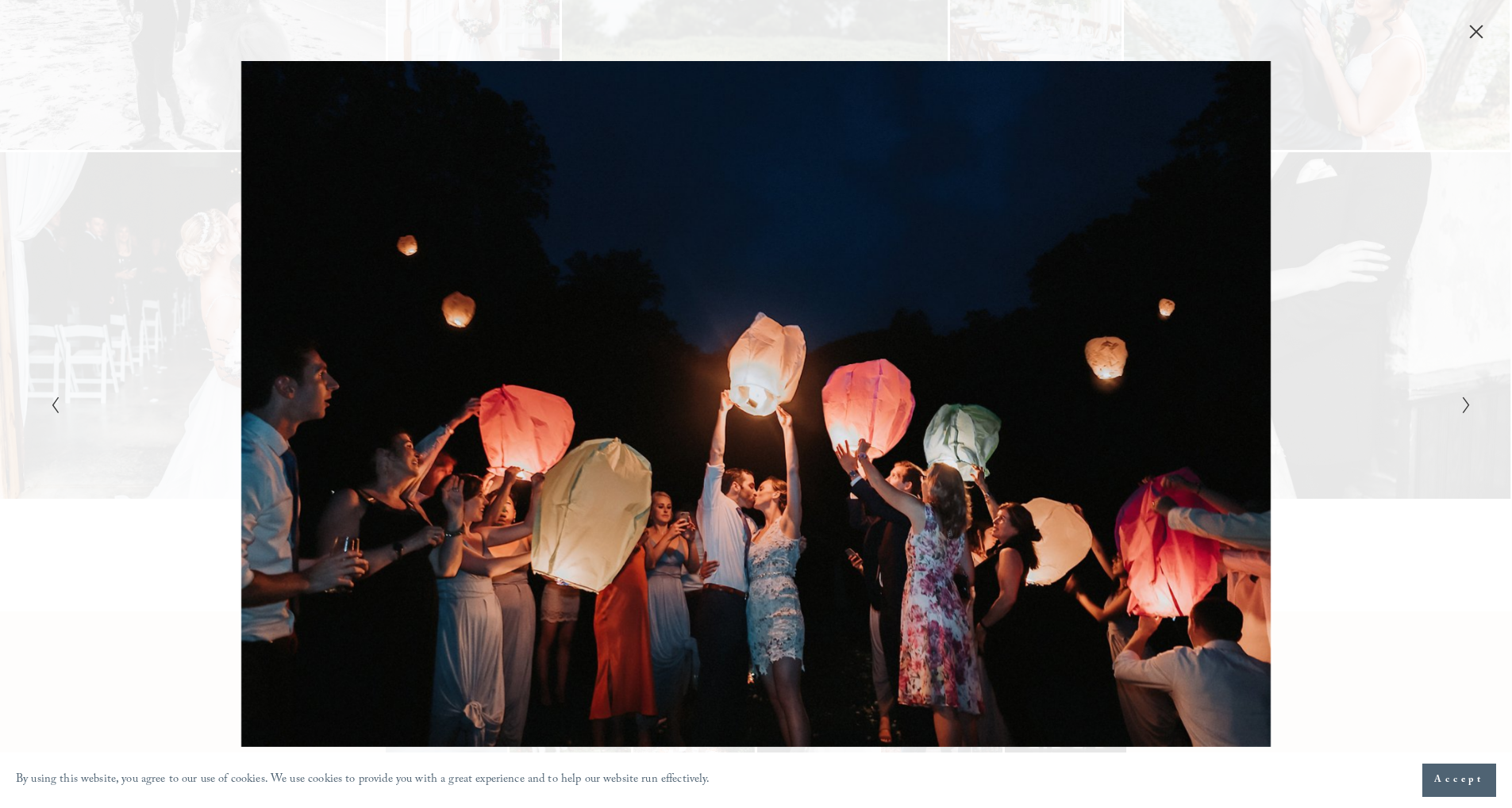
click at [1476, 31] on icon "Close" at bounding box center [1477, 32] width 13 height 13
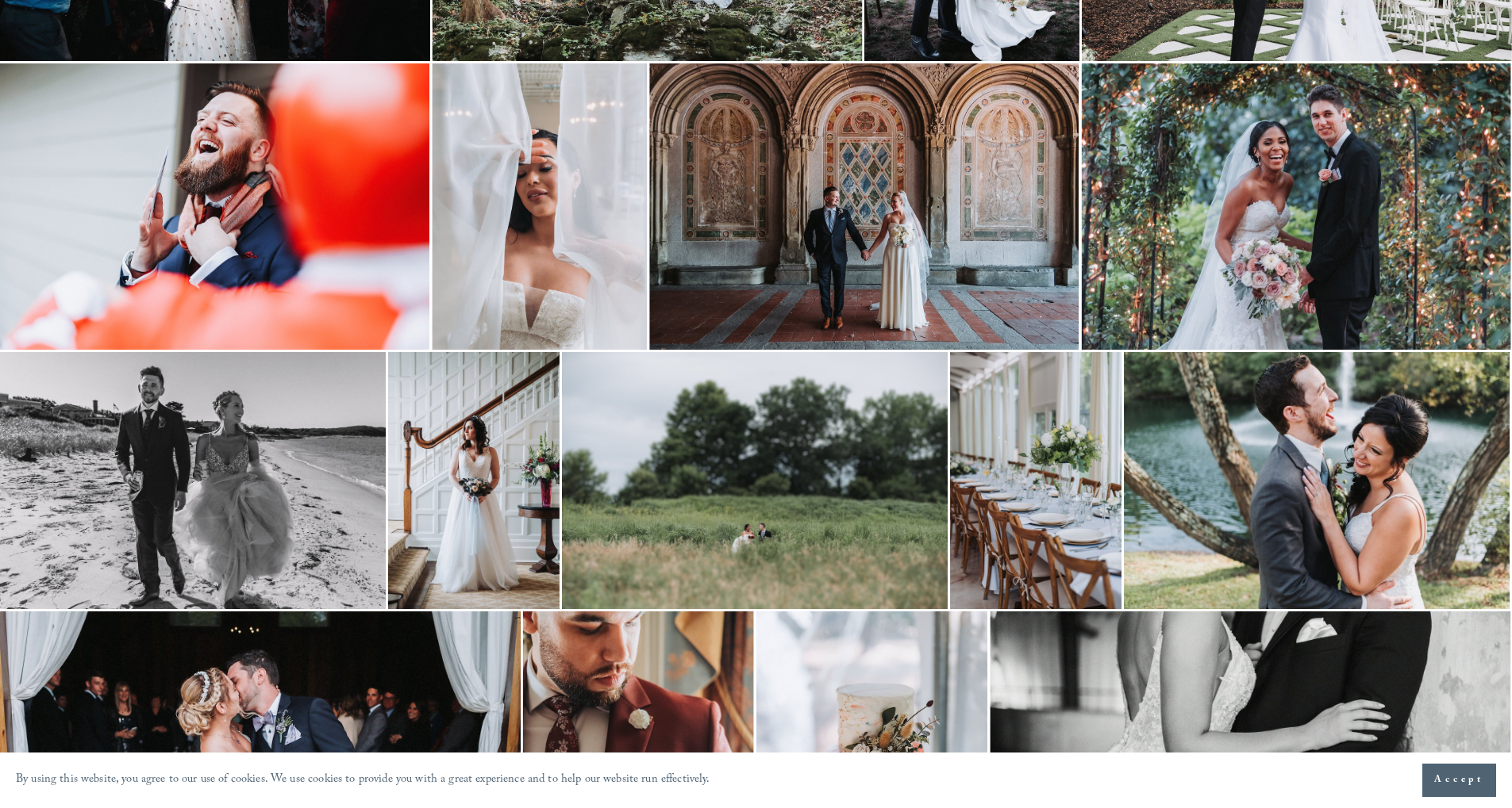
scroll to position [3113, 0]
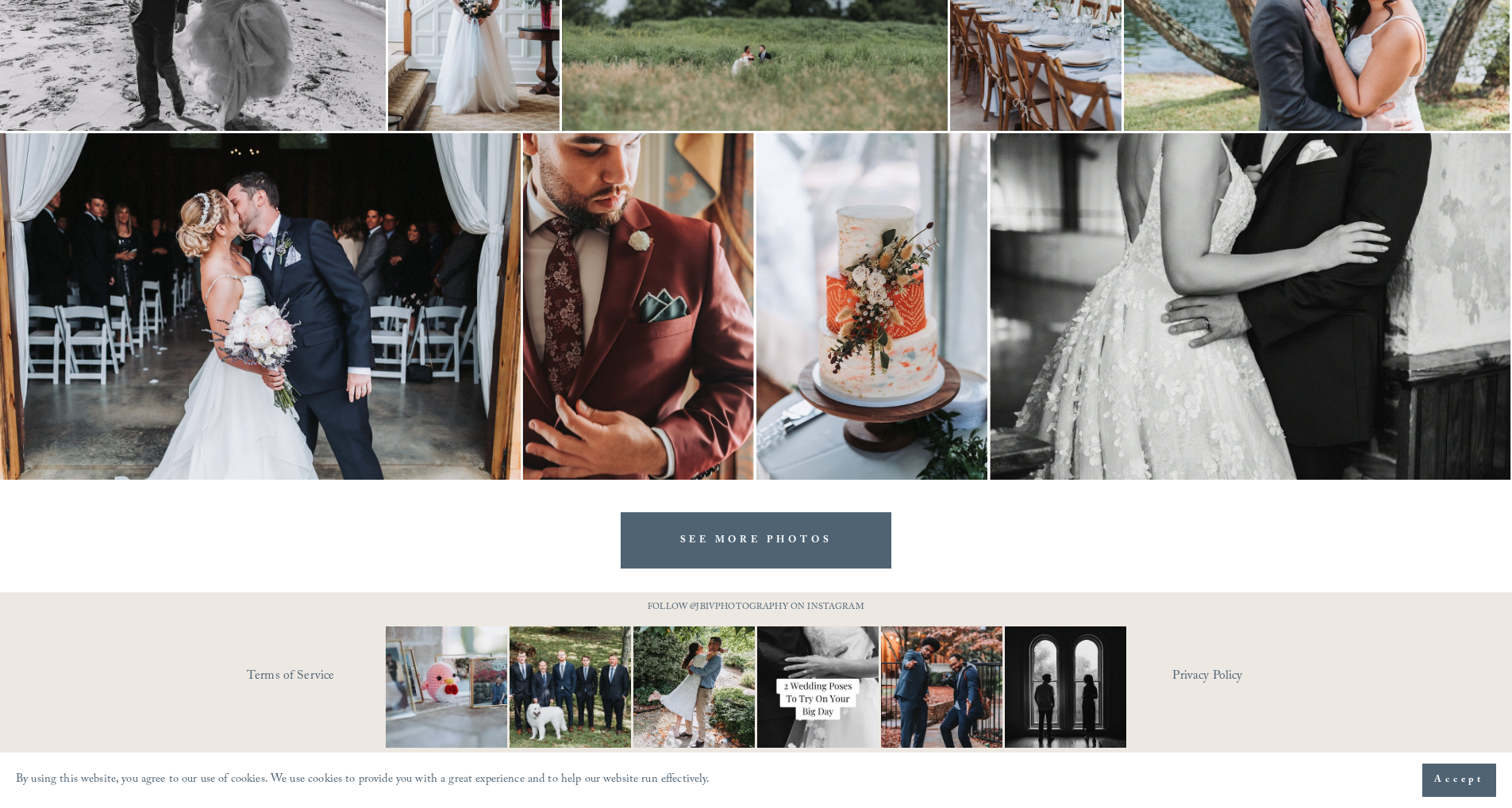
click at [299, 674] on link "Terms of Service" at bounding box center [339, 676] width 185 height 25
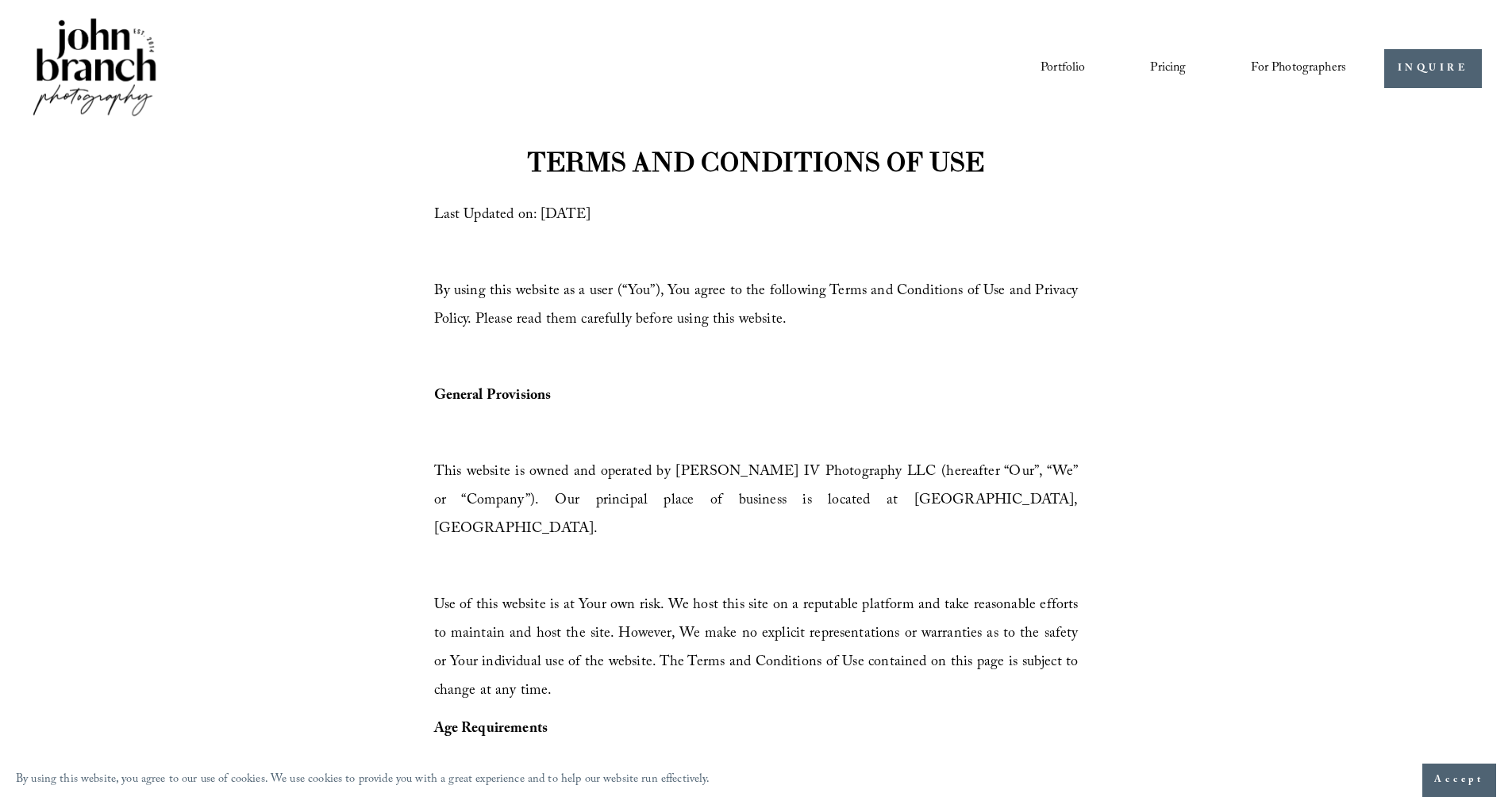
click at [0, 0] on span "Presets" at bounding box center [0, 0] width 0 height 0
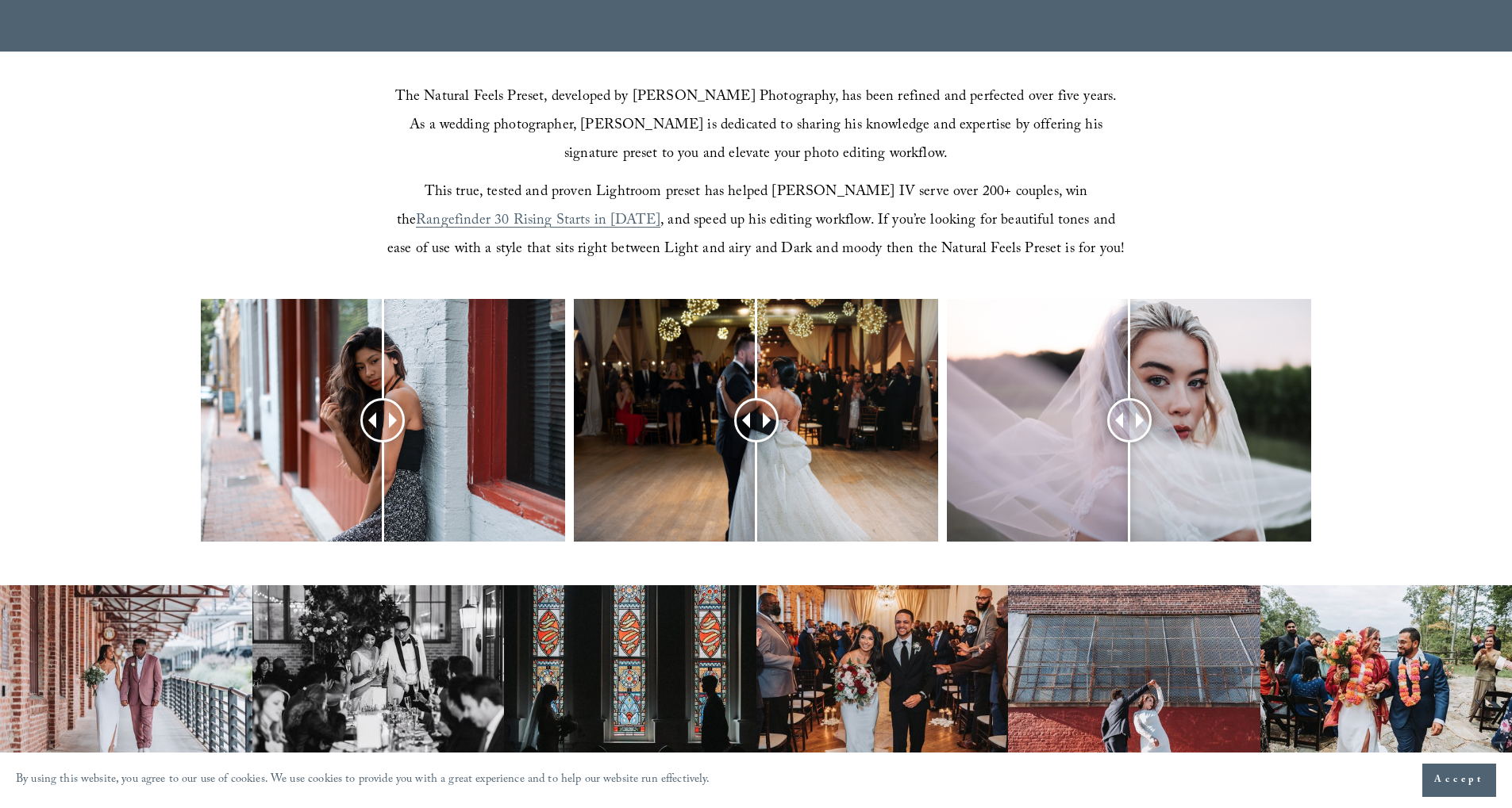
scroll to position [507, 0]
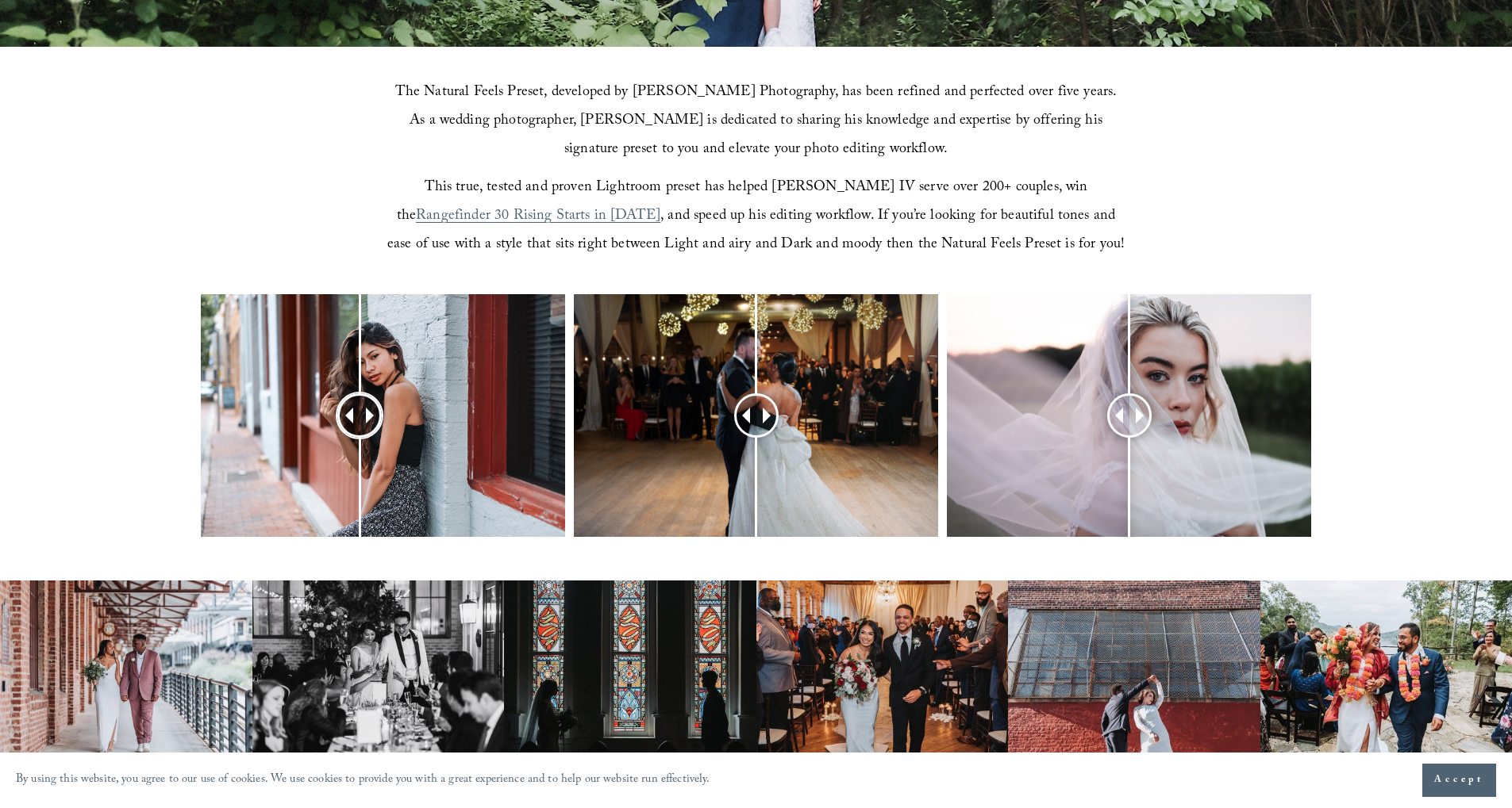
drag, startPoint x: 387, startPoint y: 417, endPoint x: 360, endPoint y: 450, distance: 42.6
click at [360, 437] on div at bounding box center [360, 416] width 40 height 40
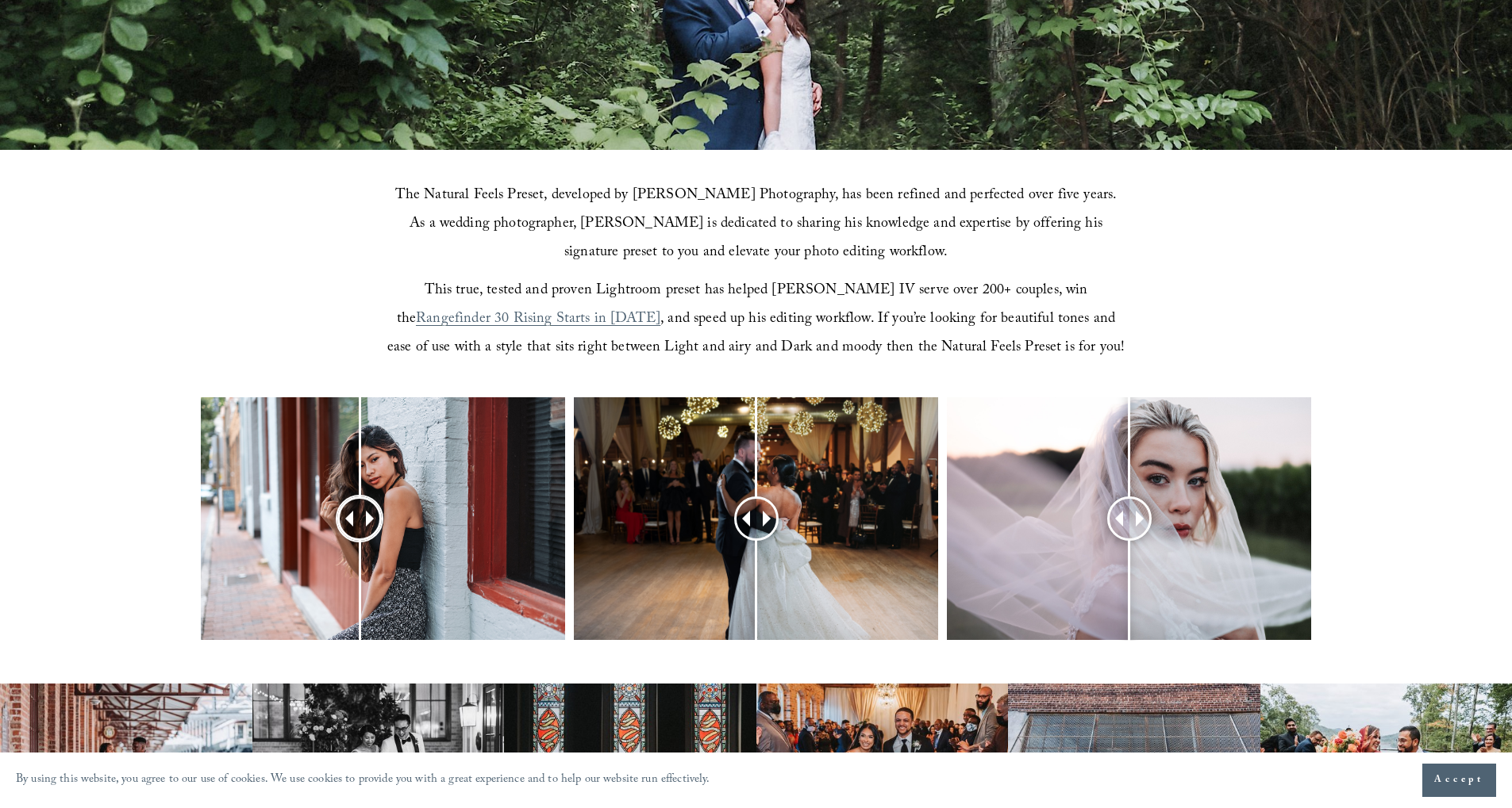
scroll to position [411, 0]
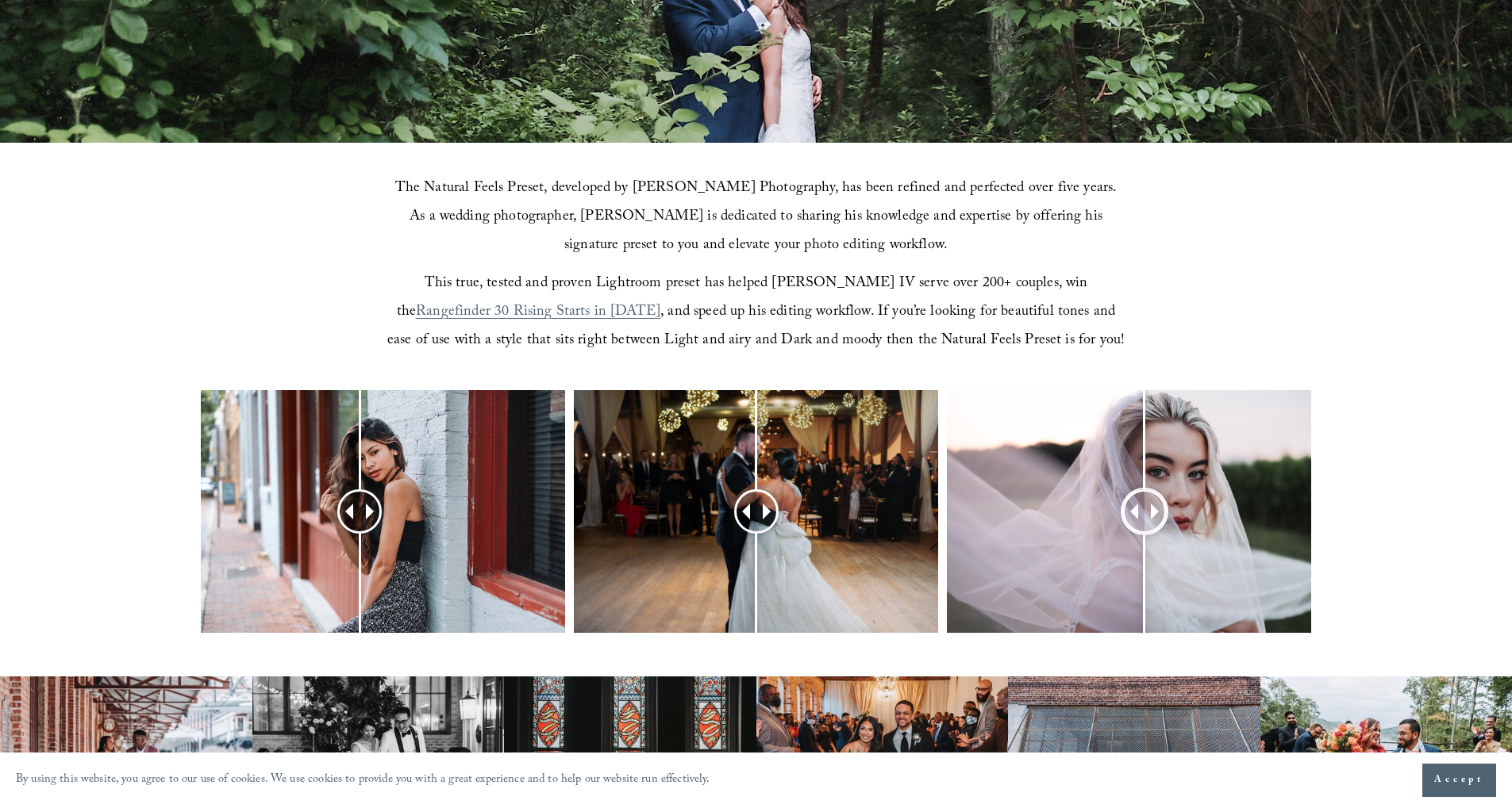
drag, startPoint x: 1130, startPoint y: 516, endPoint x: 1145, endPoint y: 577, distance: 62.8
click at [1145, 533] on div at bounding box center [1144, 512] width 40 height 40
drag, startPoint x: 754, startPoint y: 515, endPoint x: 766, endPoint y: 536, distance: 24.2
click at [766, 533] on div at bounding box center [762, 512] width 40 height 40
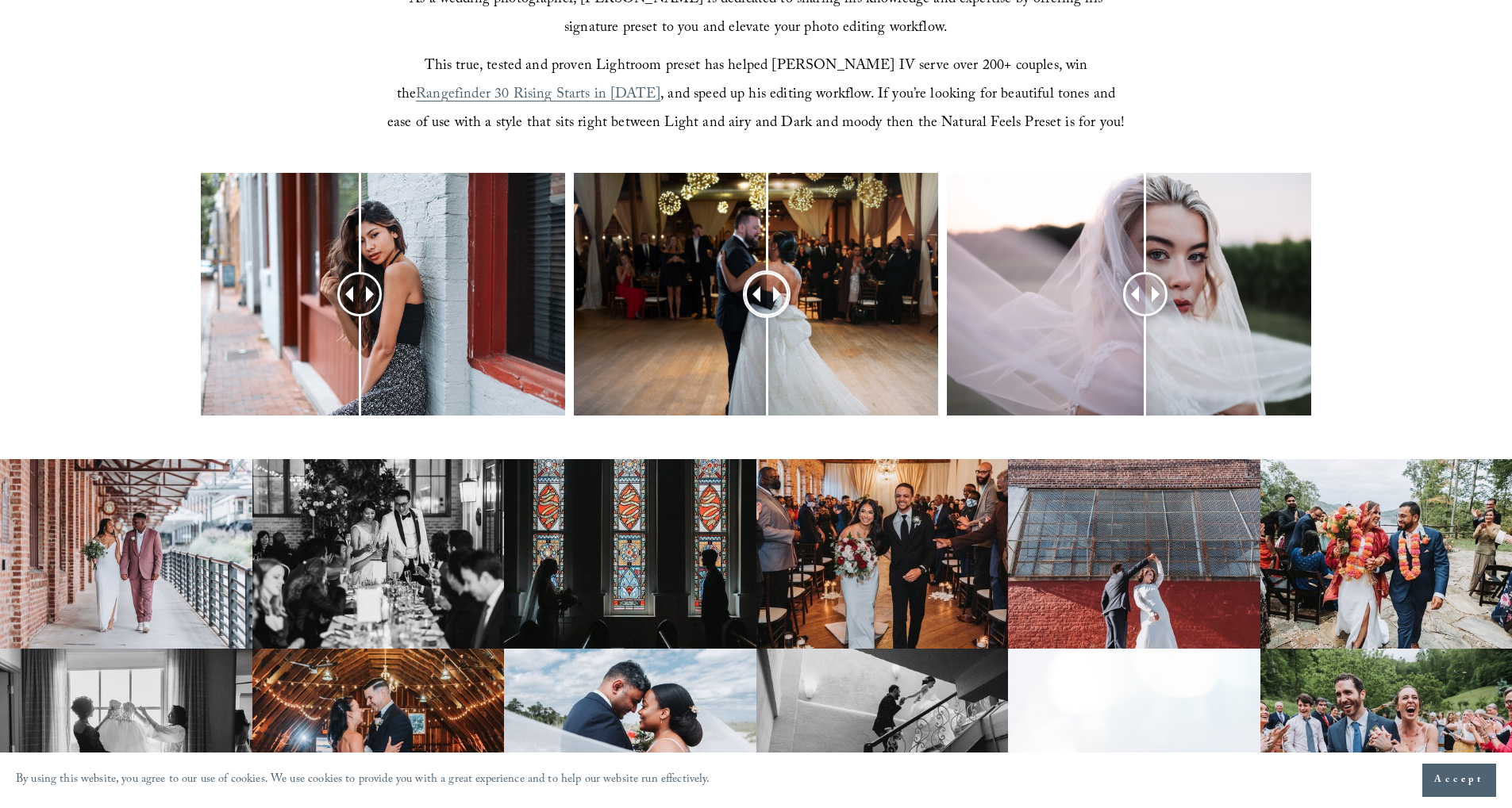
scroll to position [637, 0]
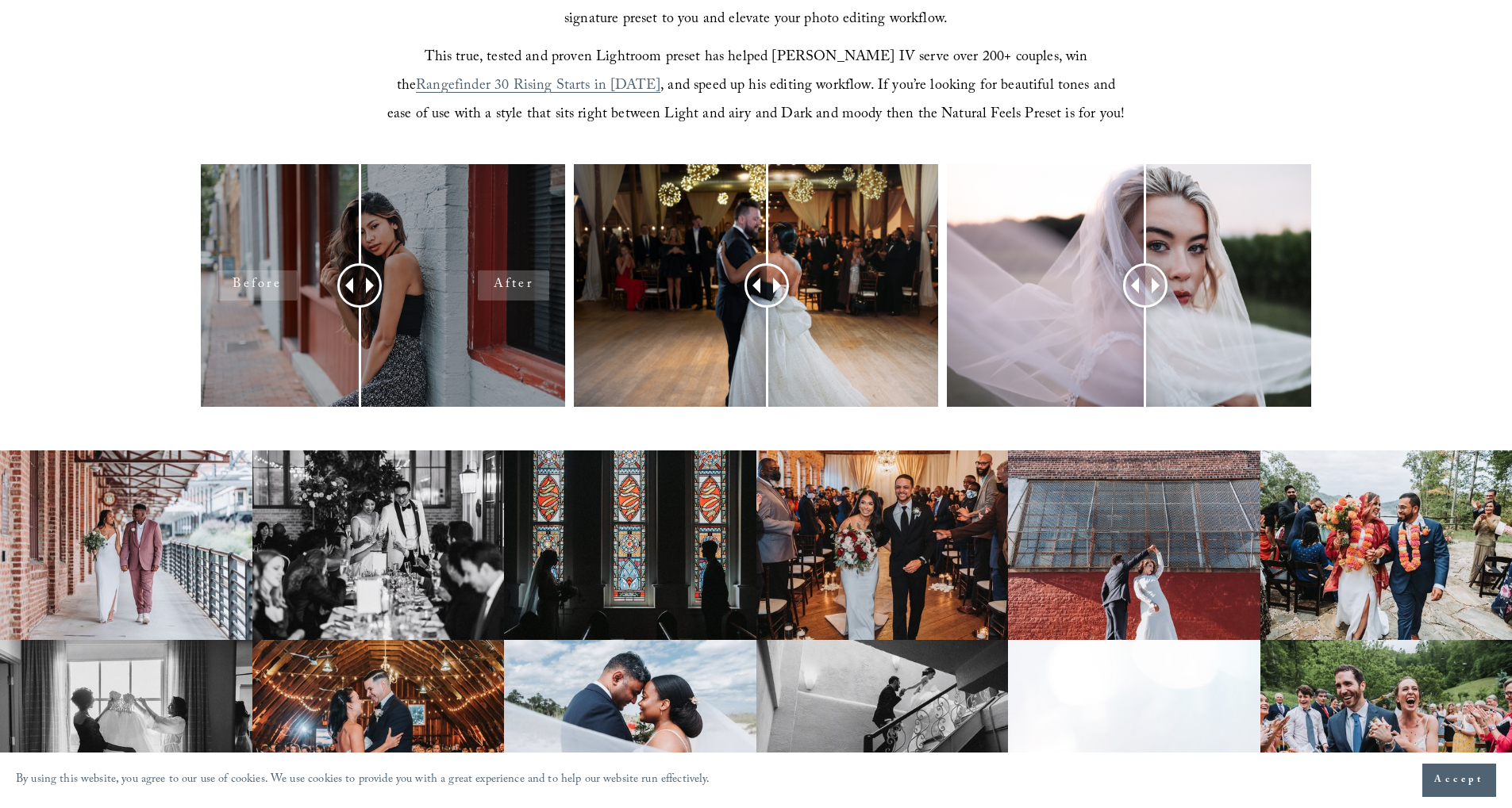
click at [446, 308] on div at bounding box center [383, 286] width 364 height 243
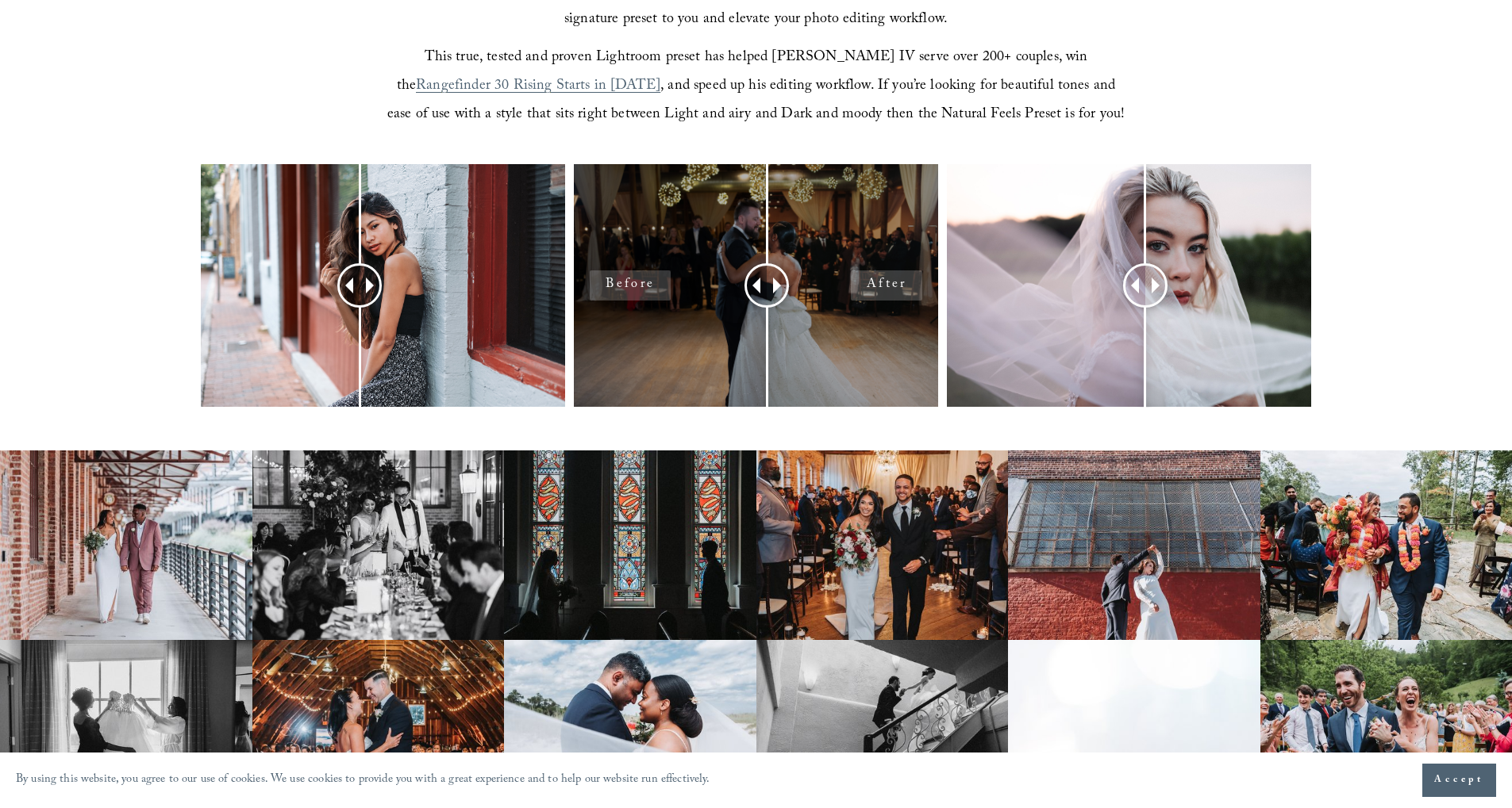
click at [689, 317] on div at bounding box center [756, 286] width 364 height 243
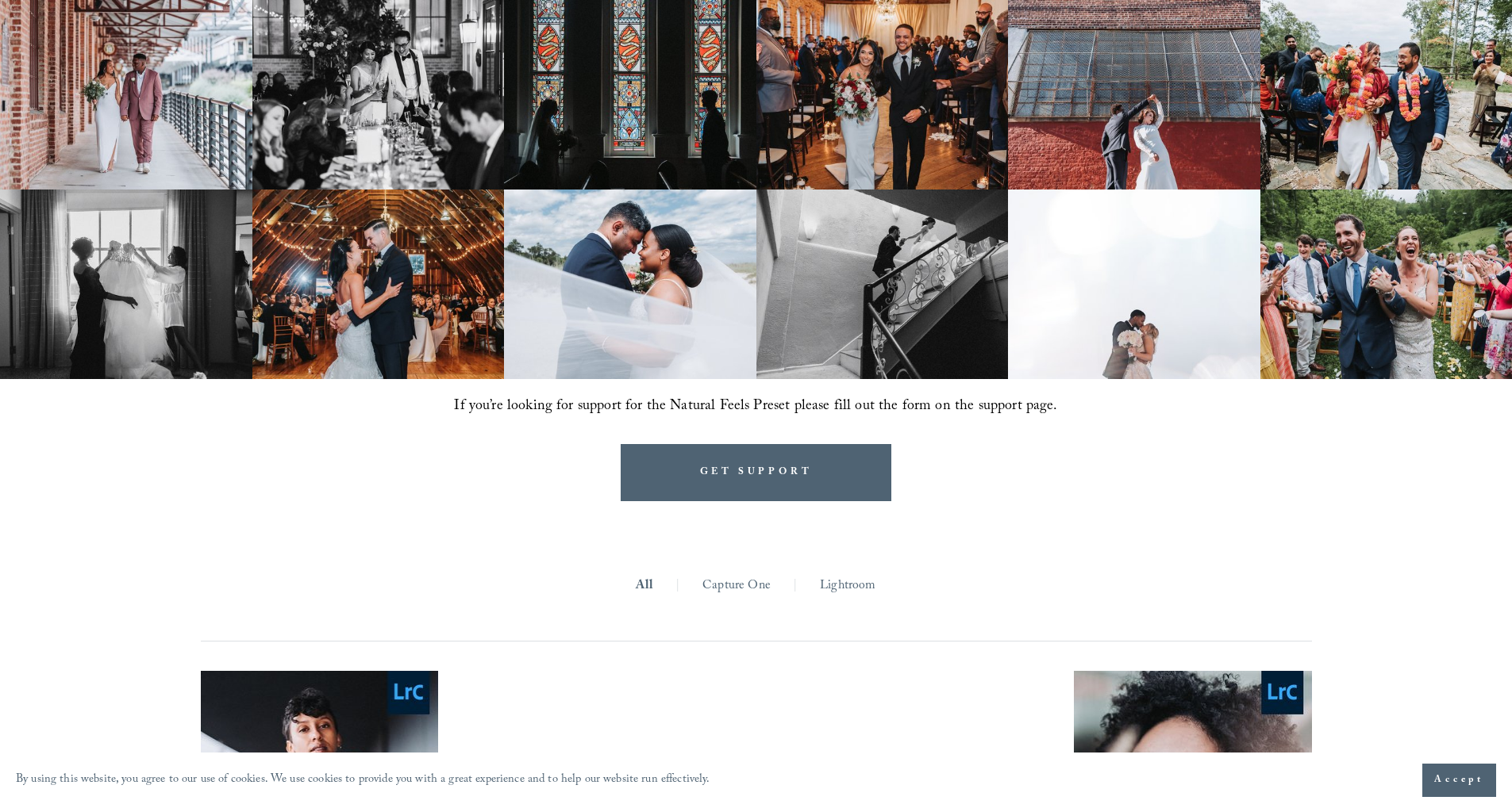
scroll to position [1093, 0]
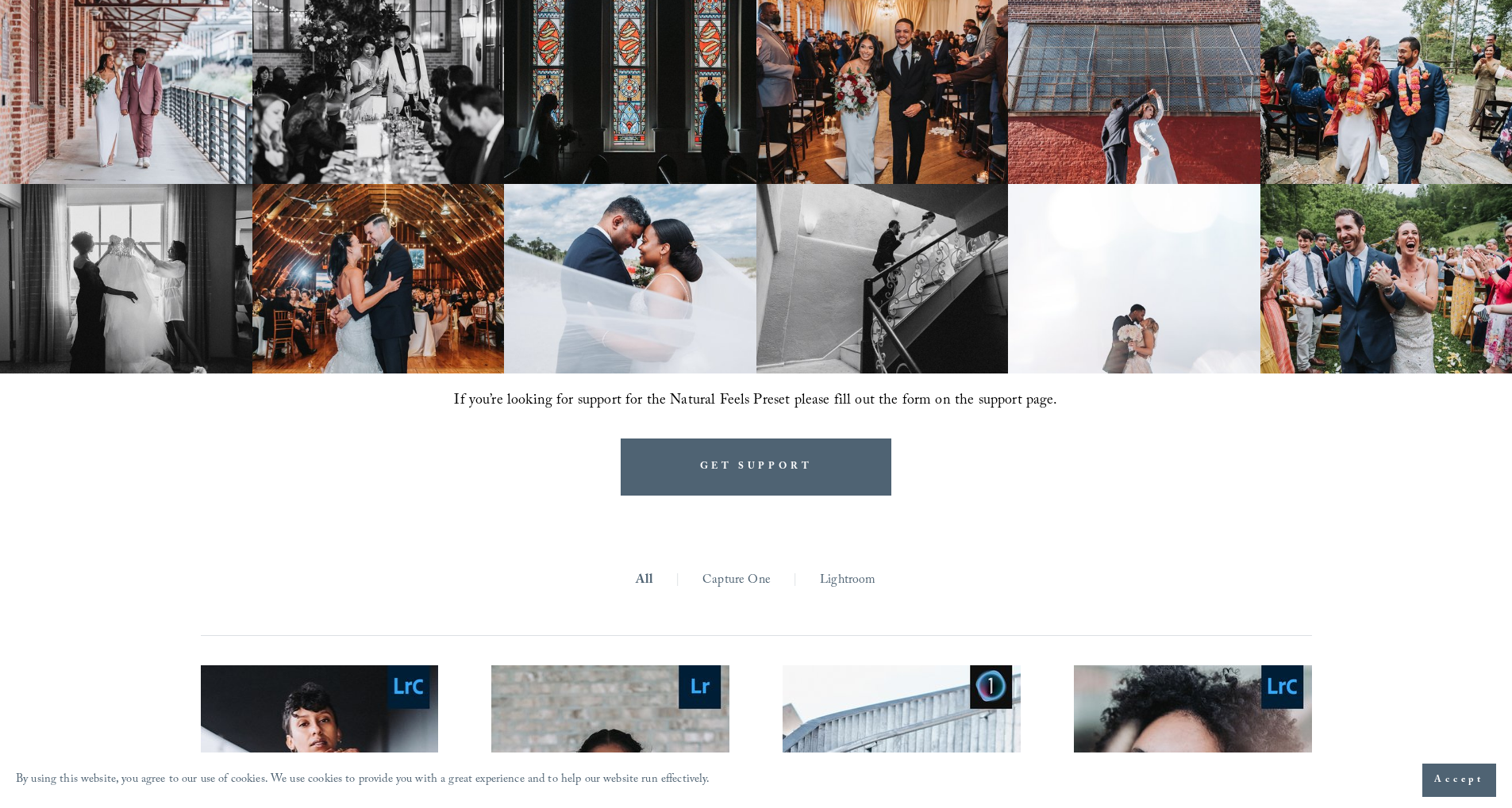
click at [751, 580] on link "Capture One" at bounding box center [736, 581] width 68 height 25
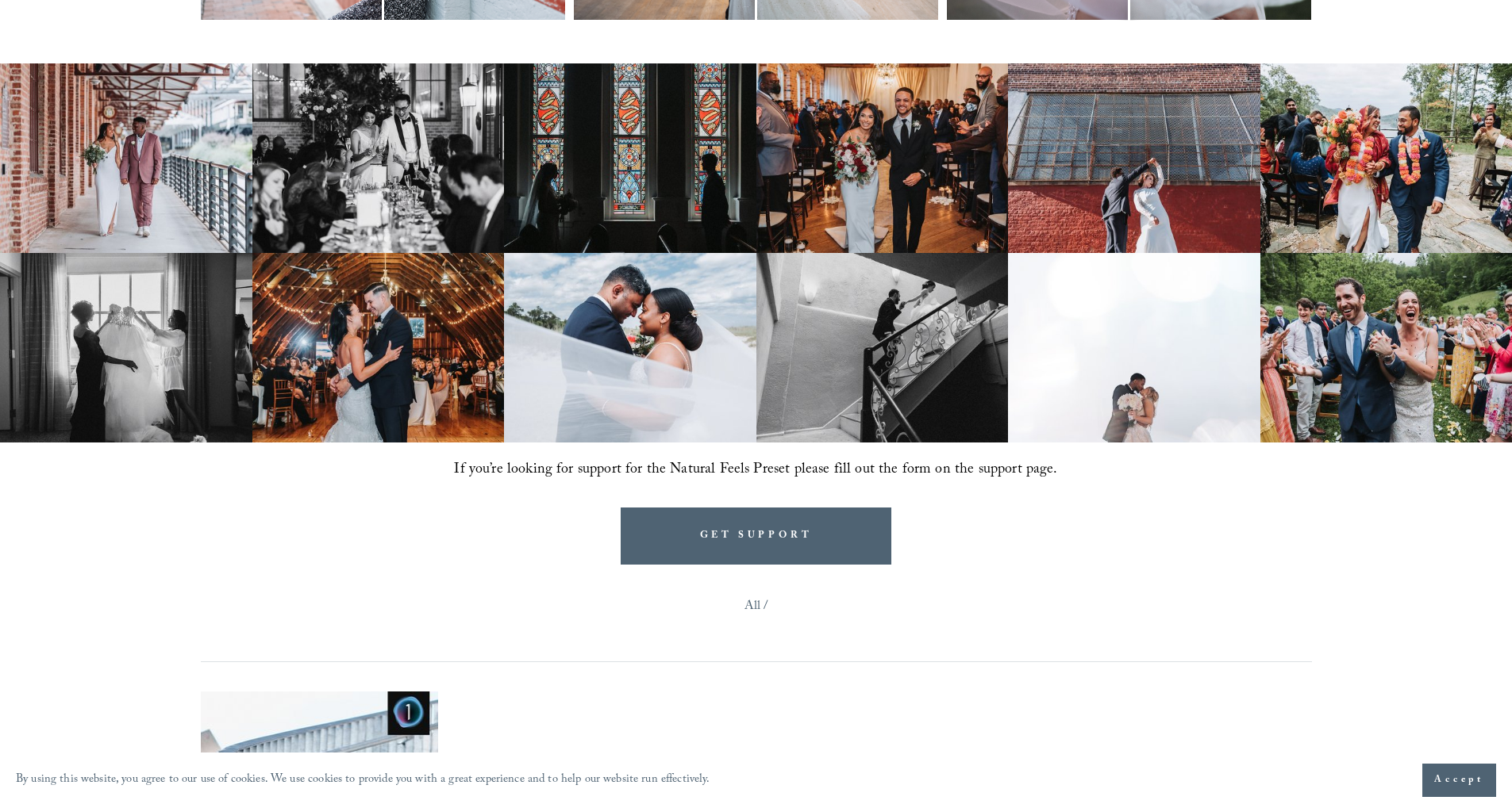
scroll to position [1025, 0]
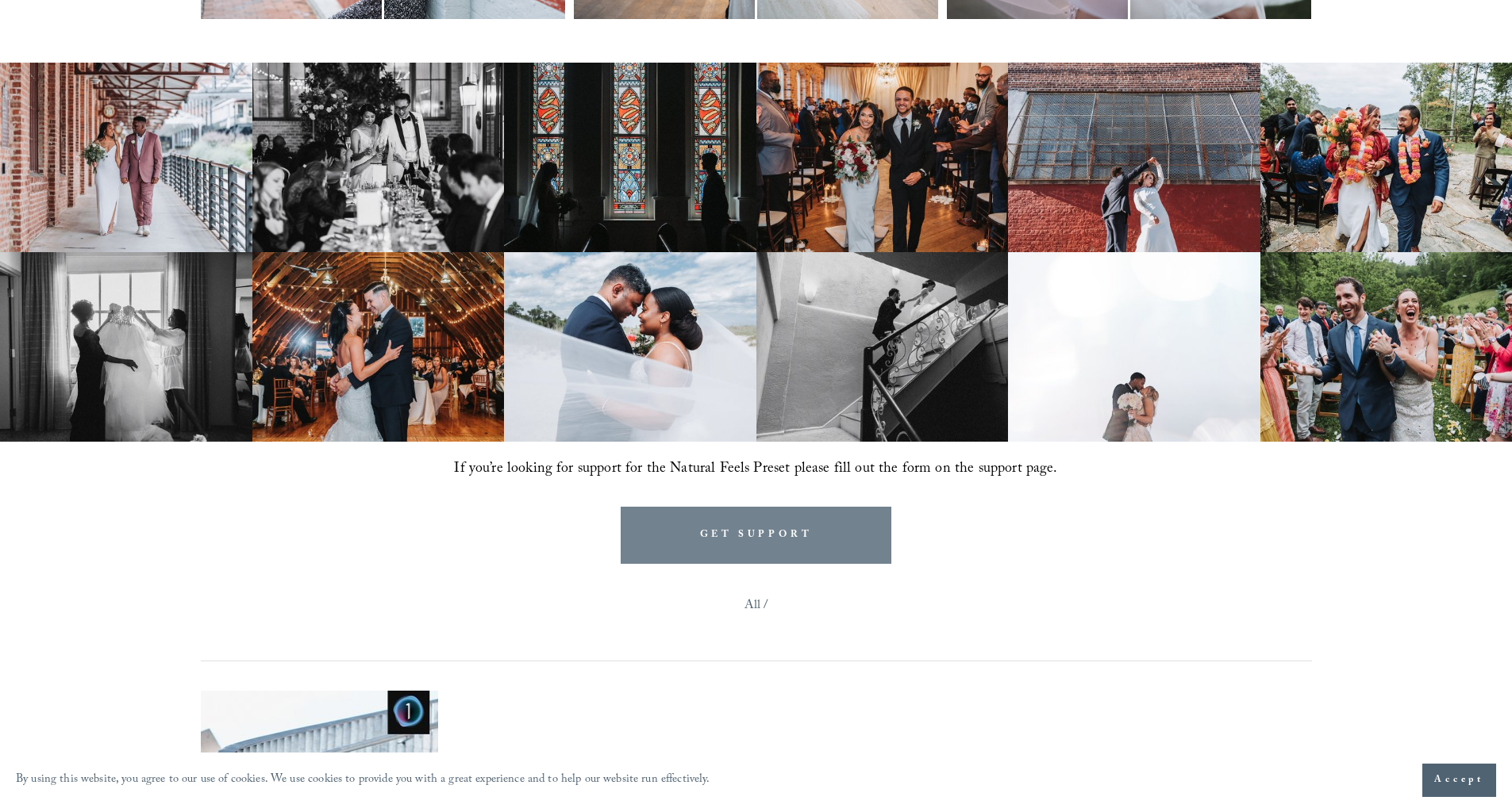
click at [753, 541] on link "GET SUPPORT" at bounding box center [756, 535] width 272 height 56
